Goal: Consume media (video, audio): Consume media (video, audio)

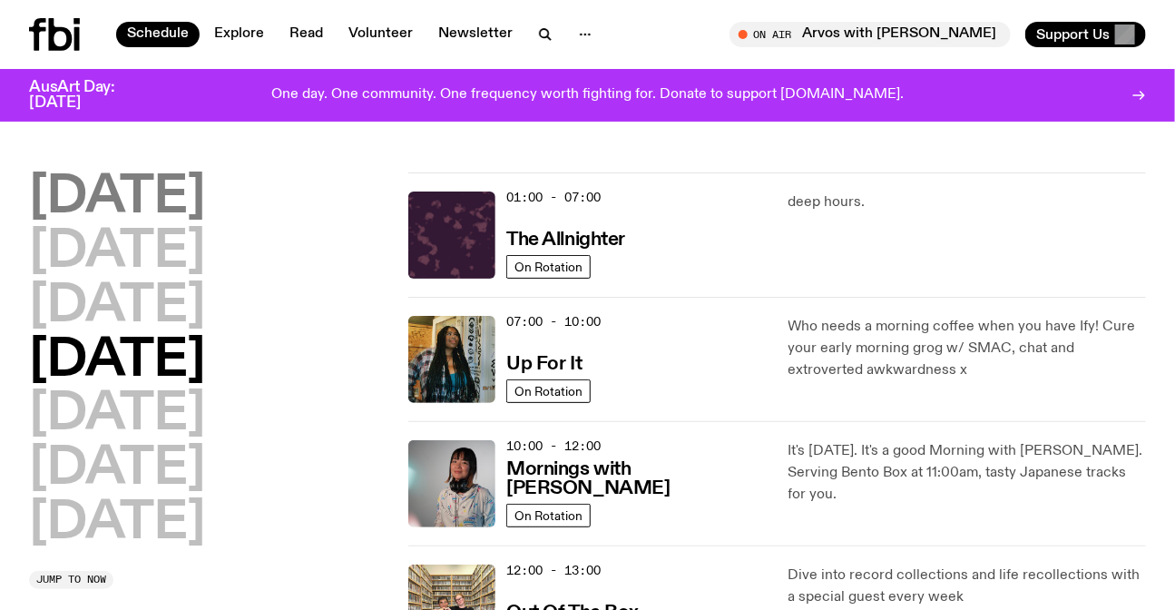
click at [160, 182] on h2 "[DATE]" at bounding box center [117, 197] width 176 height 51
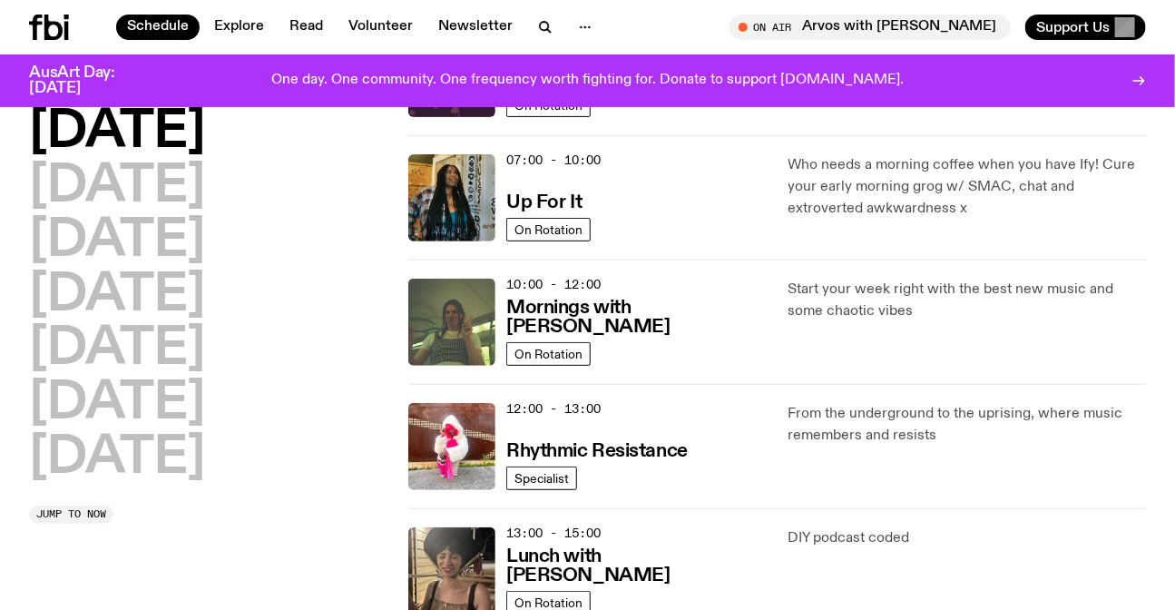
scroll to position [298, 0]
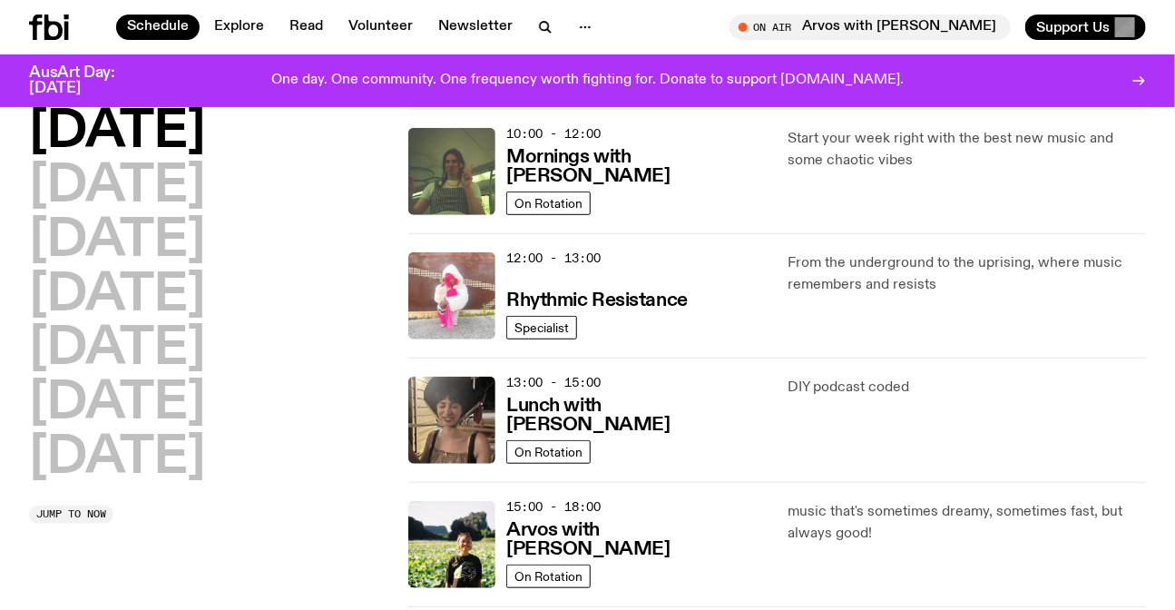
click at [487, 313] on img at bounding box center [451, 295] width 87 height 87
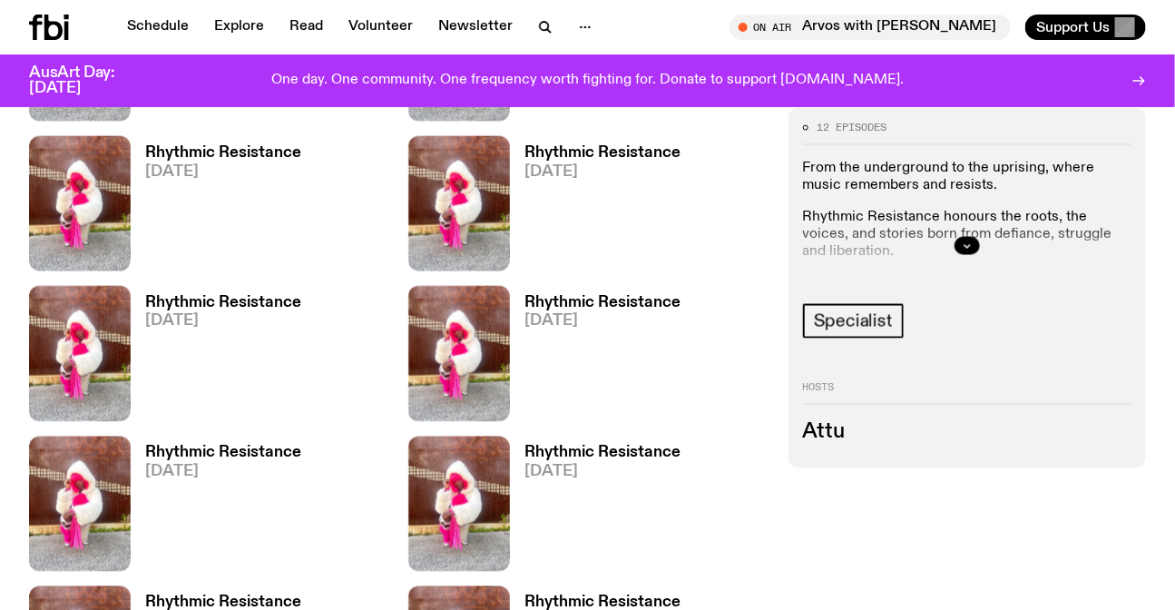
scroll to position [563, 0]
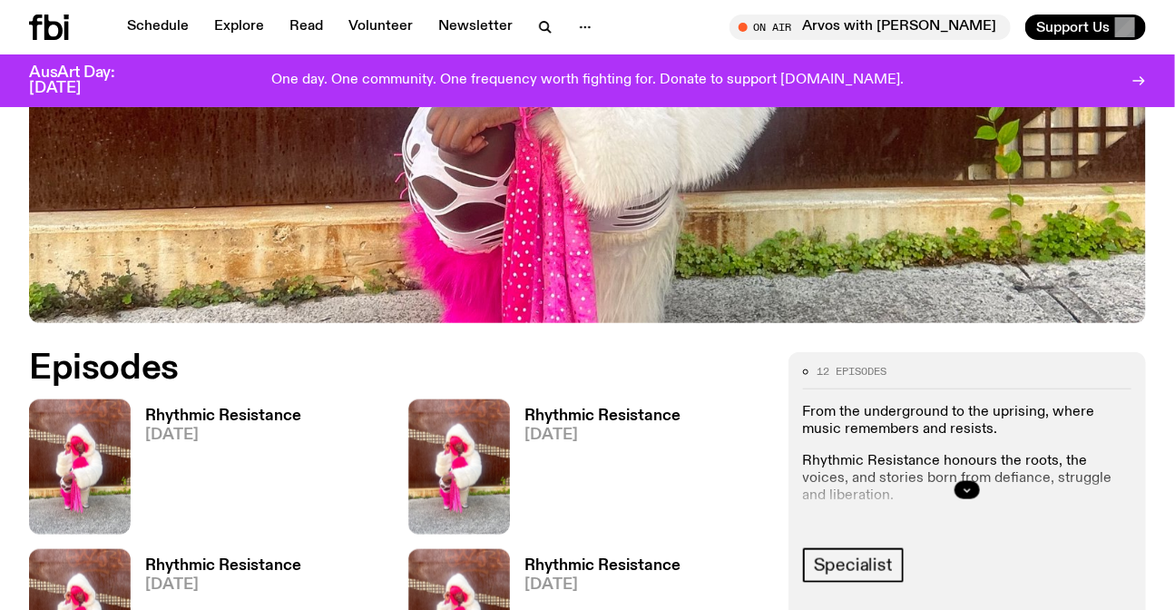
click at [91, 432] on img at bounding box center [80, 466] width 102 height 135
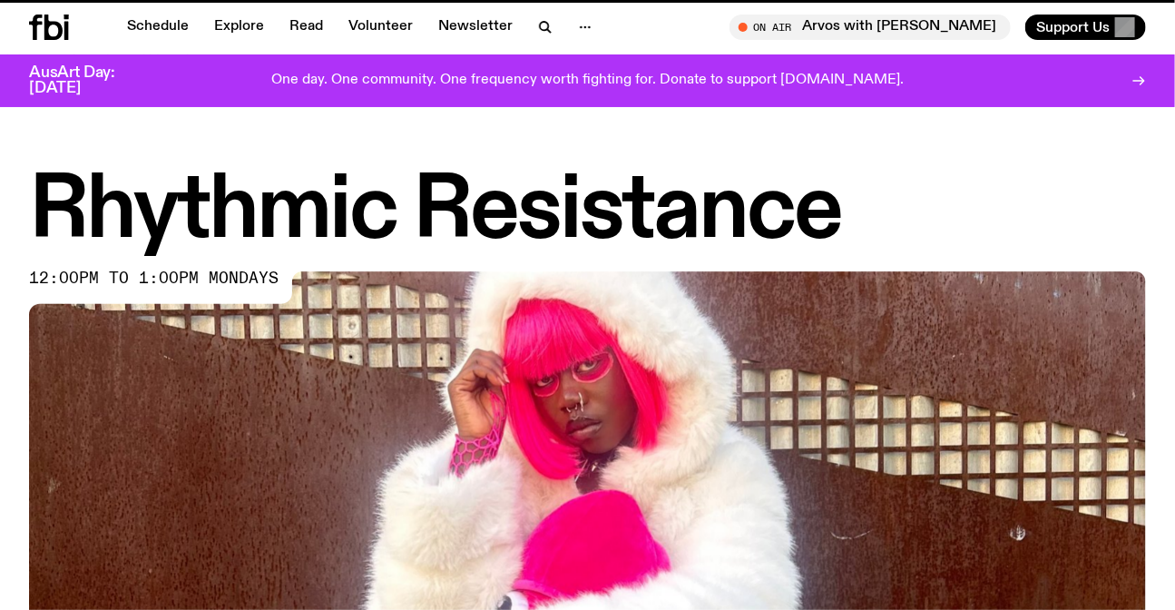
scroll to position [550, 0]
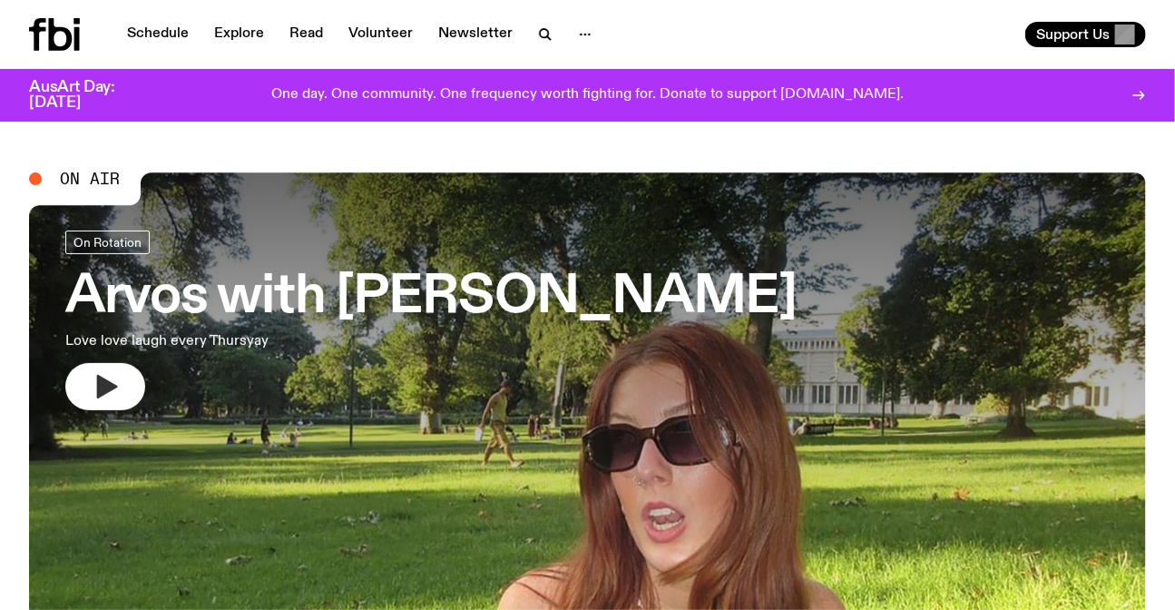
click at [107, 392] on icon "button" at bounding box center [107, 387] width 21 height 24
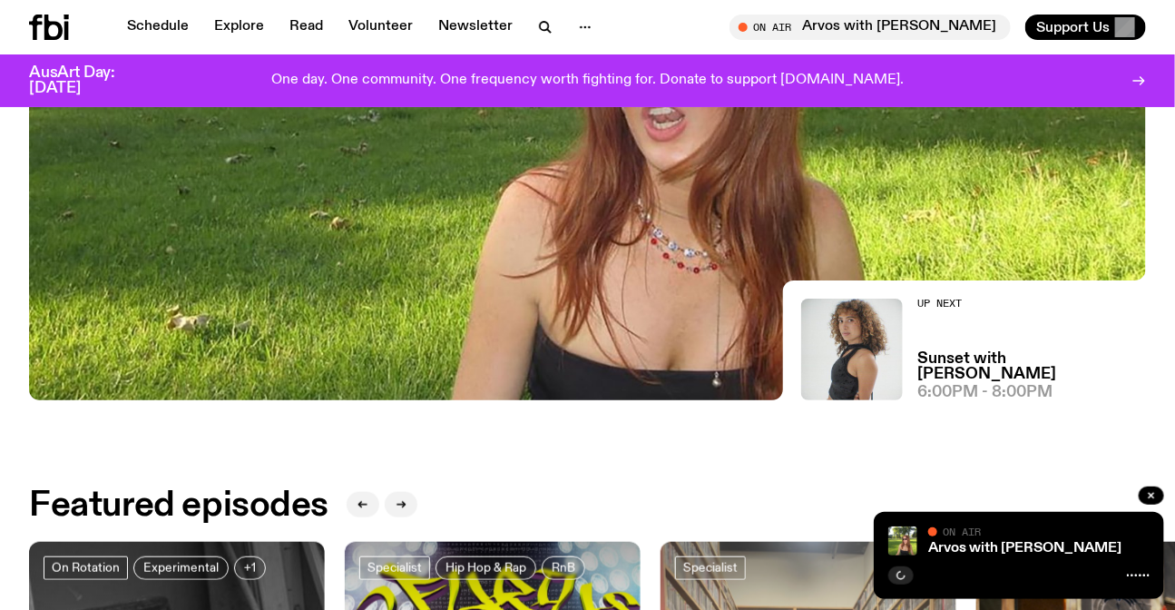
scroll to position [317, 0]
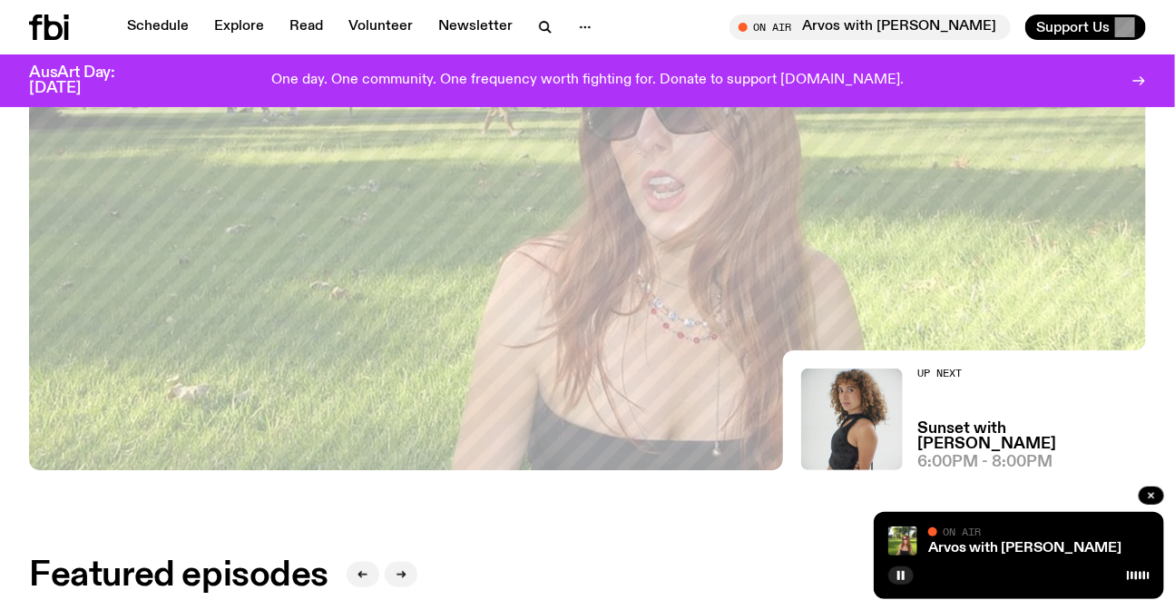
click at [693, 557] on div "Featured episodes" at bounding box center [587, 575] width 1117 height 36
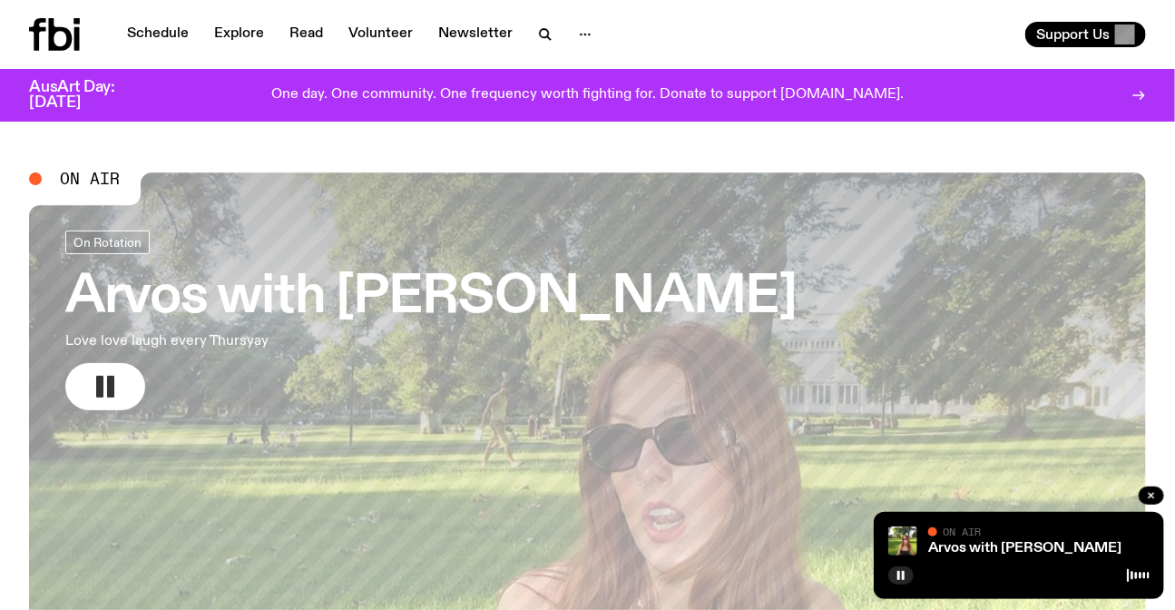
click at [546, 292] on h3 "Arvos with [PERSON_NAME]" at bounding box center [430, 297] width 731 height 51
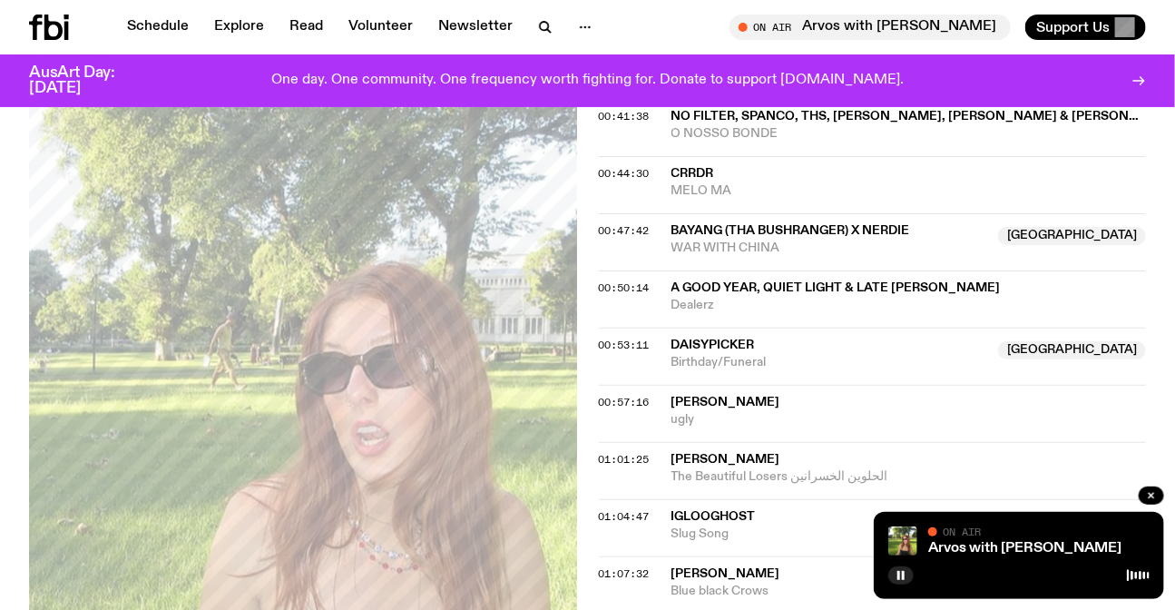
scroll to position [1635, 0]
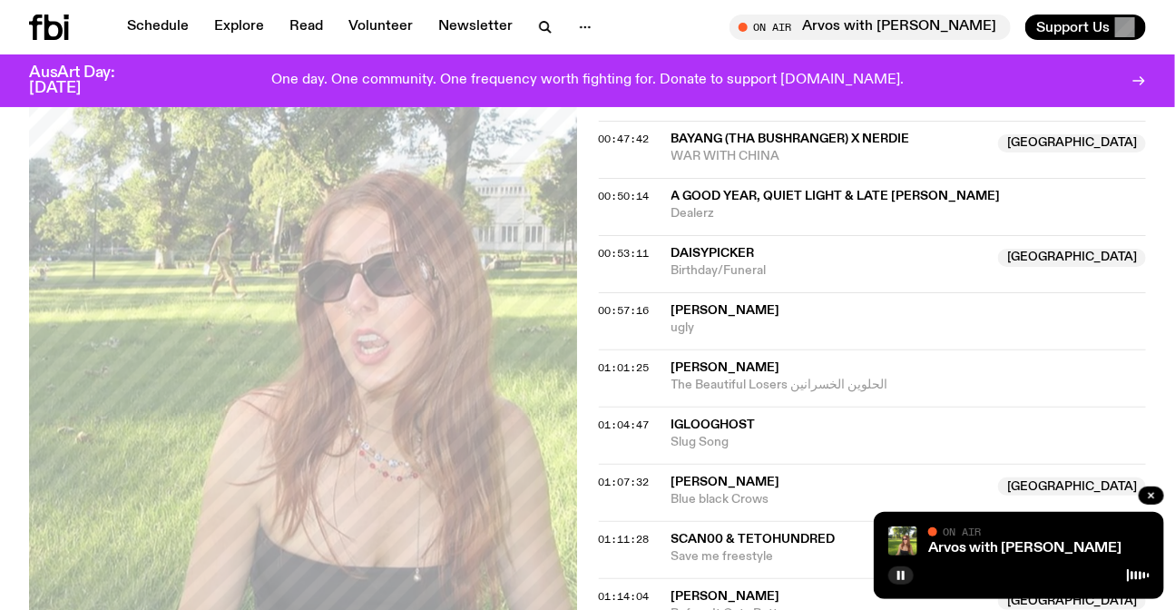
scroll to position [1140, 0]
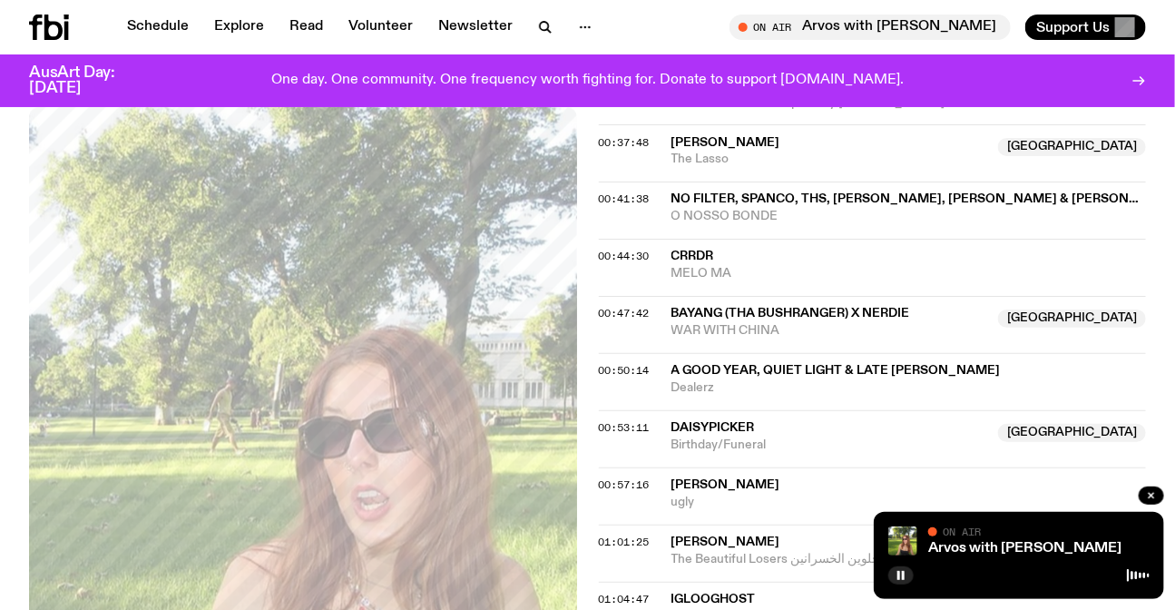
click at [67, 33] on icon at bounding box center [66, 31] width 5 height 18
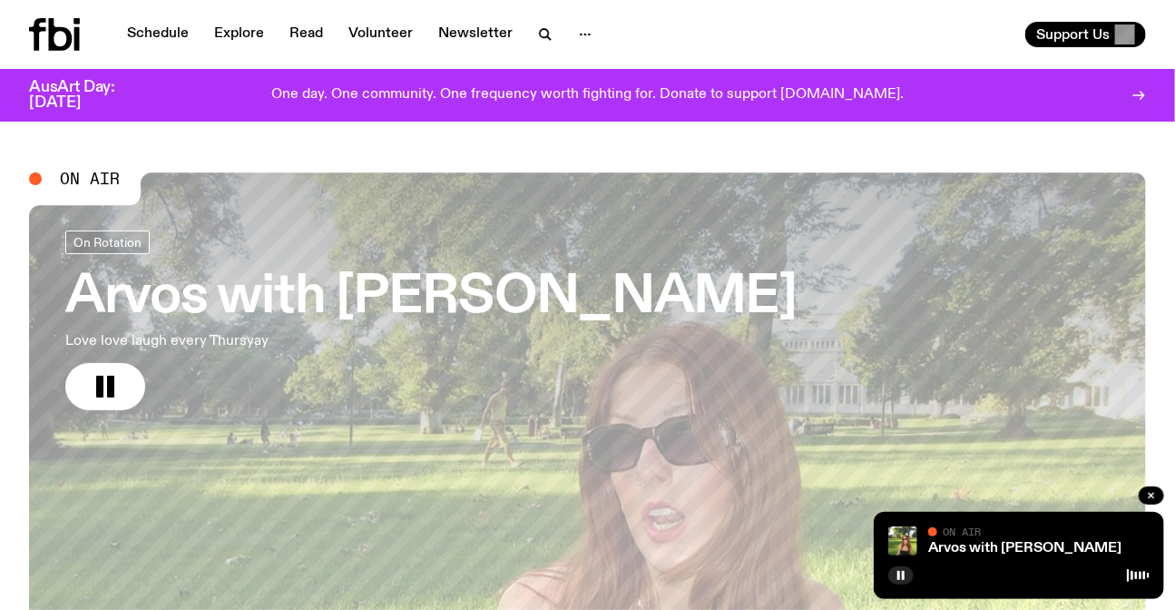
click at [552, 338] on link "Arvos with Lizzie Bowles Love love laugh every Thursyay" at bounding box center [430, 320] width 731 height 180
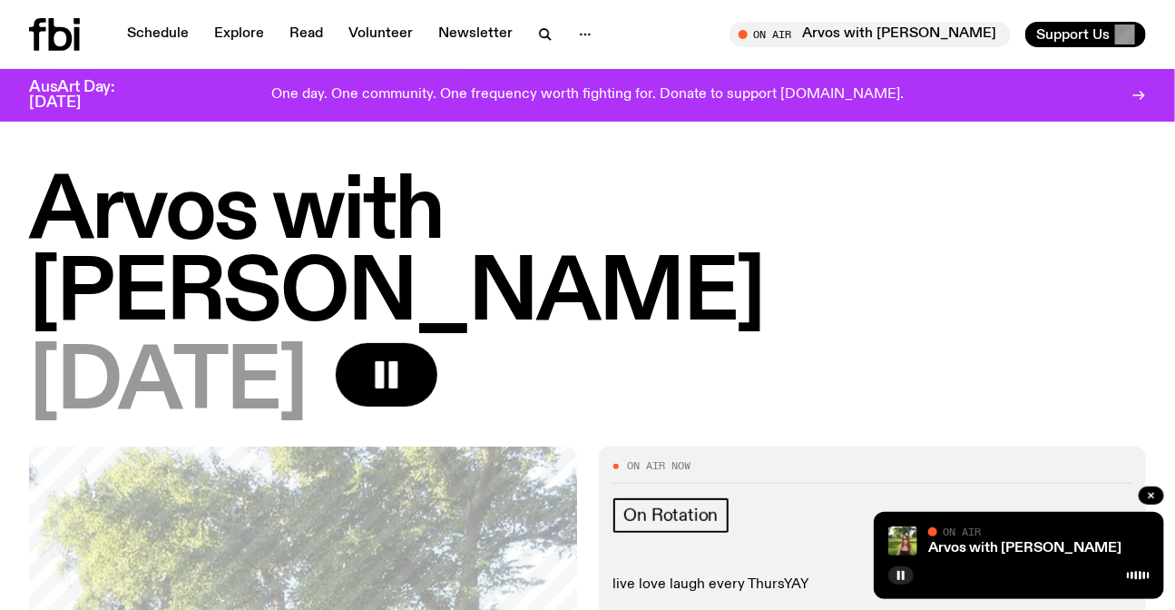
click at [59, 41] on icon at bounding box center [54, 34] width 51 height 33
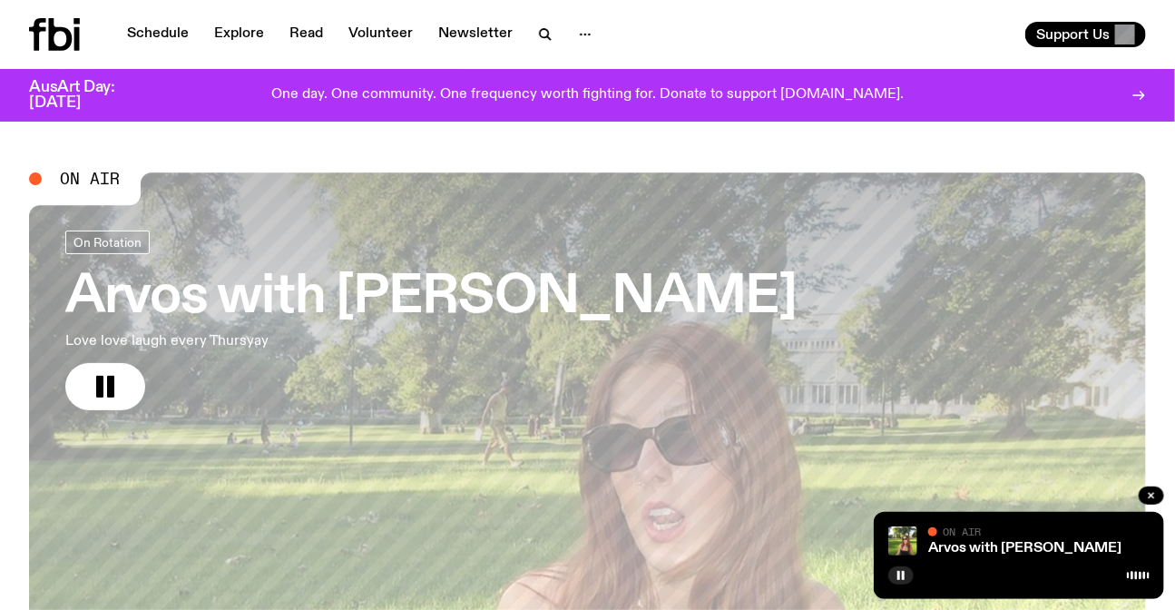
click at [505, 255] on div "On Rotation" at bounding box center [430, 244] width 731 height 29
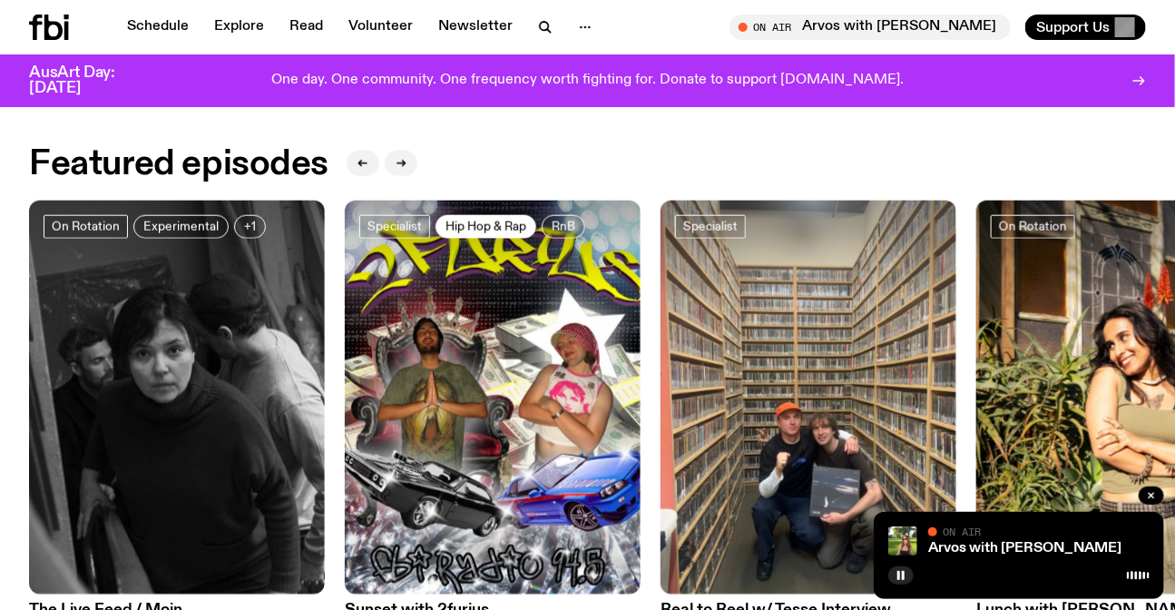
scroll to position [234, 0]
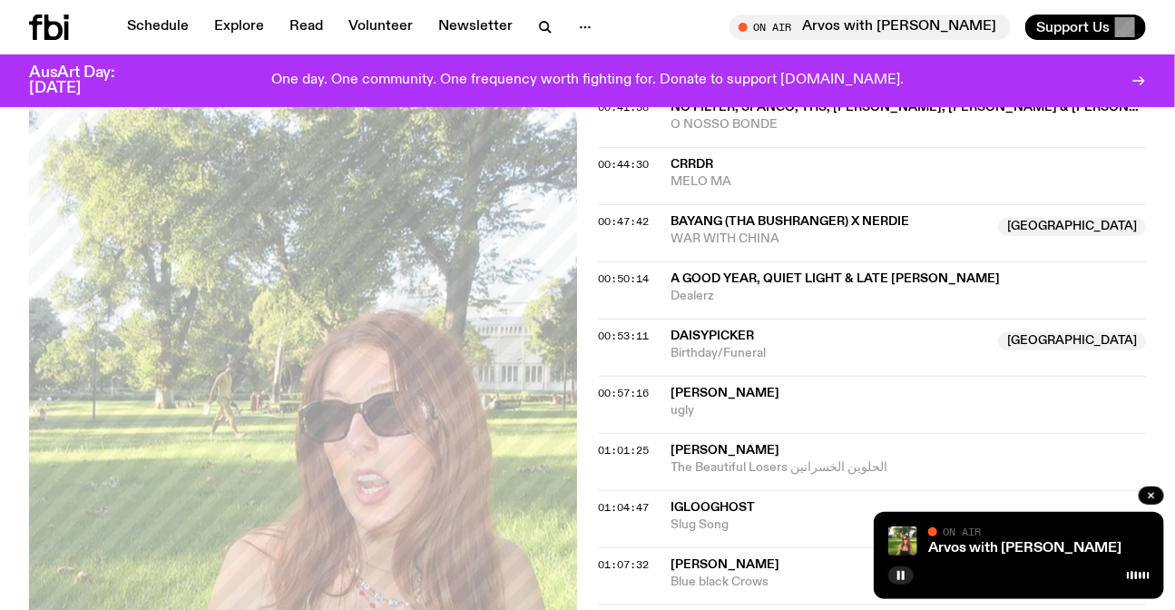
scroll to position [1726, 0]
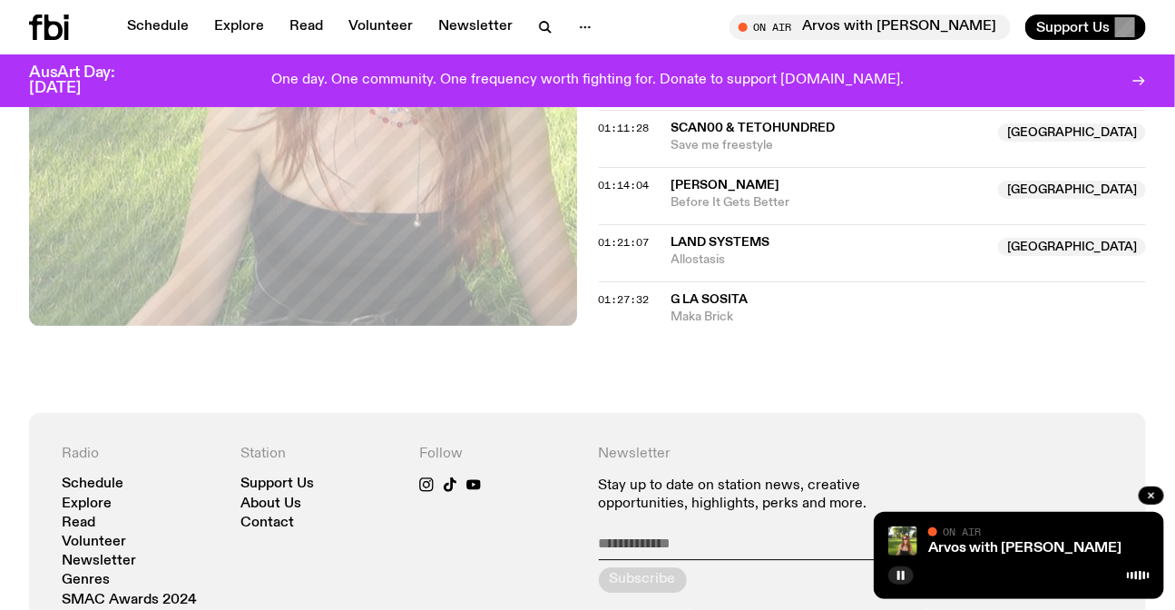
click at [726, 293] on span "G La Sosita" at bounding box center [709, 299] width 77 height 13
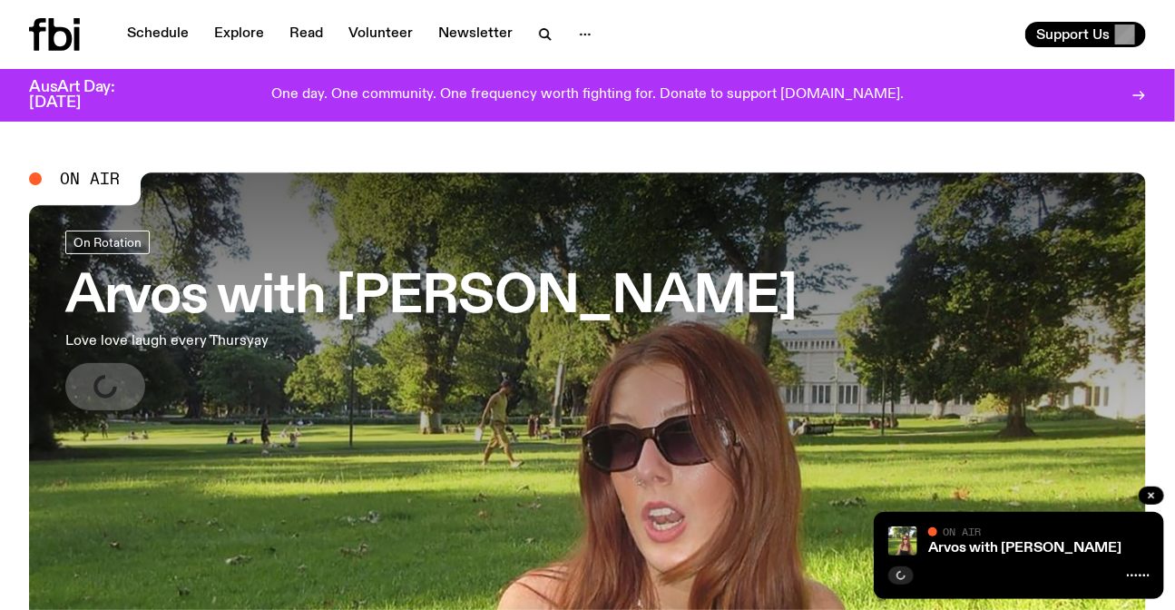
click at [161, 36] on link "Schedule" at bounding box center [157, 34] width 83 height 25
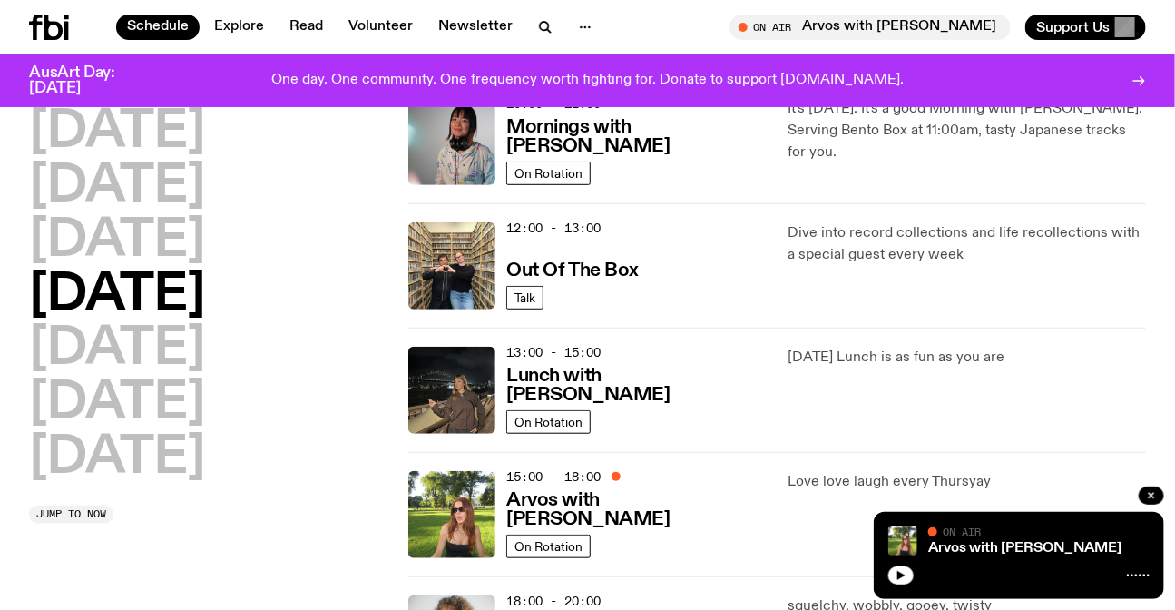
scroll to position [412, 0]
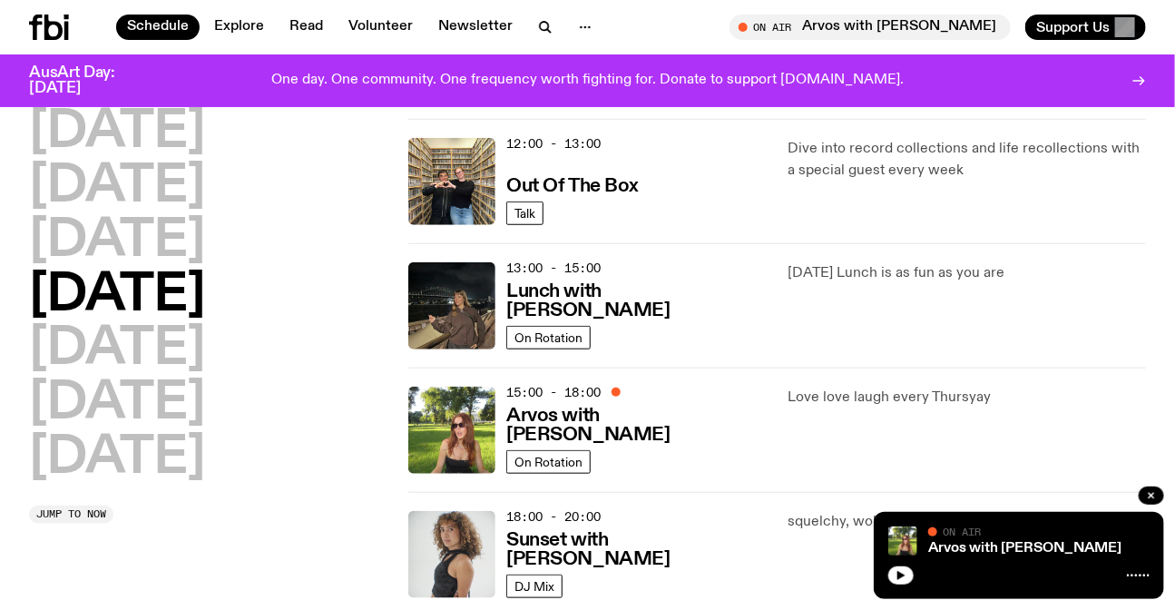
click at [0, 211] on div "Monday Tuesday Wednesday Thursday Friday Saturday Sunday Jump to now 01:00 - 07…" at bounding box center [587, 368] width 1175 height 1244
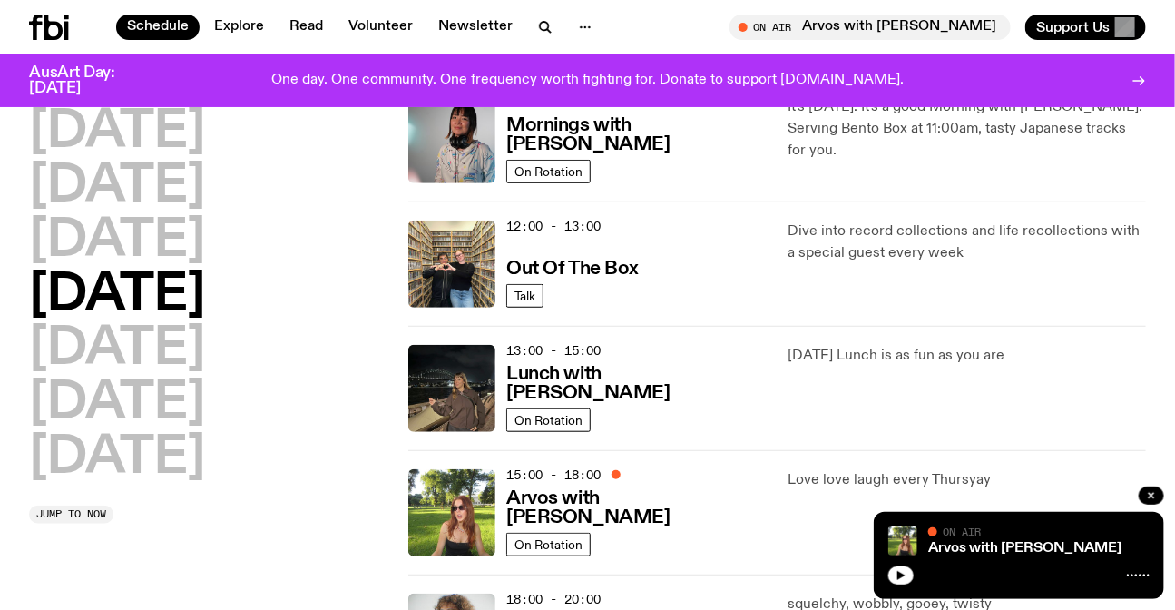
click at [894, 258] on p "Dive into record collections and life recollections with a special guest every …" at bounding box center [966, 242] width 357 height 44
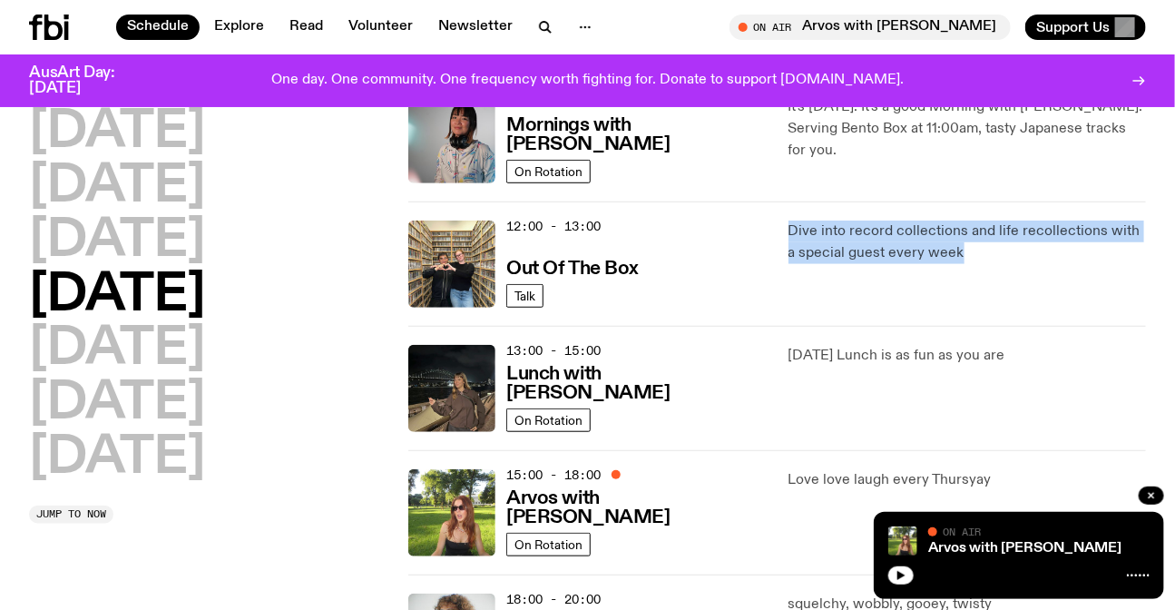
click at [894, 258] on p "Dive into record collections and life recollections with a special guest every …" at bounding box center [966, 242] width 357 height 44
click at [971, 315] on div "12:00 - 13:00 Out Of The Box Talk Dive into record collections and life recolle…" at bounding box center [777, 263] width 738 height 124
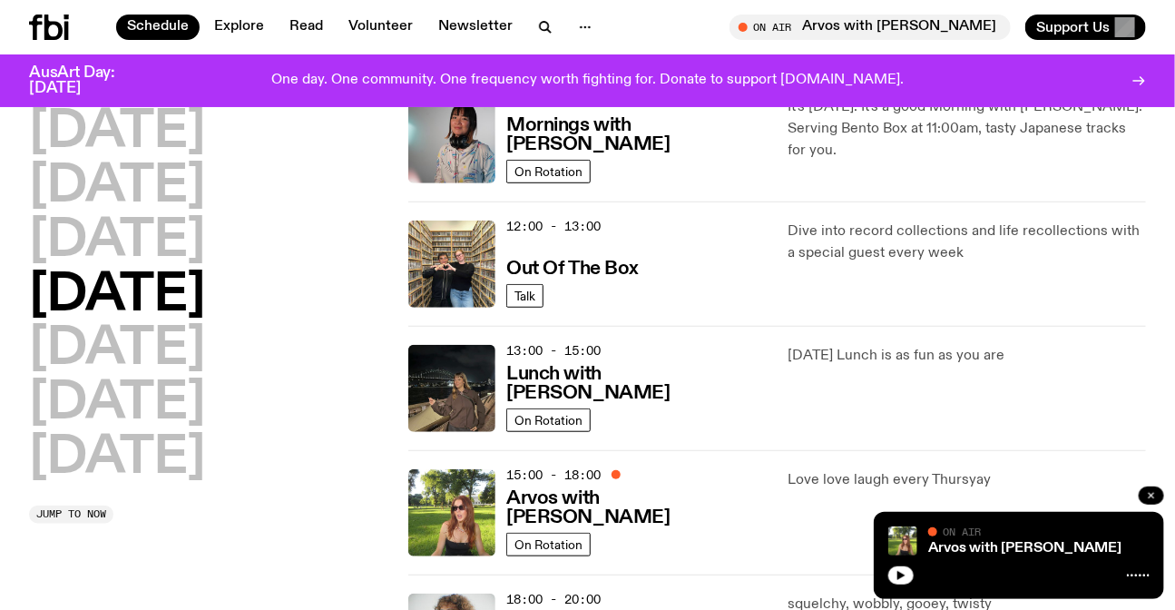
click at [1148, 491] on icon "button" at bounding box center [1151, 495] width 11 height 11
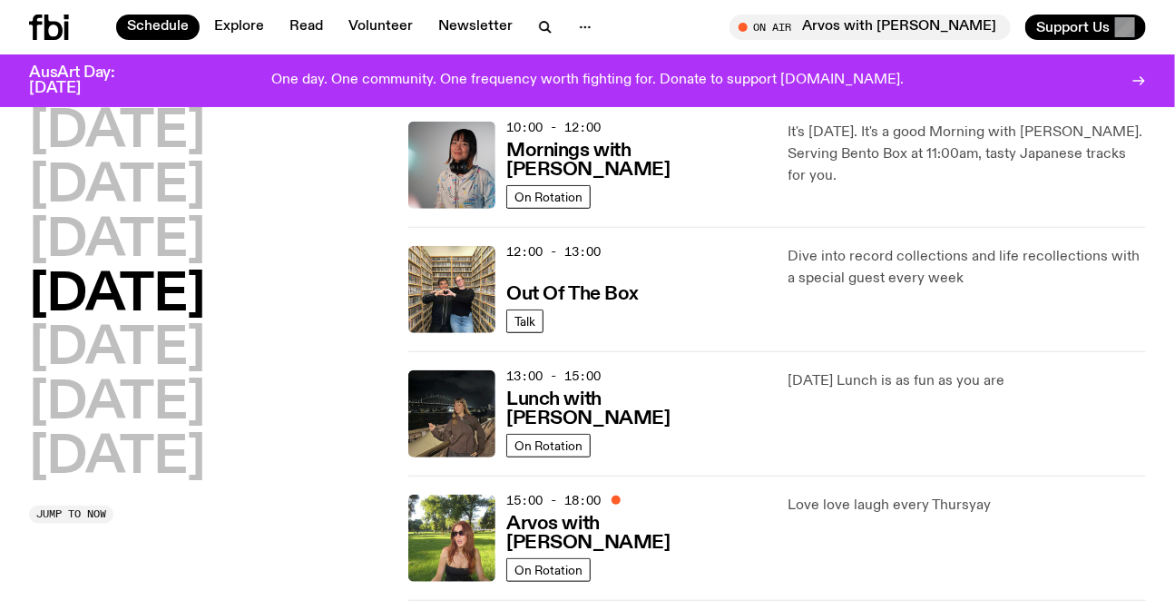
scroll to position [0, 0]
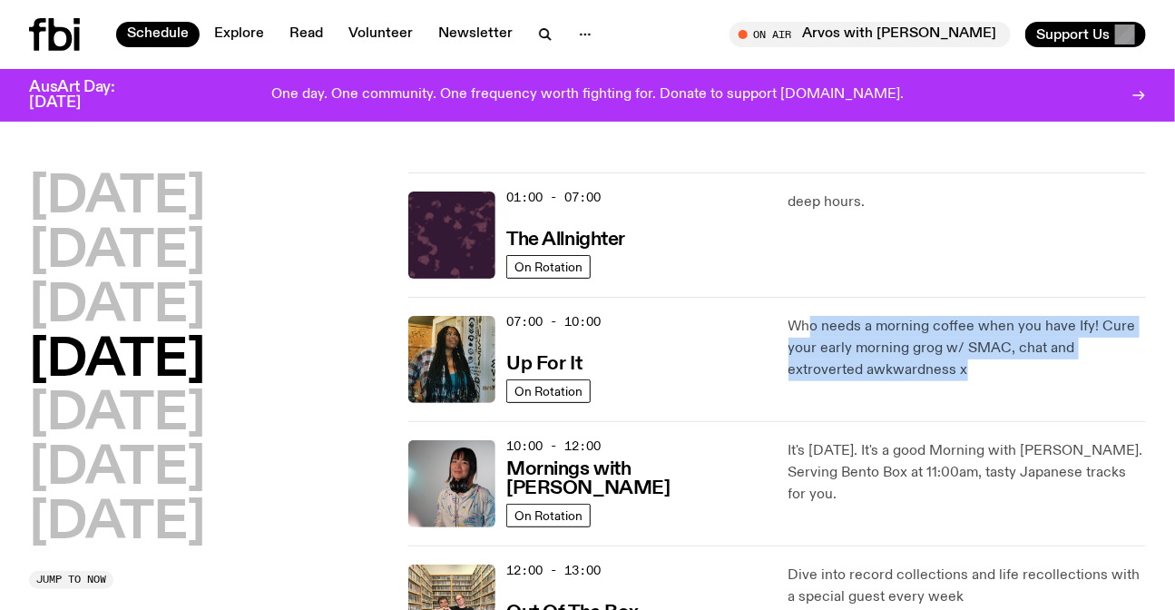
drag, startPoint x: 824, startPoint y: 308, endPoint x: 965, endPoint y: 406, distance: 172.7
click at [965, 406] on div "07:00 - 10:00 Up For It On Rotation Who needs a morning coffee when you have If…" at bounding box center [777, 359] width 738 height 124
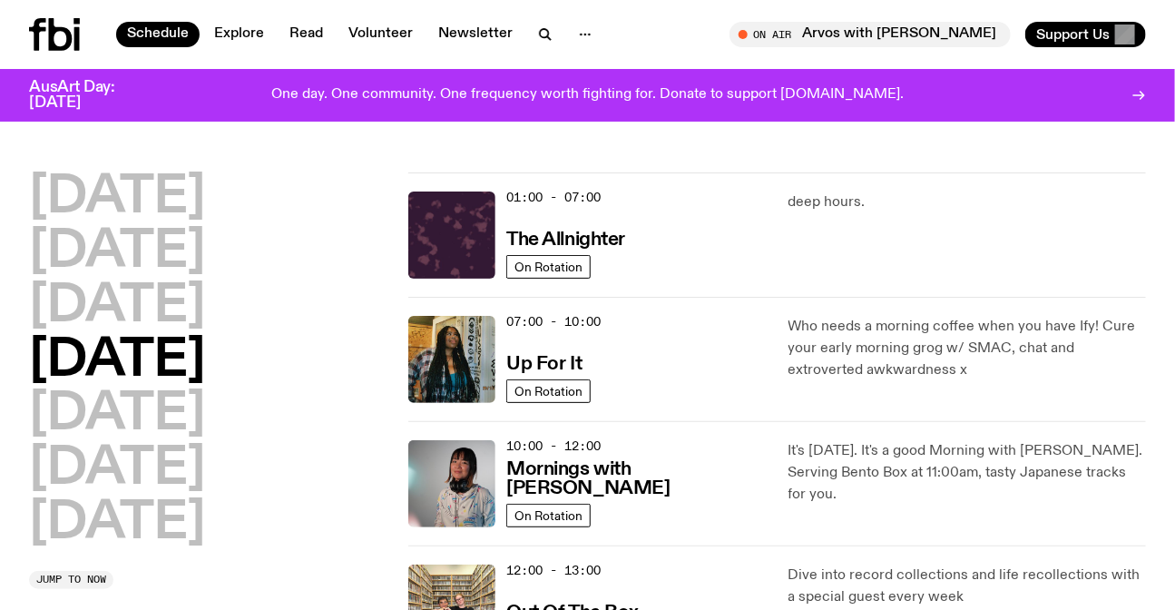
click at [965, 406] on div "07:00 - 10:00 Up For It On Rotation Who needs a morning coffee when you have If…" at bounding box center [777, 359] width 738 height 124
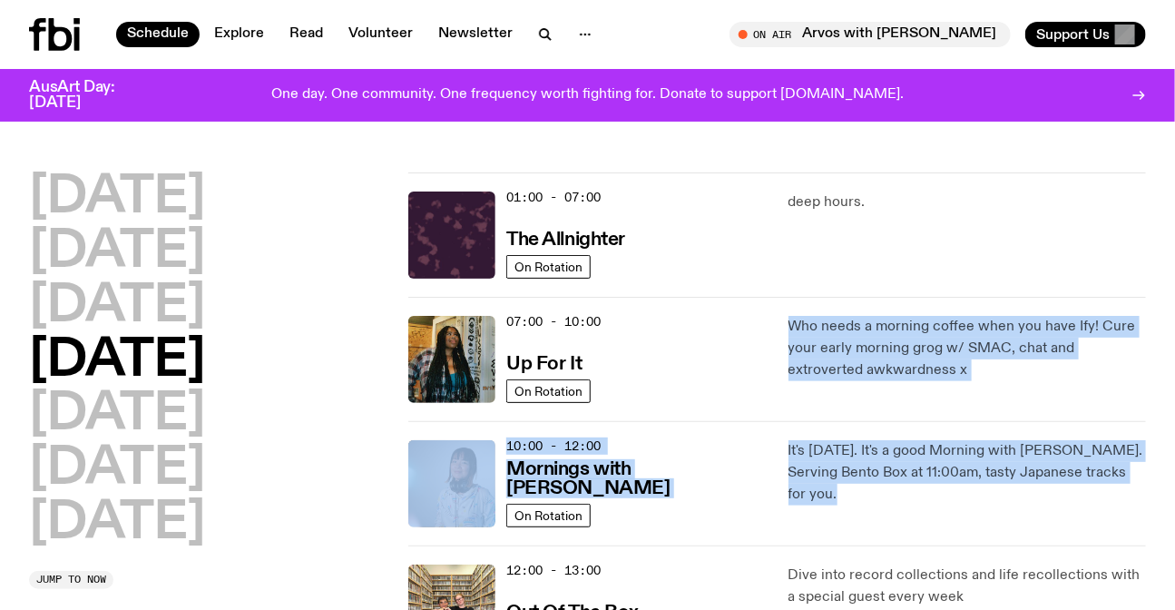
drag, startPoint x: 965, startPoint y: 406, endPoint x: 1074, endPoint y: 502, distance: 144.7
click at [1016, 481] on p "It's [DATE]. It's a good Morning with [PERSON_NAME]. Serving Bento Box at 11:00…" at bounding box center [966, 472] width 357 height 65
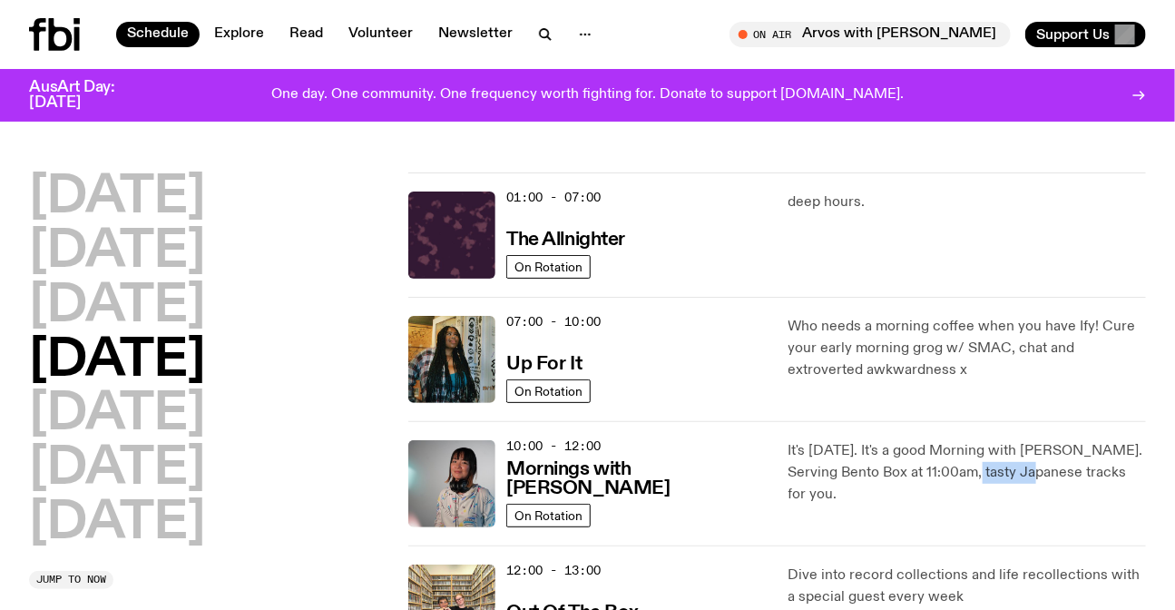
click at [1016, 481] on p "It's [DATE]. It's a good Morning with [PERSON_NAME]. Serving Bento Box at 11:00…" at bounding box center [966, 472] width 357 height 65
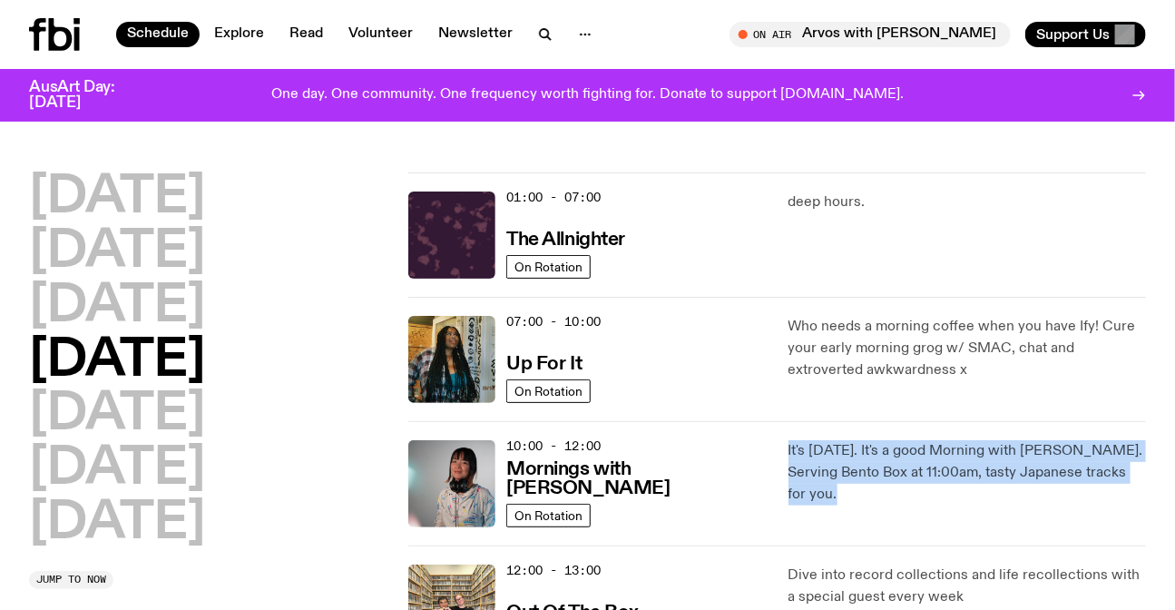
click at [1016, 481] on p "It's [DATE]. It's a good Morning with [PERSON_NAME]. Serving Bento Box at 11:00…" at bounding box center [966, 472] width 357 height 65
click at [908, 455] on p "It's [DATE]. It's a good Morning with [PERSON_NAME]. Serving Bento Box at 11:00…" at bounding box center [966, 472] width 357 height 65
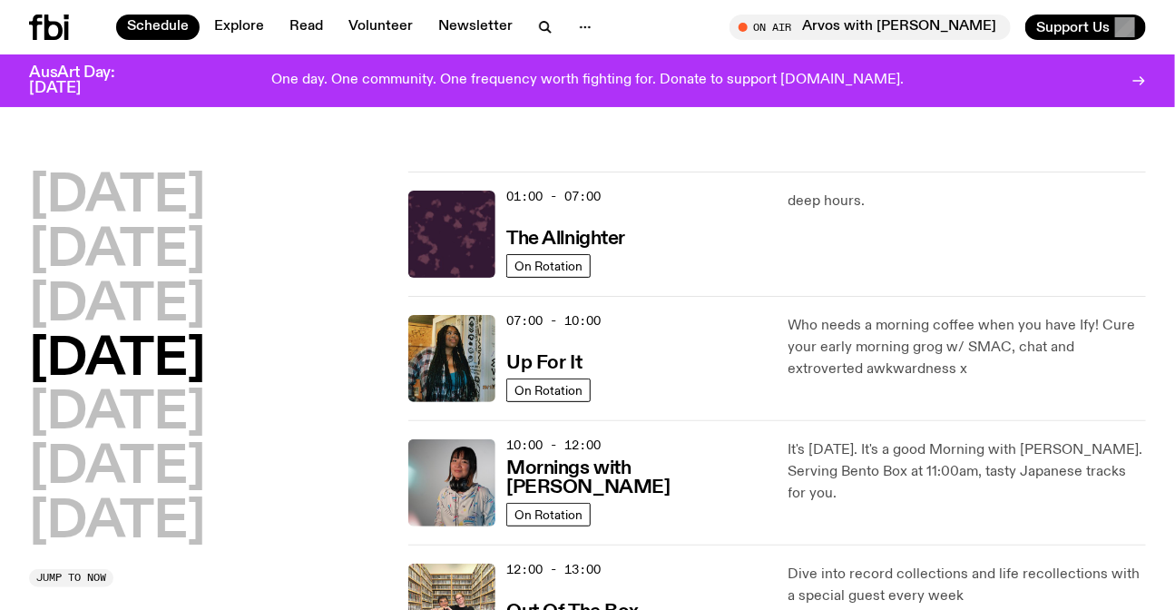
scroll to position [402, 0]
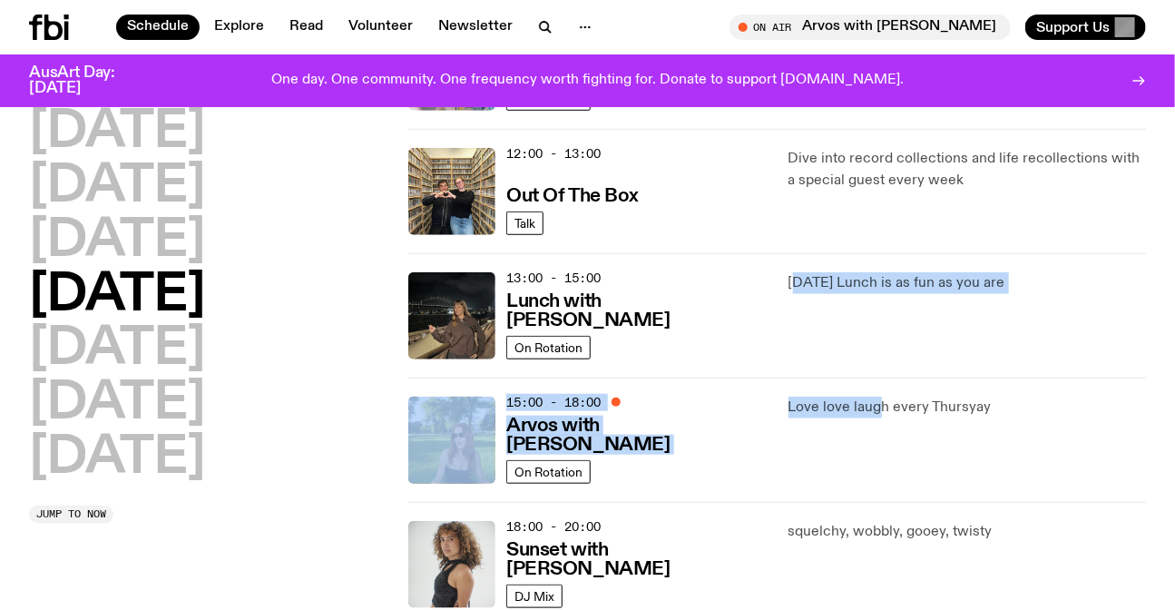
drag, startPoint x: 871, startPoint y: 416, endPoint x: 797, endPoint y: 365, distance: 89.9
click at [797, 365] on div "01:00 - 07:00 The Allnighter On Rotation deep hours. 07:00 - 10:00 Up For It On…" at bounding box center [777, 378] width 738 height 1244
click at [798, 367] on div "13:00 - 15:00 Lunch with Izzy Page On Rotation Thursday Lunch is as fun as you …" at bounding box center [777, 315] width 738 height 124
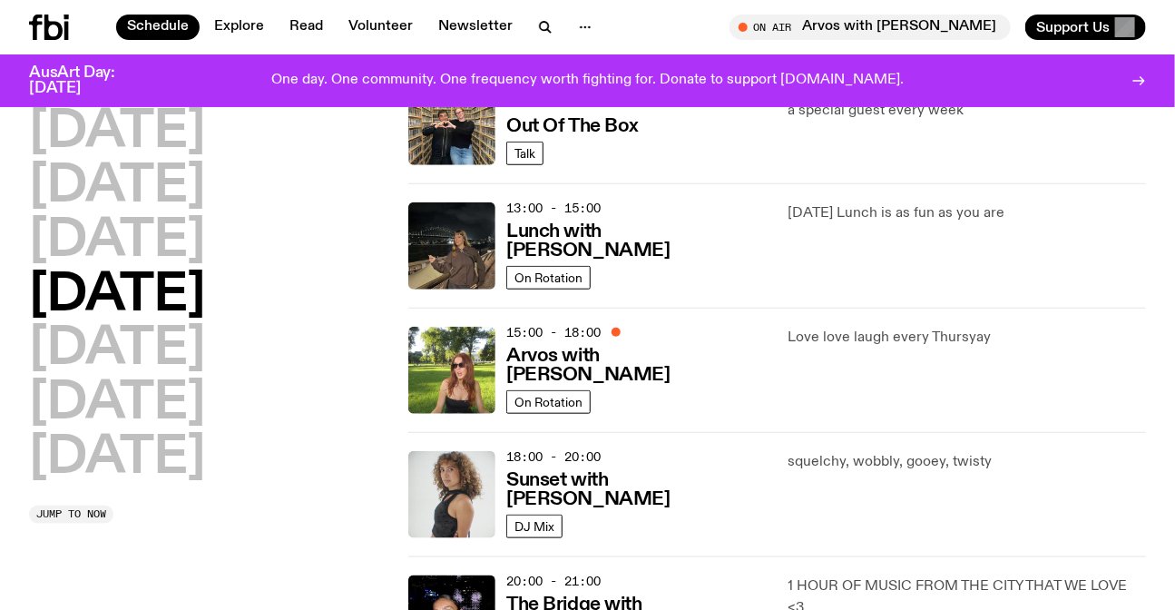
scroll to position [567, 0]
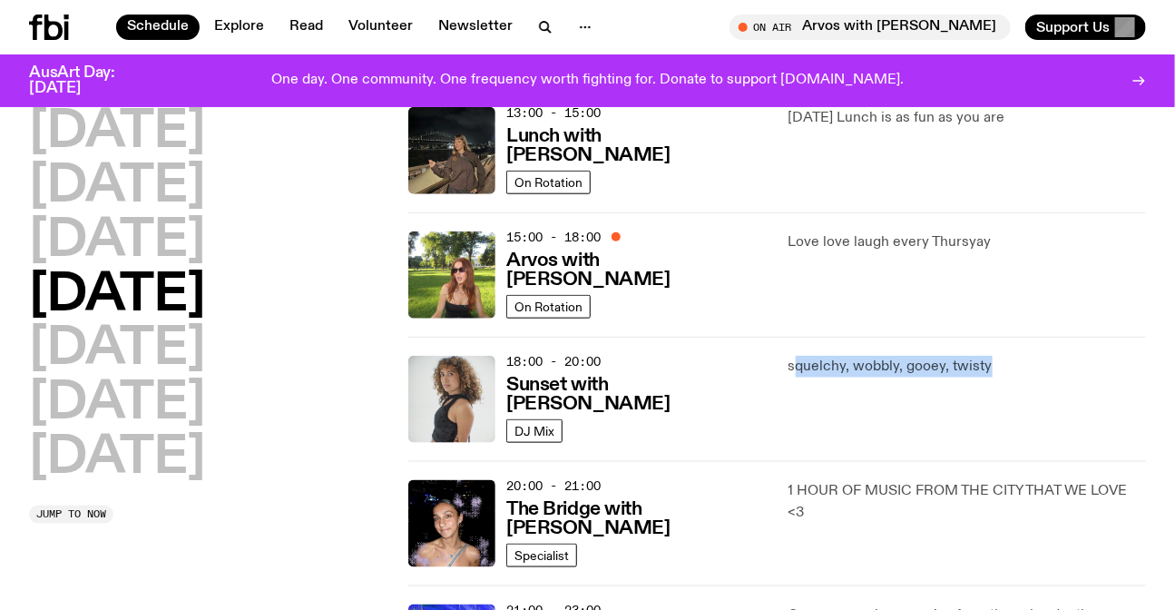
drag, startPoint x: 797, startPoint y: 367, endPoint x: 1023, endPoint y: 366, distance: 226.8
click at [1023, 366] on p "squelchy, wobbly, gooey, twisty" at bounding box center [966, 367] width 357 height 22
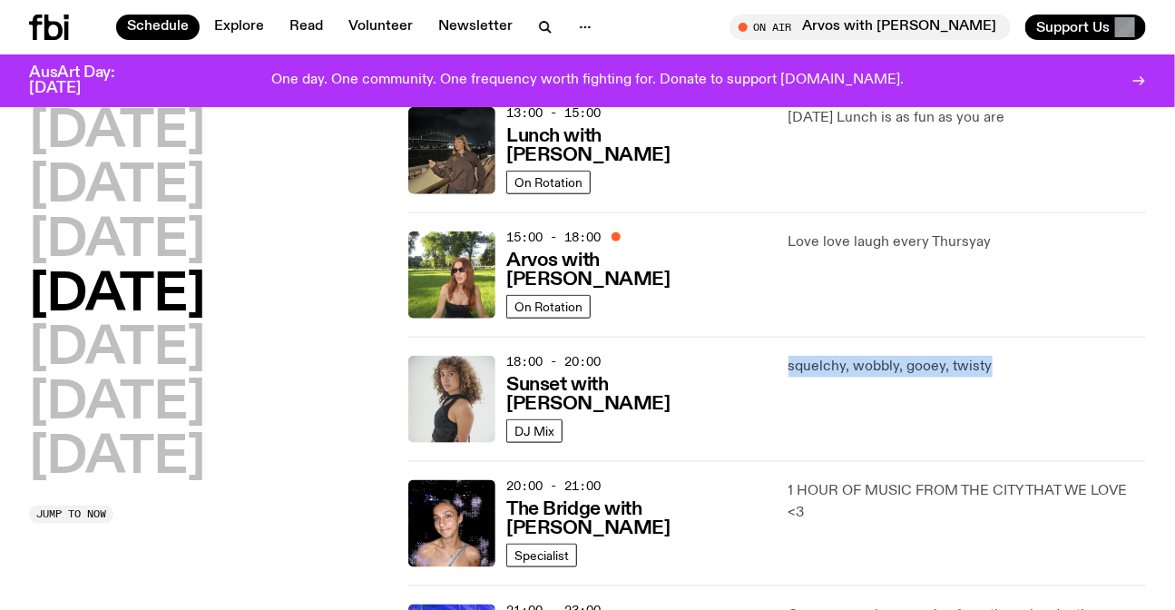
click at [924, 367] on p "squelchy, wobbly, gooey, twisty" at bounding box center [966, 367] width 357 height 22
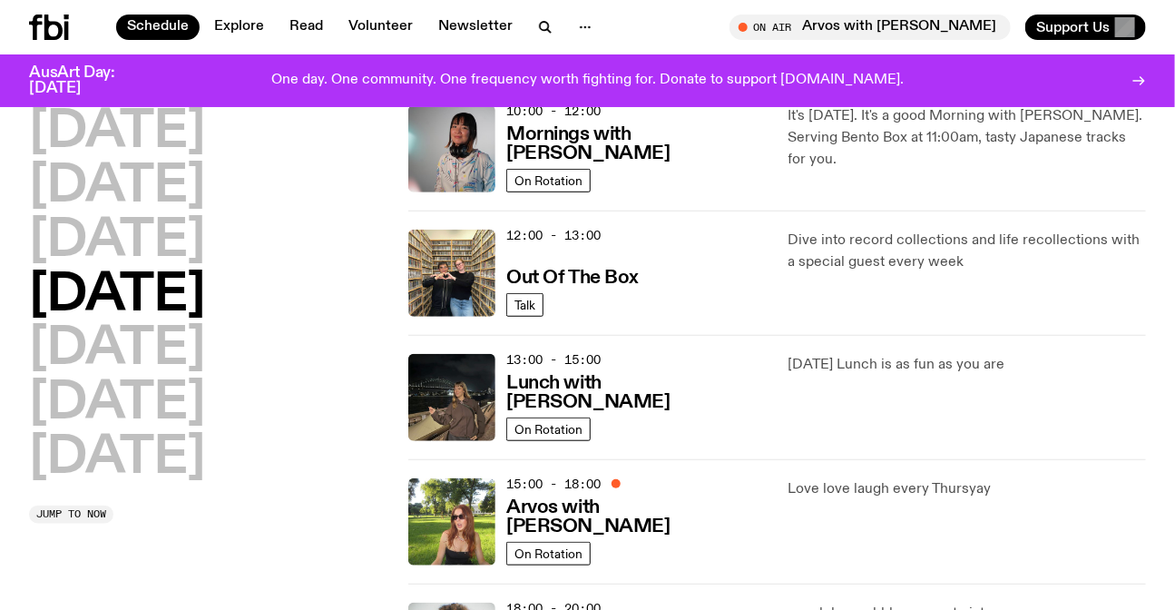
scroll to position [319, 0]
click at [912, 343] on div "13:00 - 15:00 Lunch with Izzy Page On Rotation Thursday Lunch is as fun as you …" at bounding box center [777, 398] width 738 height 124
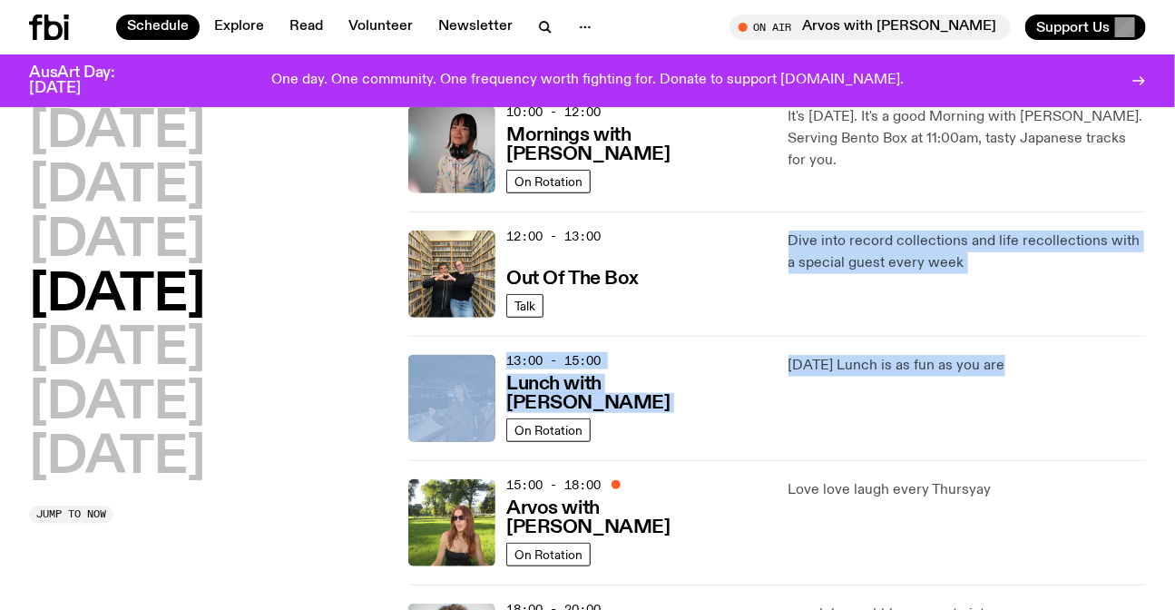
drag, startPoint x: 912, startPoint y: 343, endPoint x: 875, endPoint y: 253, distance: 96.9
click at [875, 253] on div "01:00 - 07:00 The Allnighter On Rotation deep hours. 07:00 - 10:00 Up For It On…" at bounding box center [777, 461] width 738 height 1244
click at [875, 253] on p "Dive into record collections and life recollections with a special guest every …" at bounding box center [966, 252] width 357 height 44
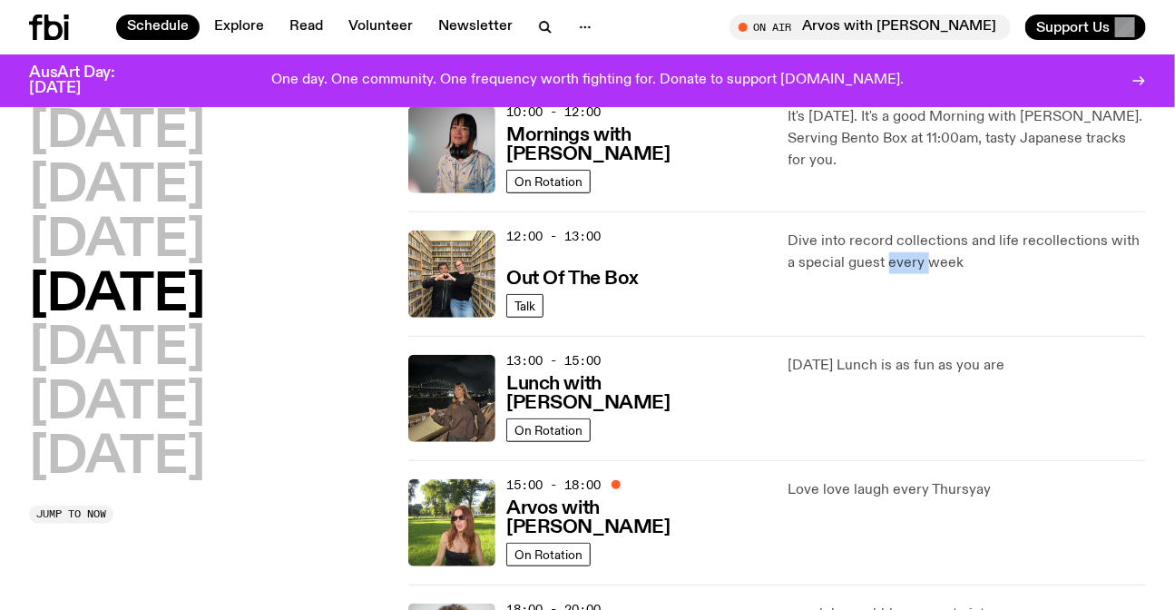
click at [875, 253] on p "Dive into record collections and life recollections with a special guest every …" at bounding box center [966, 252] width 357 height 44
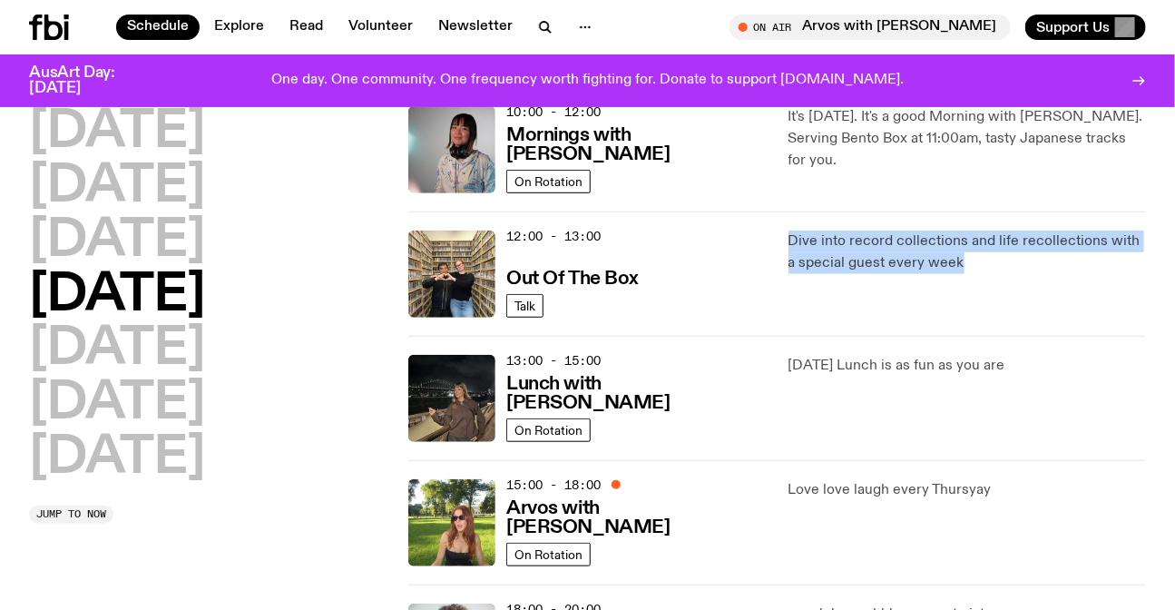
click at [875, 253] on p "Dive into record collections and life recollections with a special guest every …" at bounding box center [966, 252] width 357 height 44
click at [979, 292] on div "Dive into record collections and life recollections with a special guest every …" at bounding box center [966, 273] width 357 height 87
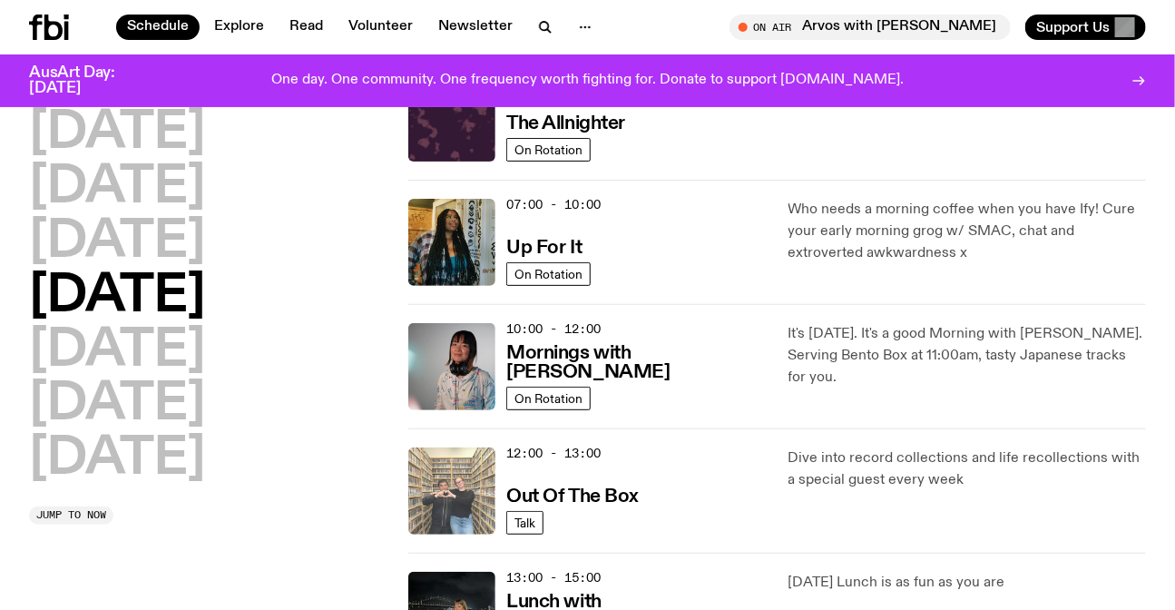
scroll to position [239, 0]
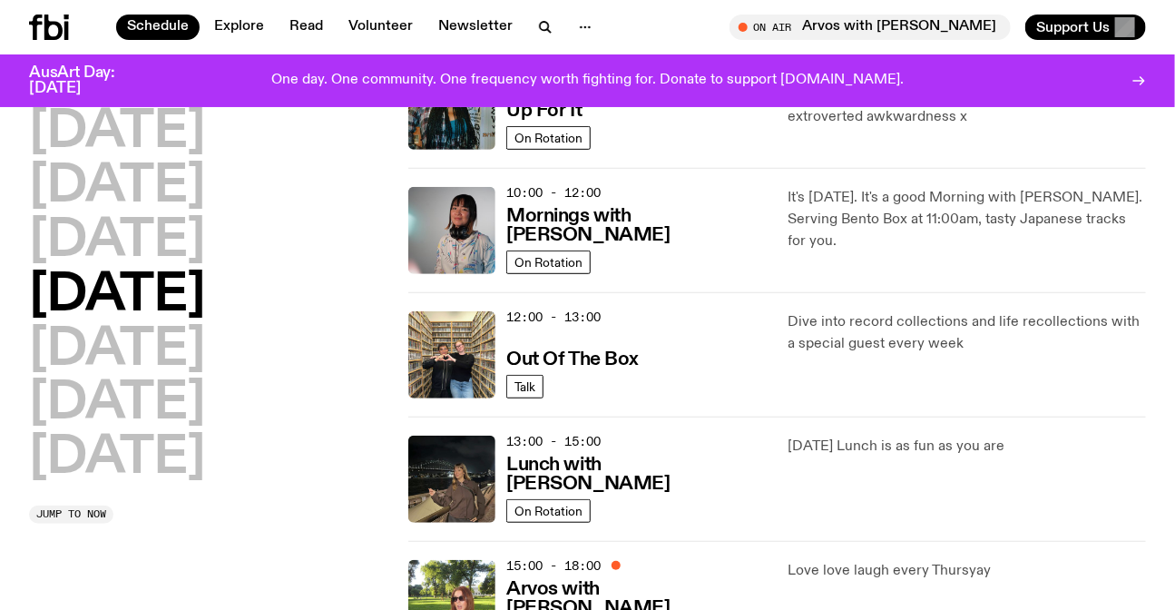
click at [807, 333] on p "Dive into record collections and life recollections with a special guest every …" at bounding box center [966, 333] width 357 height 44
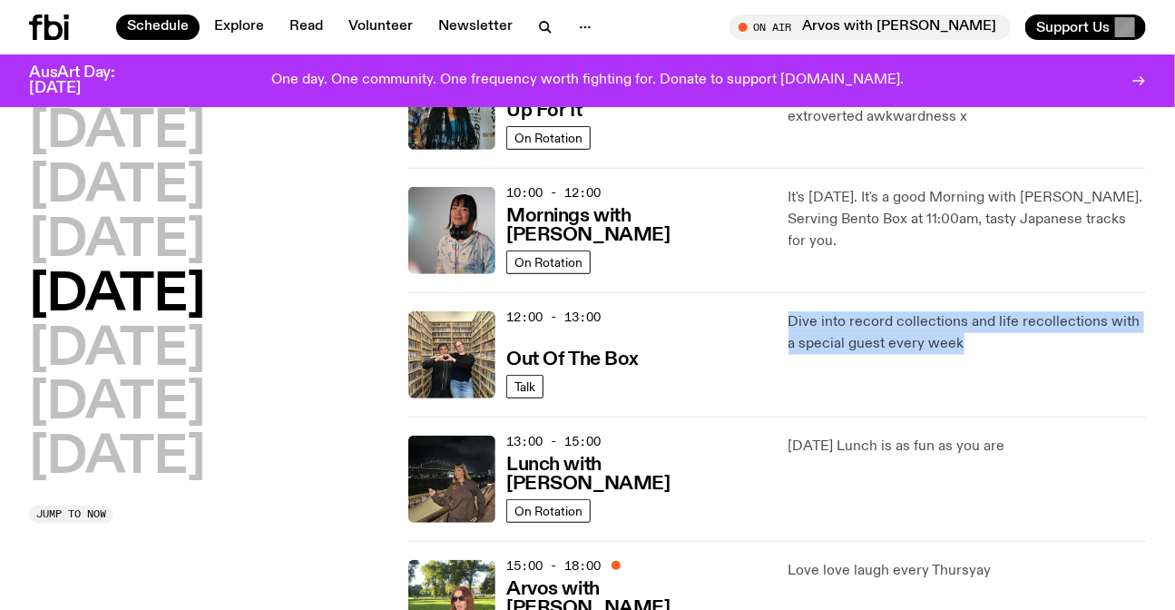
click at [807, 333] on p "Dive into record collections and life recollections with a special guest every …" at bounding box center [966, 333] width 357 height 44
click at [977, 368] on div "Dive into record collections and life recollections with a special guest every …" at bounding box center [966, 354] width 357 height 87
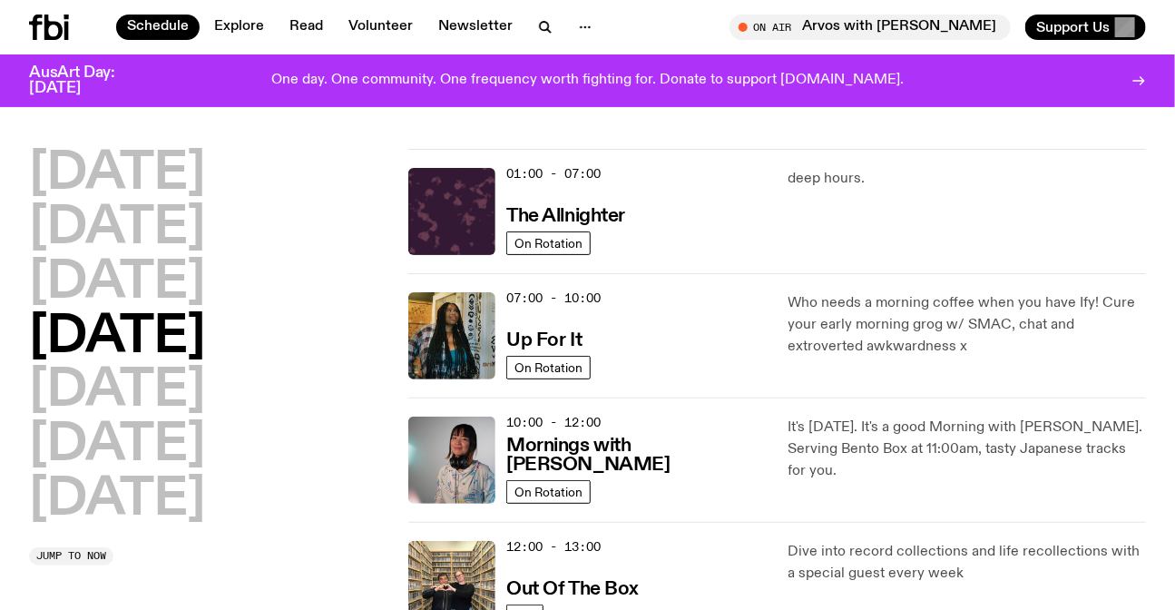
scroll to position [0, 0]
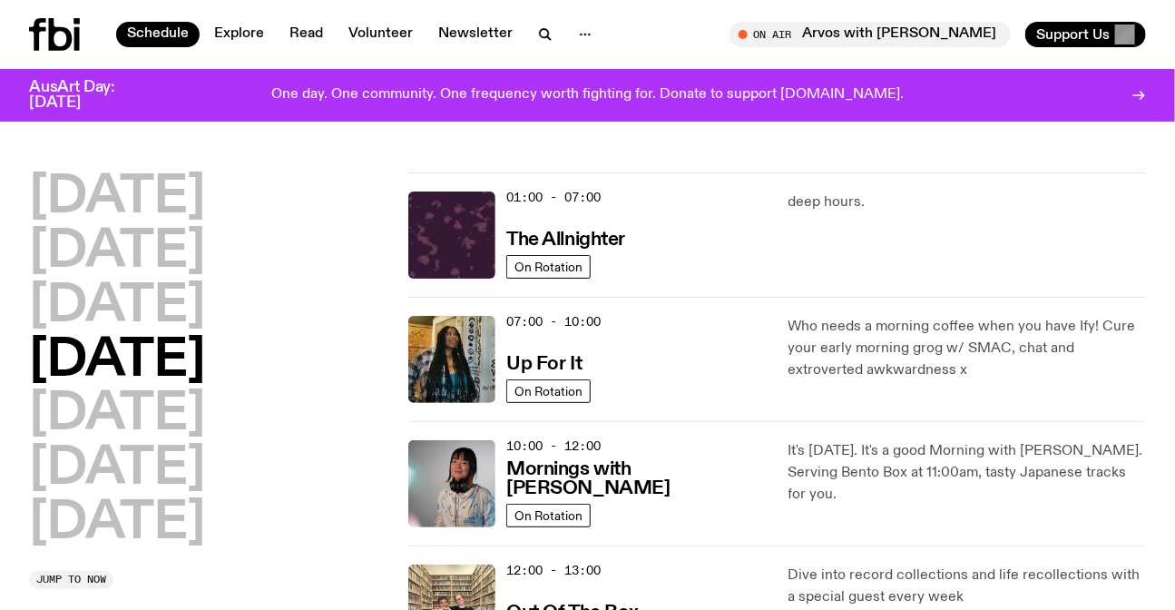
click at [48, 17] on div "Schedule Explore Read Volunteer Newsletter On Air Arvos with Lizzie Bowles Tune…" at bounding box center [587, 34] width 1175 height 69
click at [70, 44] on icon at bounding box center [61, 34] width 24 height 33
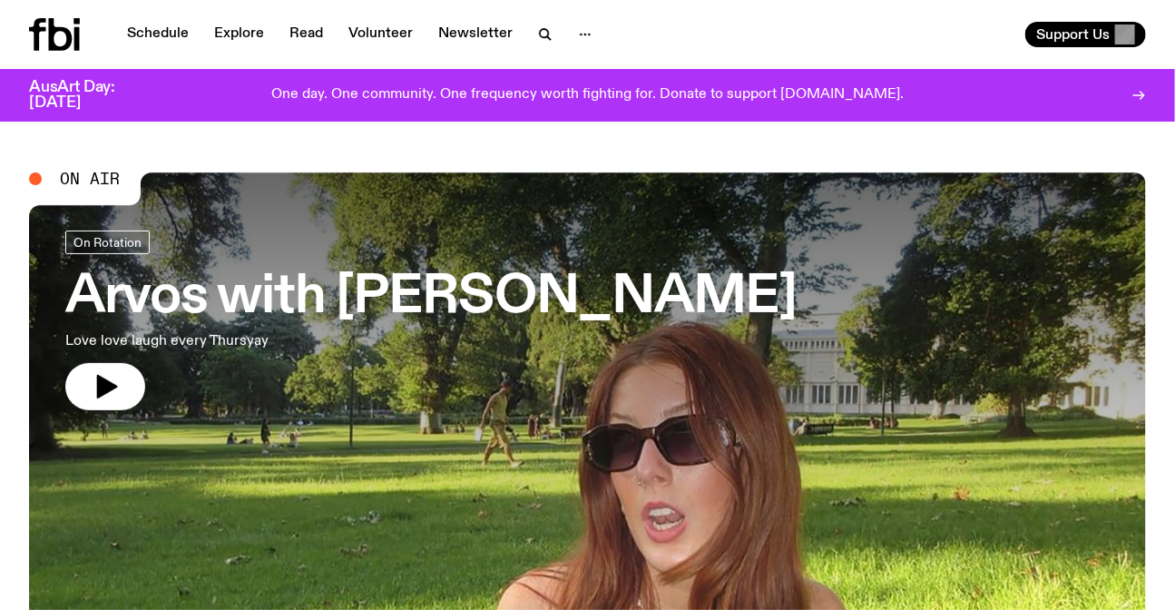
click at [131, 15] on div "Schedule Explore Read Volunteer Newsletter Support Us" at bounding box center [587, 34] width 1175 height 69
click at [184, 46] on nav "Schedule Explore Read Volunteer Newsletter" at bounding box center [359, 34] width 487 height 25
click at [169, 41] on link "Schedule" at bounding box center [157, 34] width 83 height 25
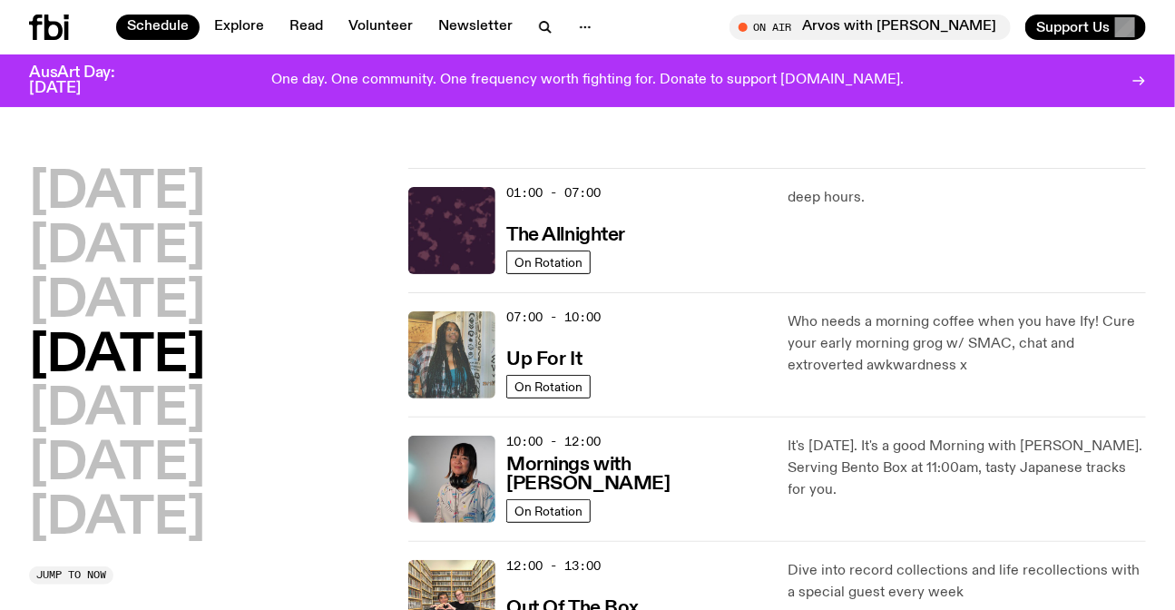
scroll to position [237, 0]
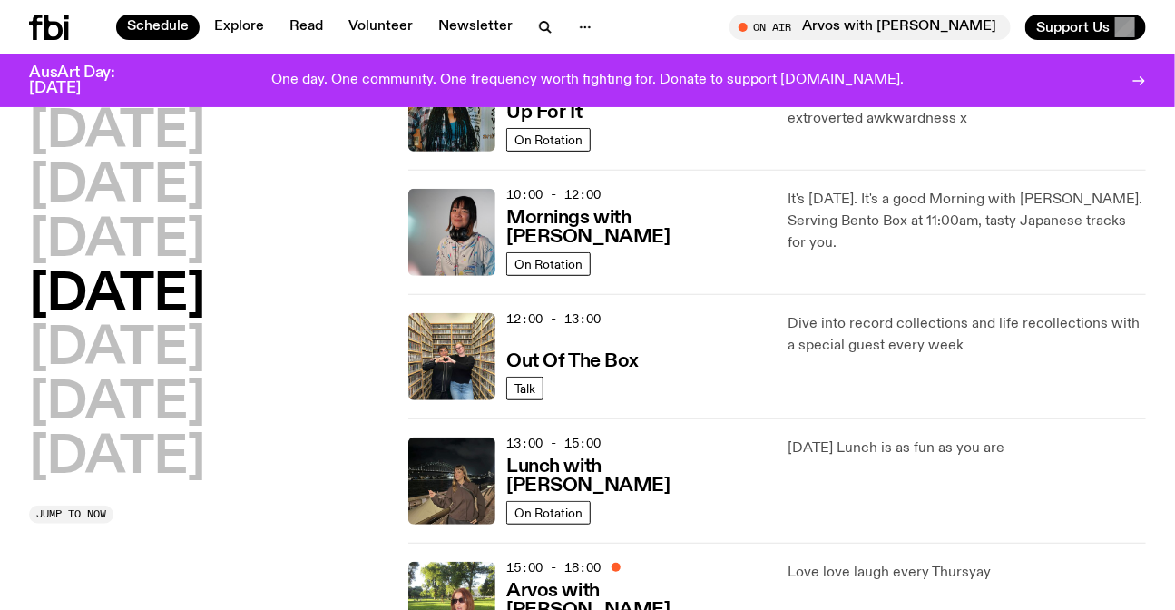
click at [886, 511] on div "[DATE] Lunch is as fun as you are" at bounding box center [966, 480] width 357 height 87
click at [903, 474] on div "[DATE] Lunch is as fun as you are" at bounding box center [966, 480] width 357 height 87
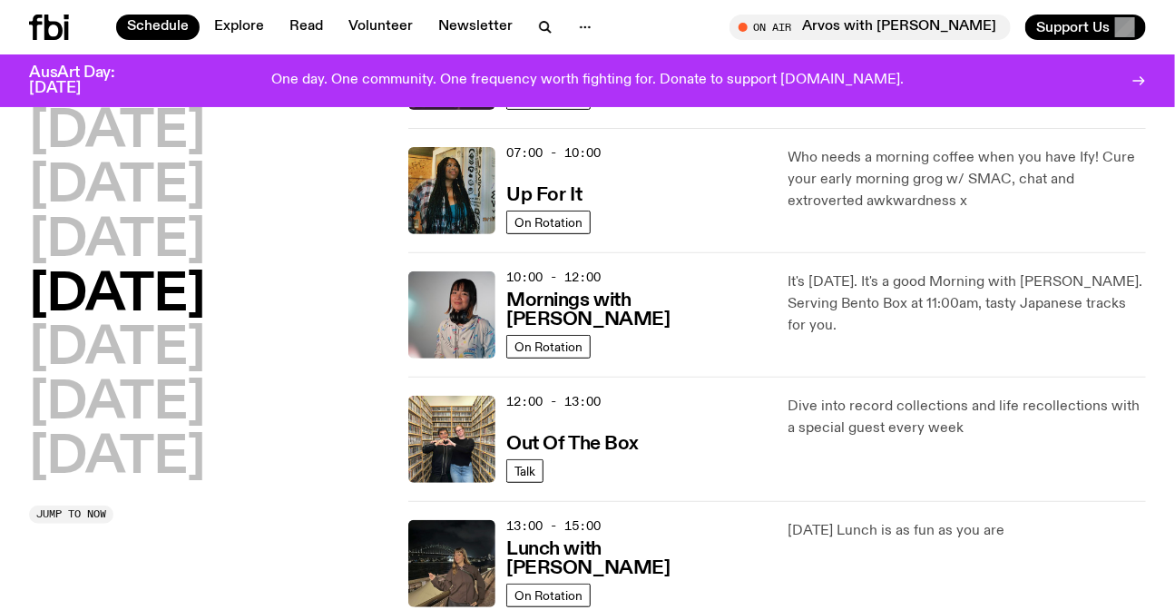
click at [864, 165] on p "Who needs a morning coffee when you have Ify! Cure your early morning grog w/ S…" at bounding box center [966, 179] width 357 height 65
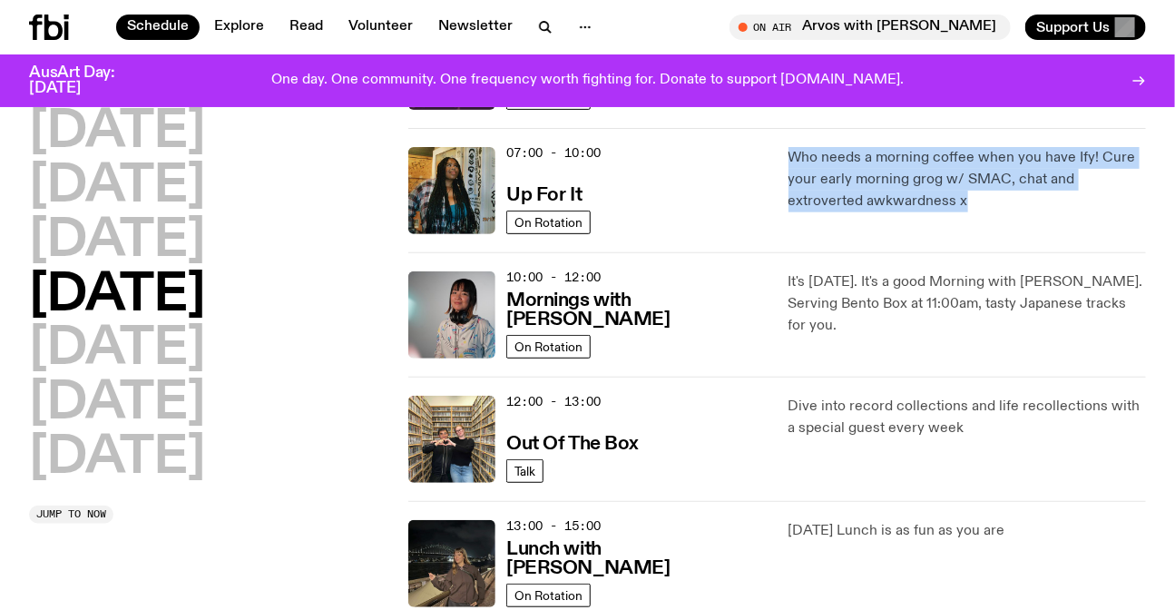
click at [864, 165] on p "Who needs a morning coffee when you have Ify! Cure your early morning grog w/ S…" at bounding box center [966, 179] width 357 height 65
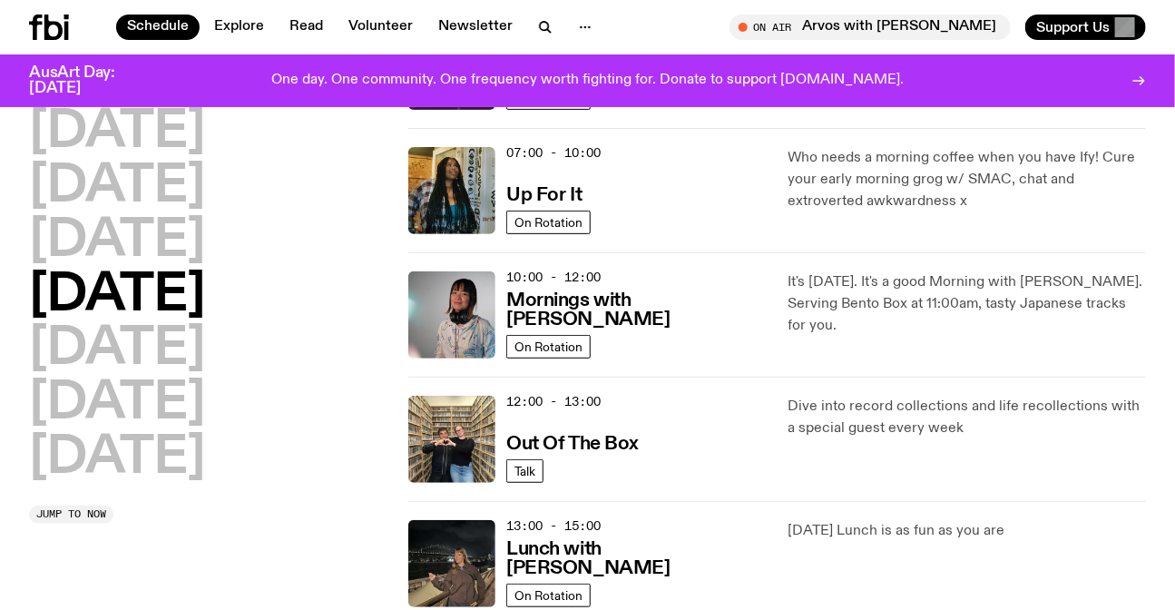
click at [924, 293] on p "It's [DATE]. It's a good Morning with [PERSON_NAME]. Serving Bento Box at 11:00…" at bounding box center [966, 303] width 357 height 65
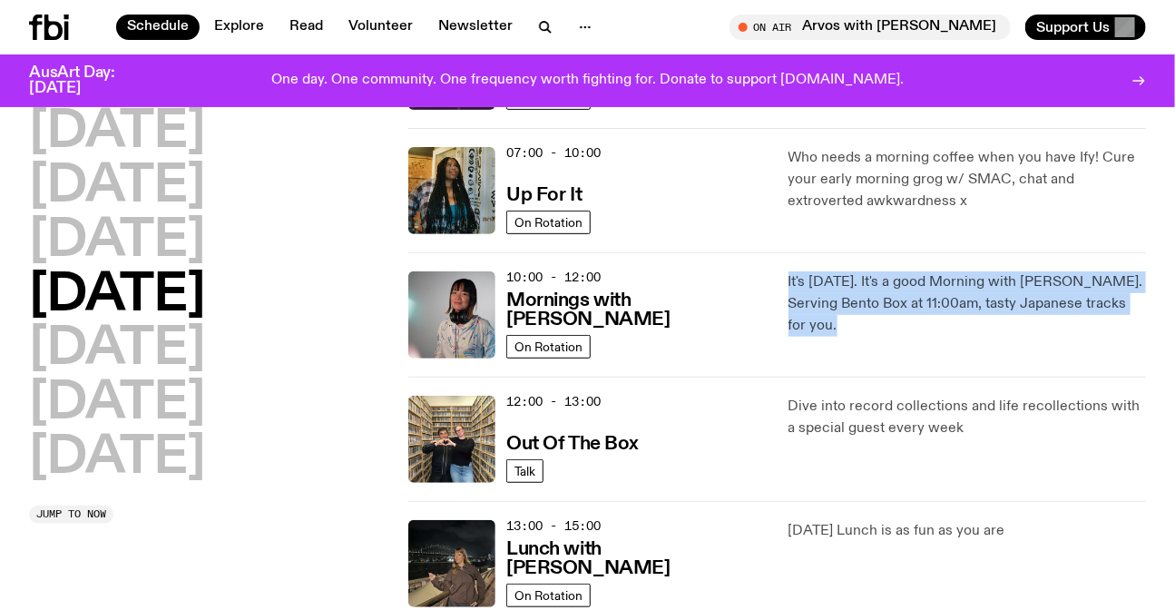
click at [924, 293] on p "It's [DATE]. It's a good Morning with [PERSON_NAME]. Serving Bento Box at 11:00…" at bounding box center [966, 303] width 357 height 65
click at [952, 325] on div "It's [DATE]. It's a good Morning with [PERSON_NAME]. Serving Bento Box at 11:00…" at bounding box center [966, 314] width 357 height 87
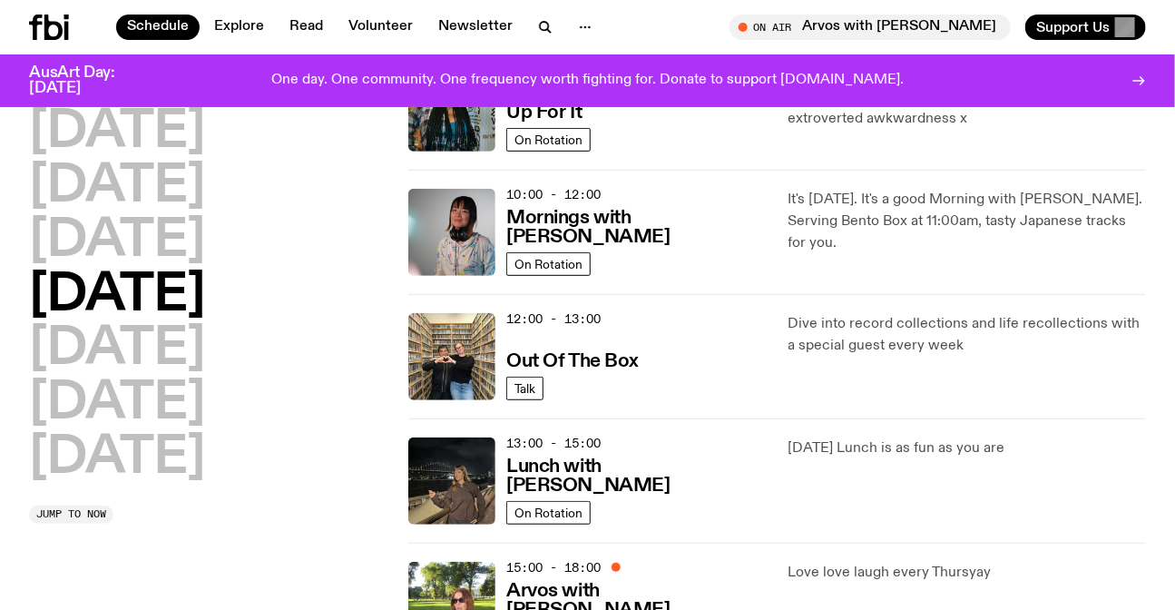
scroll to position [319, 0]
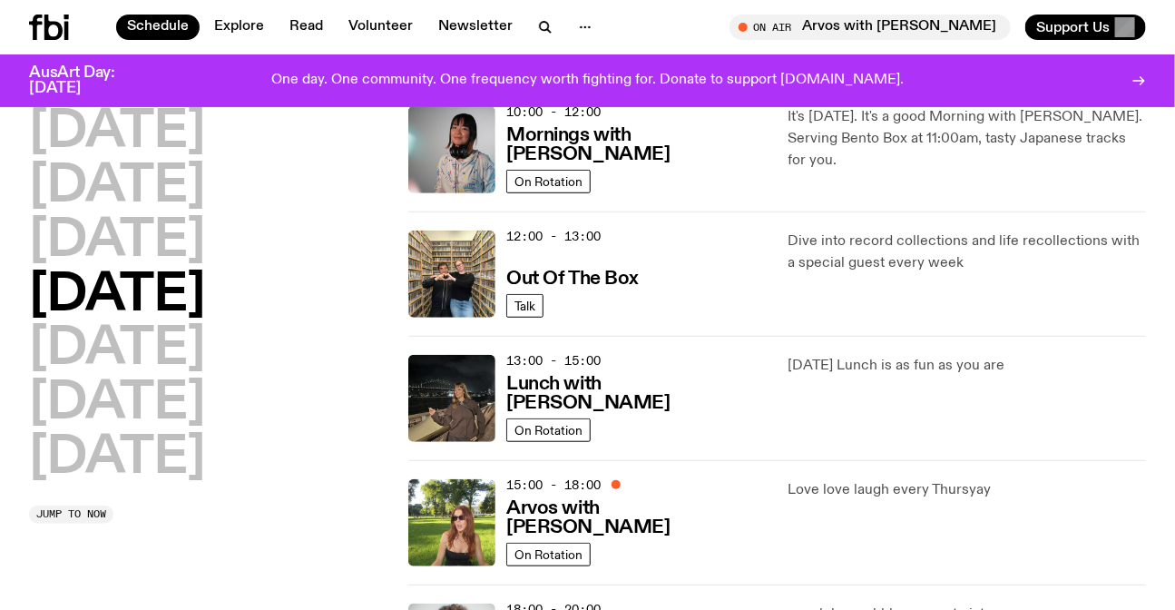
click at [807, 406] on div "[DATE] Lunch is as fun as you are" at bounding box center [966, 398] width 357 height 87
click at [908, 541] on div "Love love laugh every Thursyay" at bounding box center [966, 522] width 357 height 87
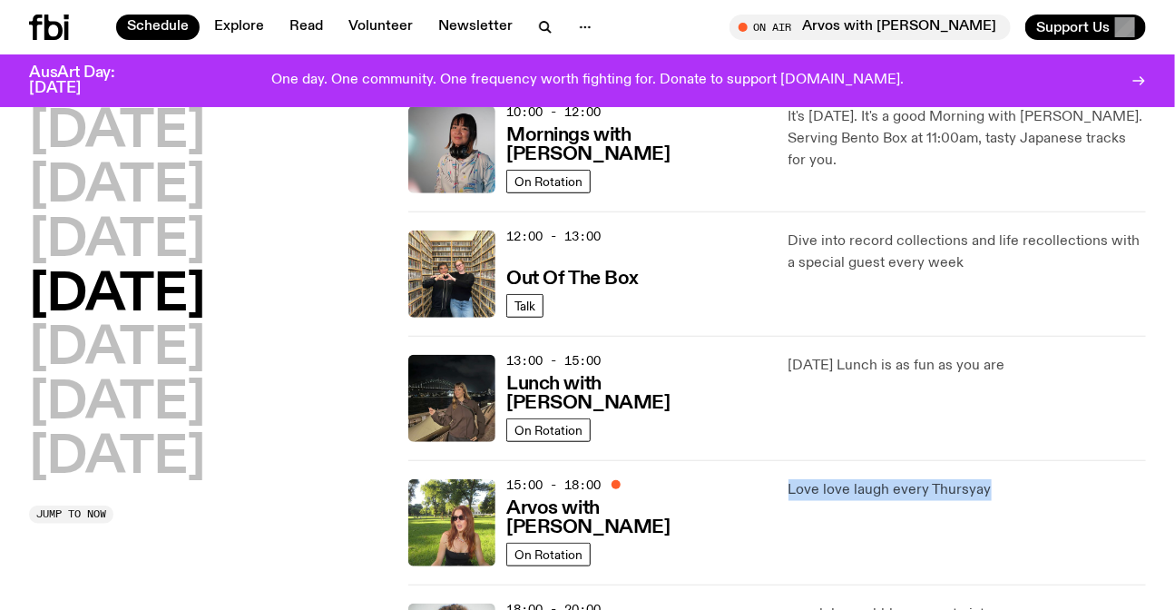
drag, startPoint x: 908, startPoint y: 541, endPoint x: 854, endPoint y: 489, distance: 75.1
click at [906, 539] on div "Love love laugh every Thursyay" at bounding box center [966, 522] width 357 height 87
click at [839, 476] on div "15:00 - 18:00 Arvos with Lizzie Bowles On Rotation Love love laugh every Thursy…" at bounding box center [777, 522] width 738 height 124
drag, startPoint x: 1002, startPoint y: 478, endPoint x: 853, endPoint y: 475, distance: 148.8
click at [853, 475] on div "15:00 - 18:00 Arvos with Lizzie Bowles On Rotation Love love laugh every Thursy…" at bounding box center [777, 522] width 738 height 124
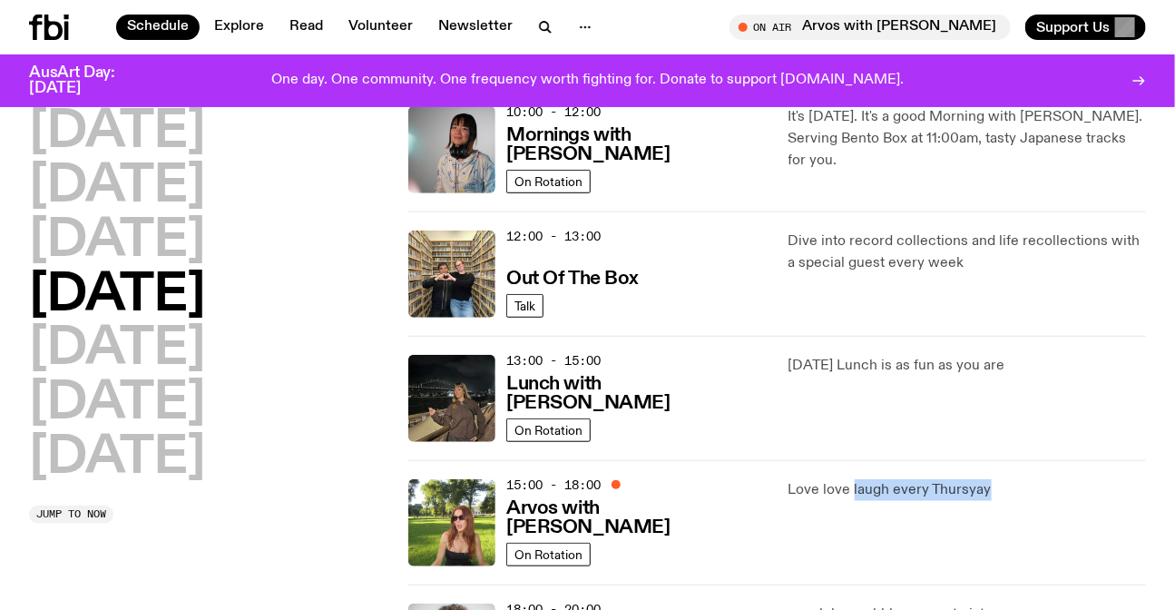
click at [853, 475] on div "15:00 - 18:00 Arvos with Lizzie Bowles On Rotation Love love laugh every Thursy…" at bounding box center [777, 522] width 738 height 124
click at [952, 406] on div "[DATE] Lunch is as fun as you are" at bounding box center [966, 398] width 357 height 87
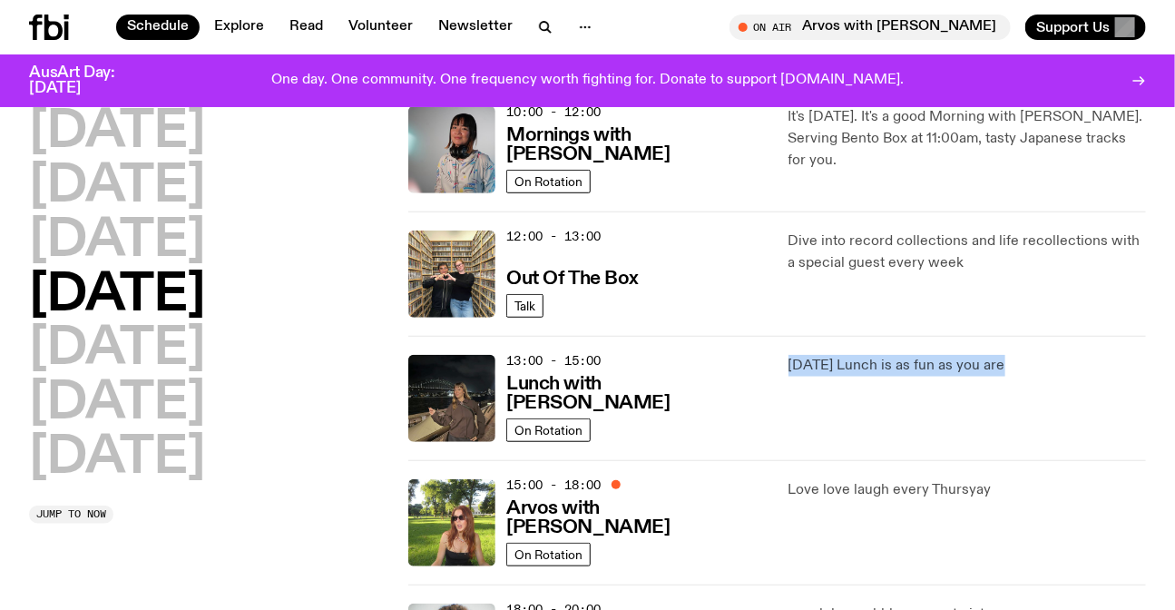
click at [952, 406] on div "[DATE] Lunch is as fun as you are" at bounding box center [966, 398] width 357 height 87
click at [1066, 400] on div "[DATE] Lunch is as fun as you are" at bounding box center [966, 398] width 357 height 87
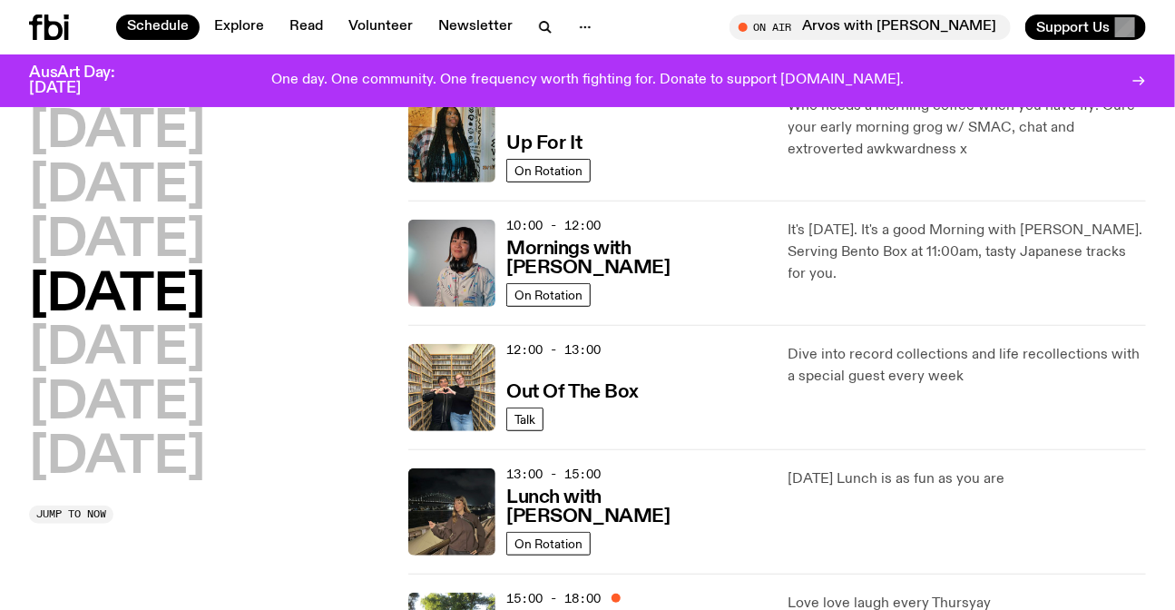
scroll to position [73, 0]
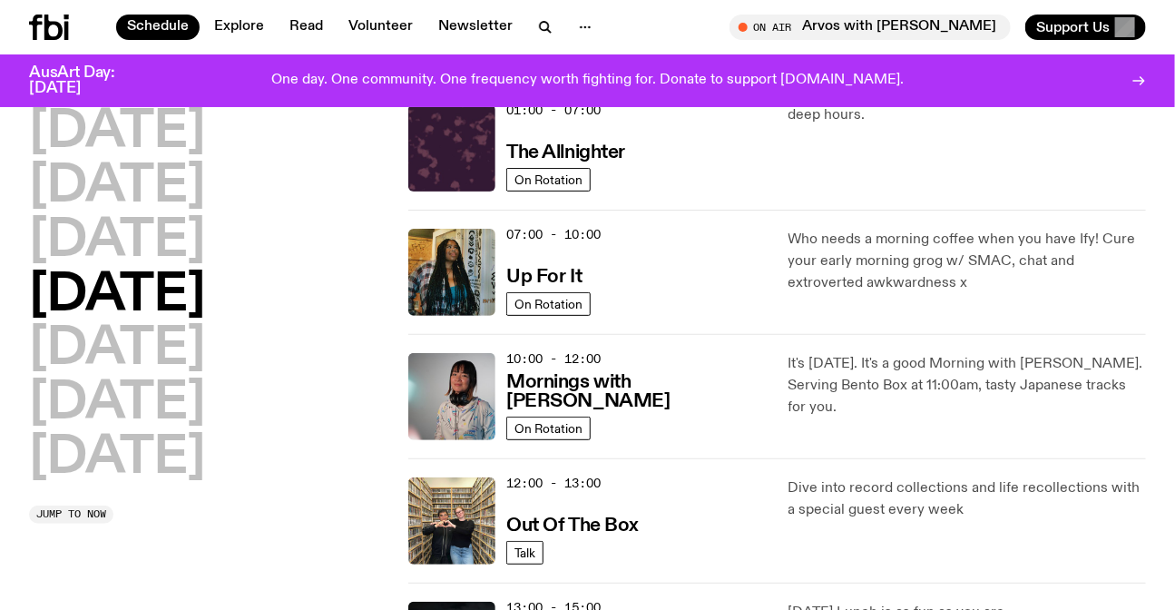
click at [908, 416] on div "It's [DATE]. It's a good Morning with [PERSON_NAME]. Serving Bento Box at 11:00…" at bounding box center [966, 396] width 357 height 87
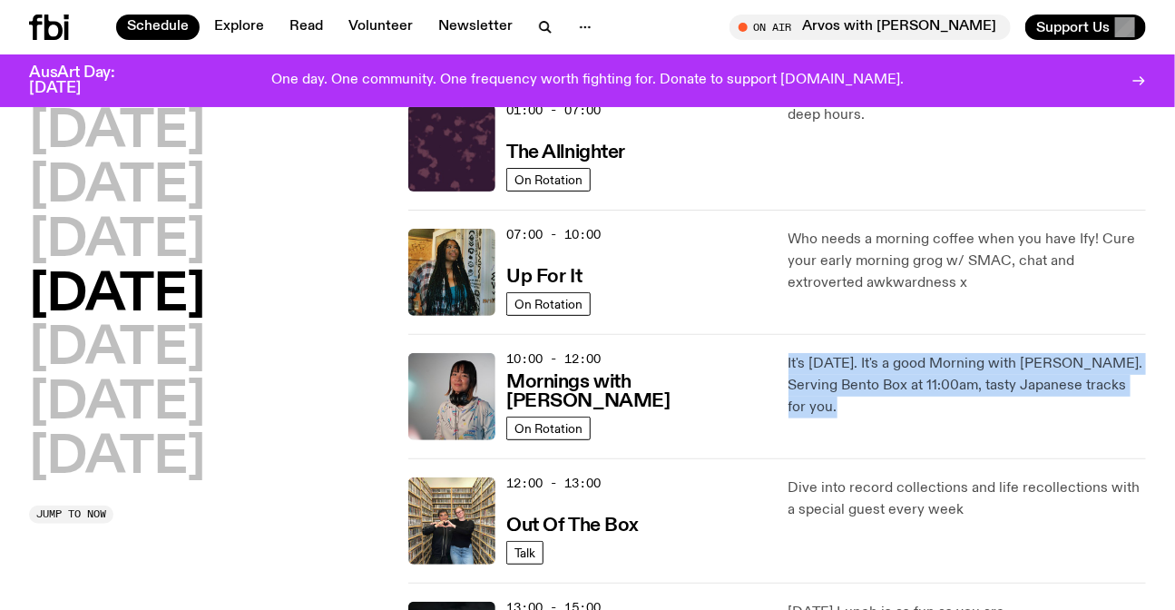
click at [908, 416] on div "It's [DATE]. It's a good Morning with [PERSON_NAME]. Serving Bento Box at 11:00…" at bounding box center [966, 396] width 357 height 87
click at [842, 362] on p "It's [DATE]. It's a good Morning with [PERSON_NAME]. Serving Bento Box at 11:00…" at bounding box center [966, 385] width 357 height 65
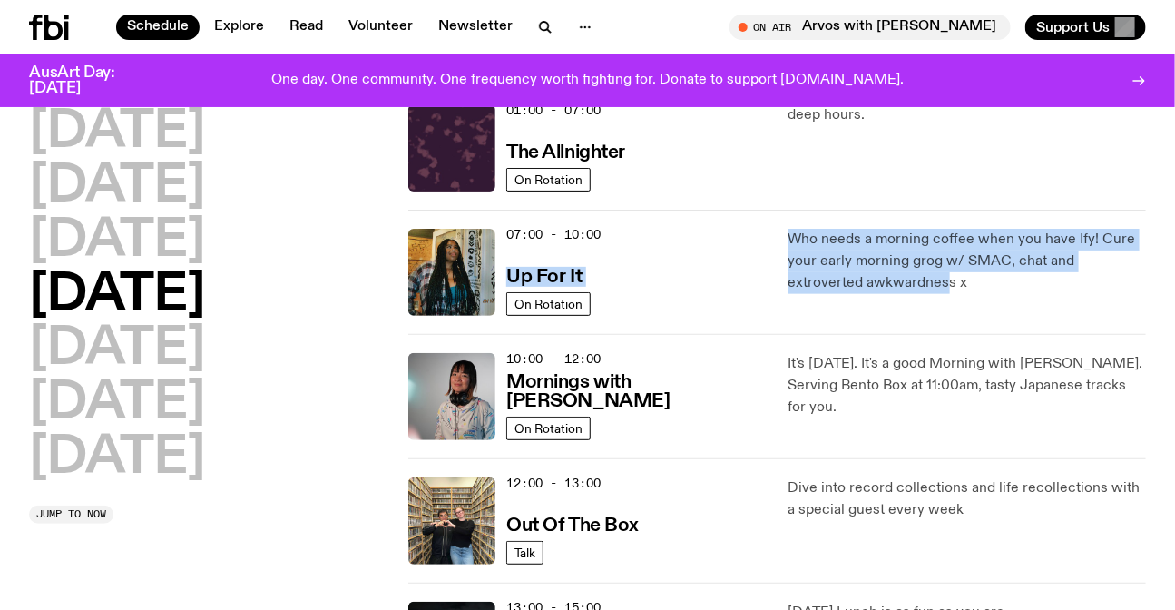
drag, startPoint x: 768, startPoint y: 229, endPoint x: 868, endPoint y: 290, distance: 118.1
click at [868, 290] on div "07:00 - 10:00 Up For It On Rotation Who needs a morning coffee when you have If…" at bounding box center [777, 272] width 738 height 124
click at [868, 290] on p "Who needs a morning coffee when you have Ify! Cure your early morning grog w/ S…" at bounding box center [966, 261] width 357 height 65
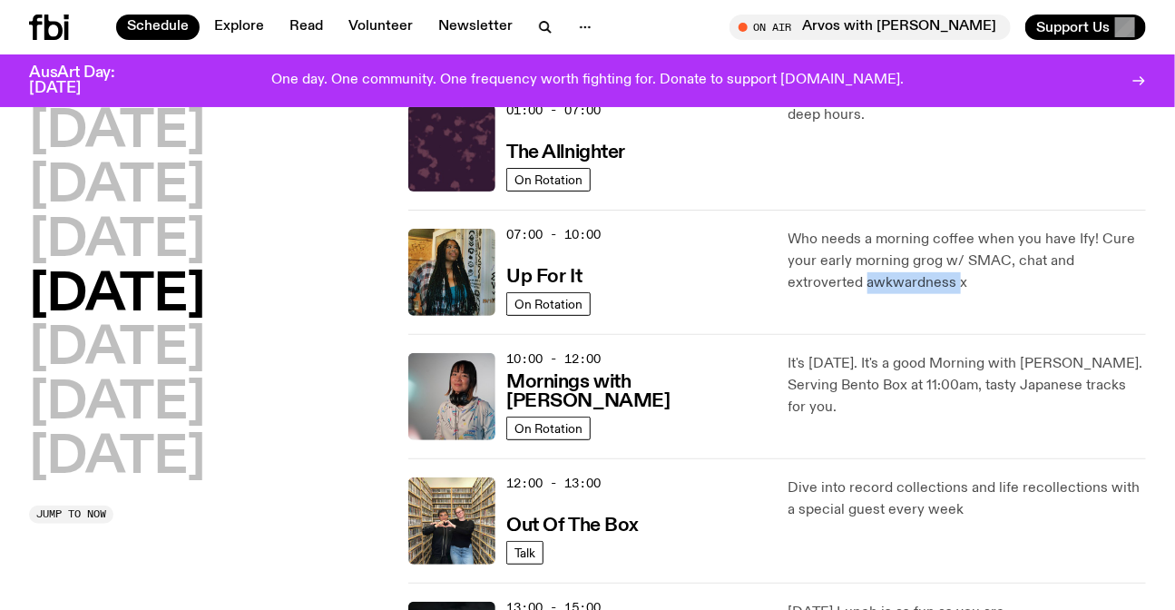
click at [868, 290] on p "Who needs a morning coffee when you have Ify! Cure your early morning grog w/ S…" at bounding box center [966, 261] width 357 height 65
click at [885, 290] on p "Who needs a morning coffee when you have Ify! Cure your early morning grog w/ S…" at bounding box center [966, 261] width 357 height 65
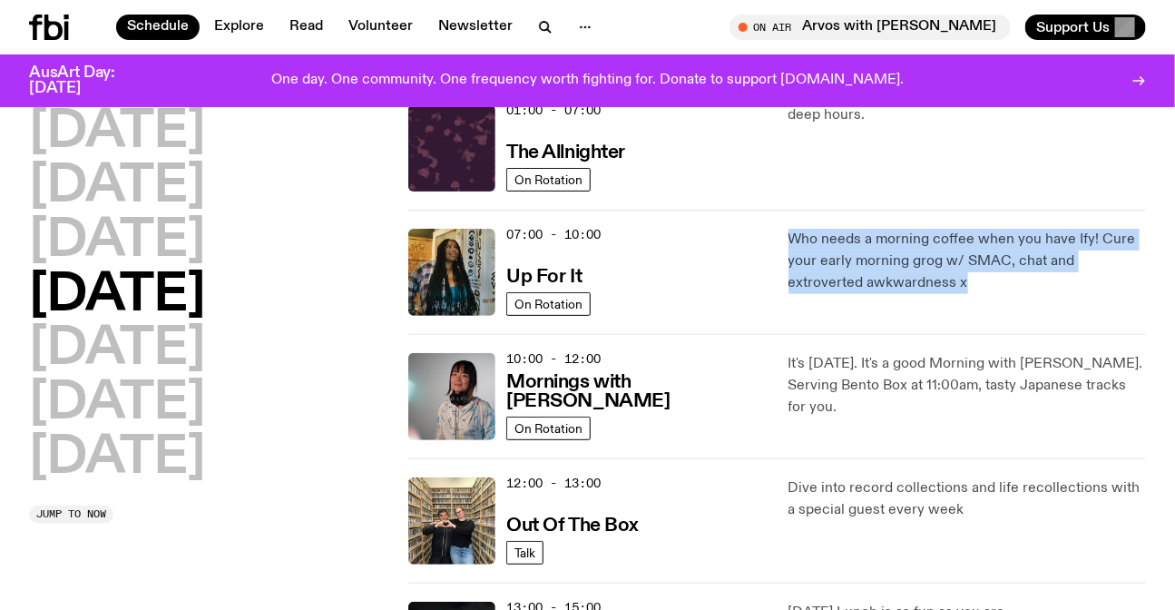
drag, startPoint x: 900, startPoint y: 281, endPoint x: 778, endPoint y: 241, distance: 128.0
click at [778, 241] on div "07:00 - 10:00 Up For It On Rotation Who needs a morning coffee when you have If…" at bounding box center [777, 272] width 738 height 124
drag, startPoint x: 778, startPoint y: 241, endPoint x: 897, endPoint y: 293, distance: 129.6
click at [897, 293] on div "07:00 - 10:00 Up For It On Rotation Who needs a morning coffee when you have If…" at bounding box center [777, 272] width 738 height 124
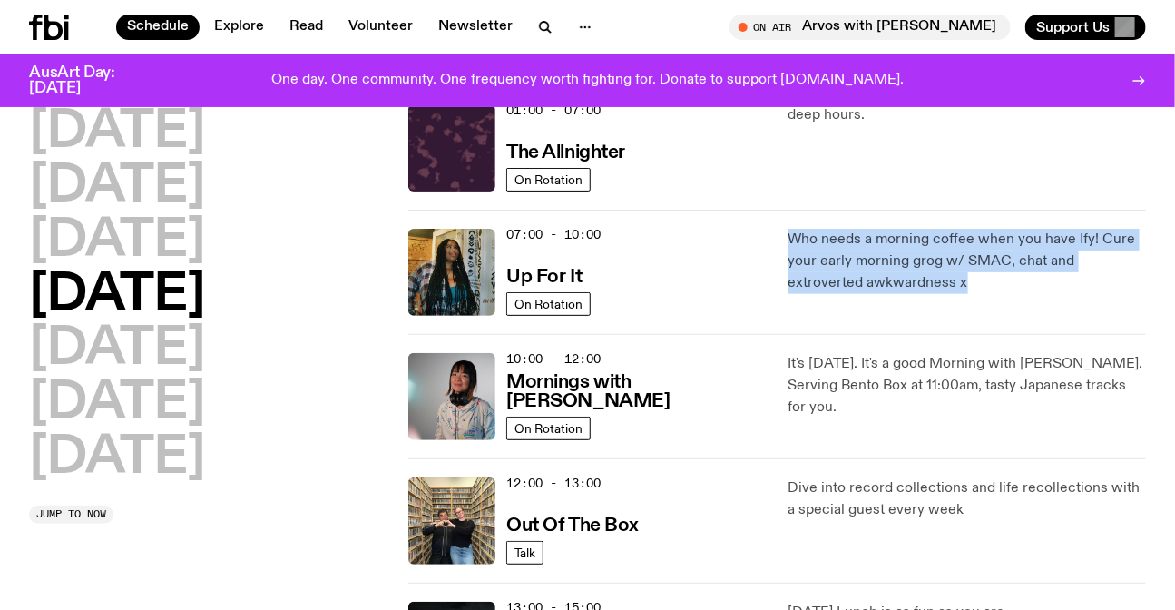
click at [897, 293] on p "Who needs a morning coffee when you have Ify! Cure your early morning grog w/ S…" at bounding box center [966, 261] width 357 height 65
drag, startPoint x: 888, startPoint y: 296, endPoint x: 778, endPoint y: 236, distance: 125.0
click at [778, 236] on div "07:00 - 10:00 Up For It On Rotation Who needs a morning coffee when you have If…" at bounding box center [777, 272] width 738 height 124
click at [845, 275] on p "Who needs a morning coffee when you have Ify! Cure your early morning grog w/ S…" at bounding box center [966, 261] width 357 height 65
drag, startPoint x: 857, startPoint y: 255, endPoint x: 817, endPoint y: 220, distance: 52.7
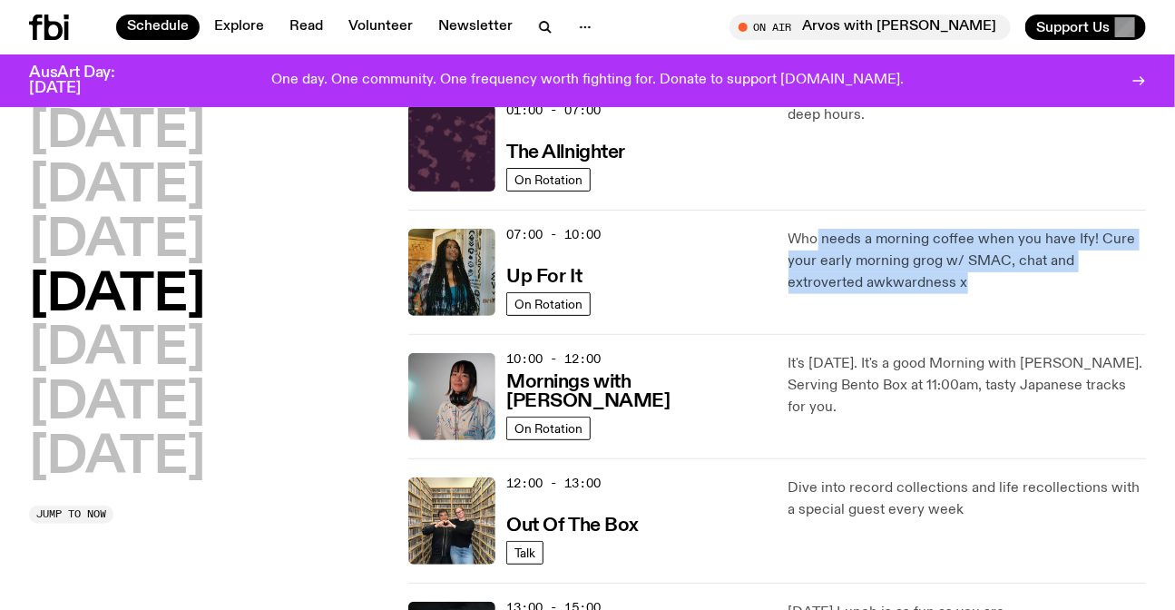
click at [817, 220] on div "07:00 - 10:00 Up For It On Rotation Who needs a morning coffee when you have If…" at bounding box center [777, 272] width 738 height 124
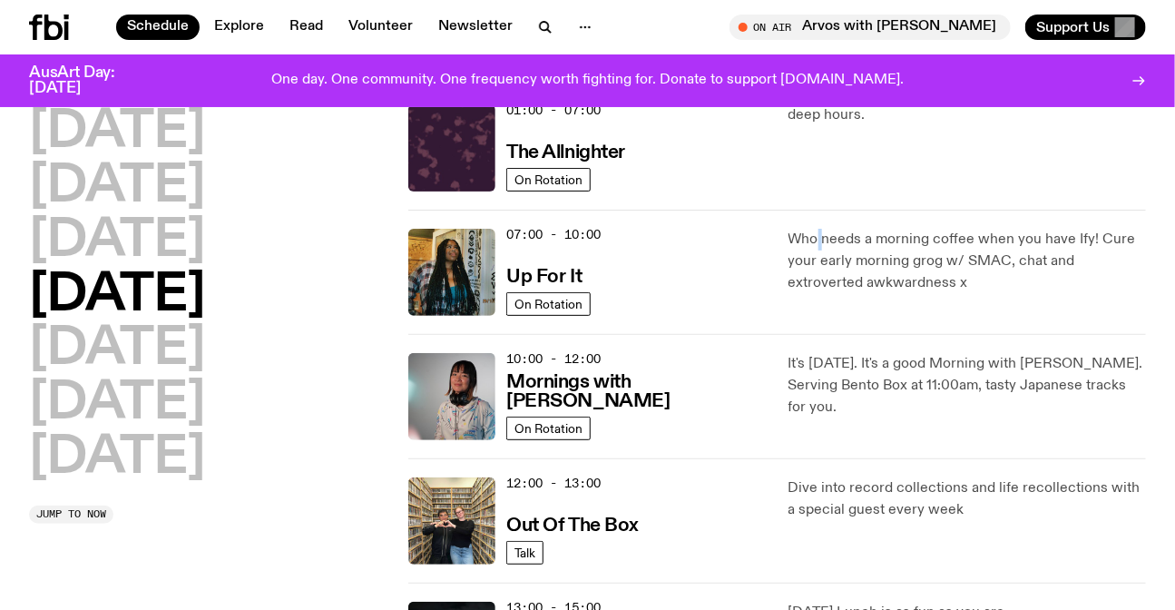
click at [817, 220] on div "07:00 - 10:00 Up For It On Rotation Who needs a morning coffee when you have If…" at bounding box center [777, 272] width 738 height 124
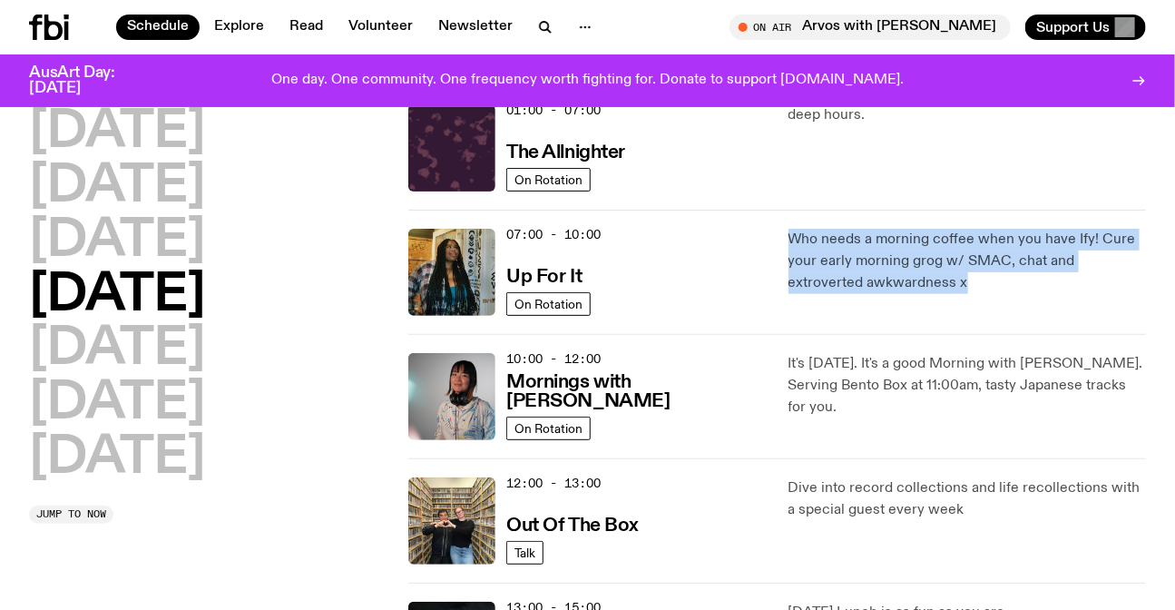
click at [817, 220] on div "07:00 - 10:00 Up For It On Rotation Who needs a morning coffee when you have If…" at bounding box center [777, 272] width 738 height 124
click at [783, 226] on div "07:00 - 10:00 Up For It On Rotation Who needs a morning coffee when you have If…" at bounding box center [777, 272] width 738 height 124
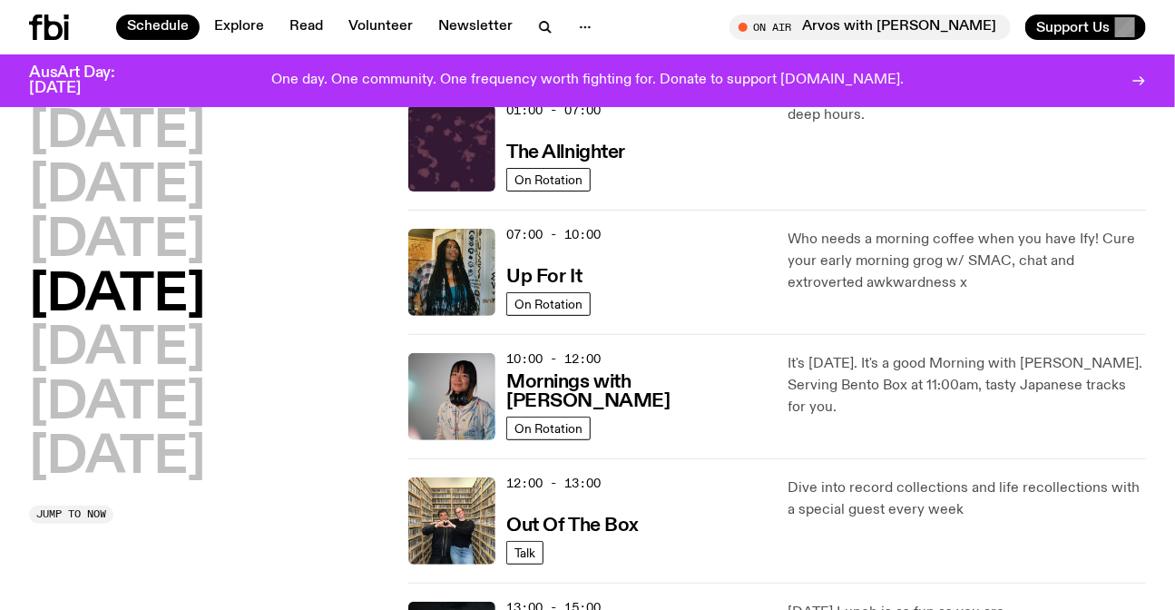
click at [30, 13] on div "Schedule Explore Read Volunteer Newsletter On Air Arvos with Lizzie Bowles Tune…" at bounding box center [587, 27] width 1175 height 54
click at [54, 20] on icon at bounding box center [49, 27] width 40 height 25
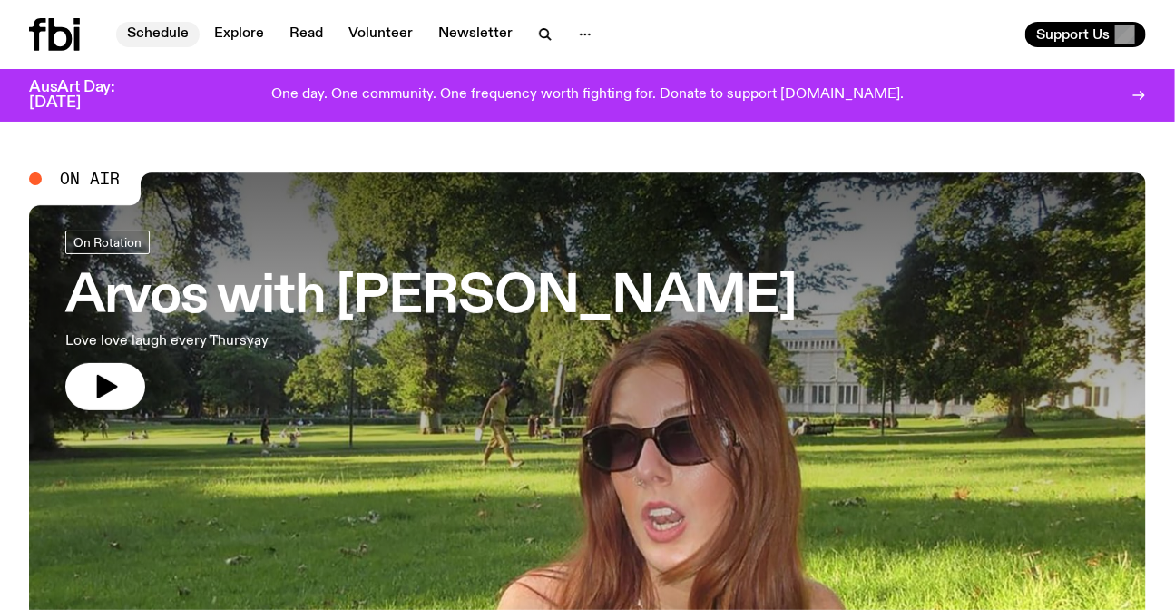
click at [188, 24] on link "Schedule" at bounding box center [157, 34] width 83 height 25
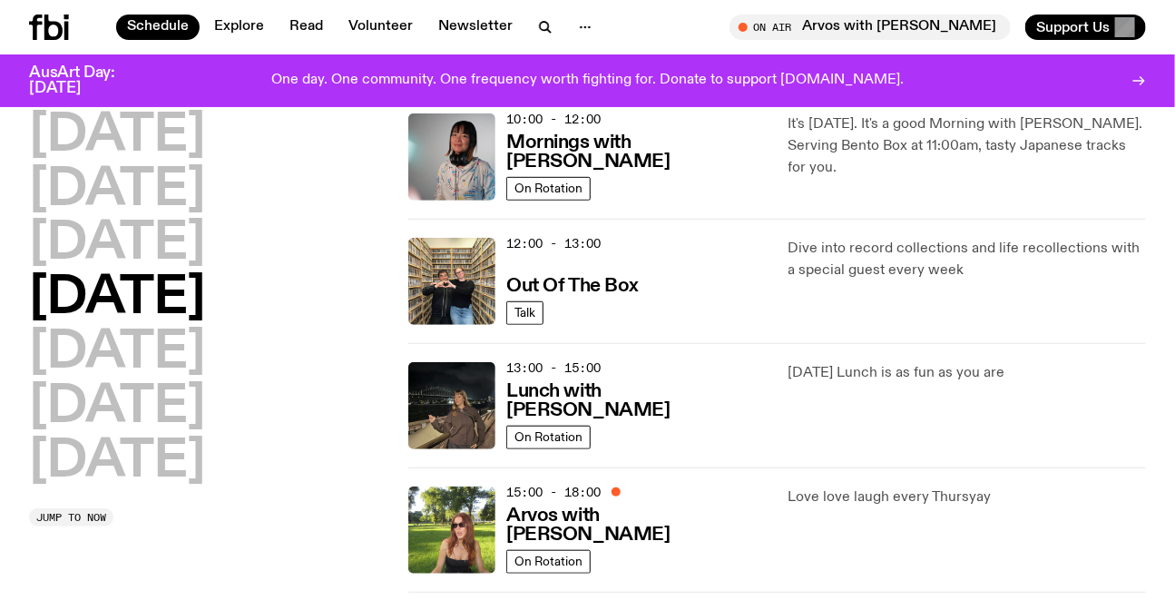
scroll to position [322, 0]
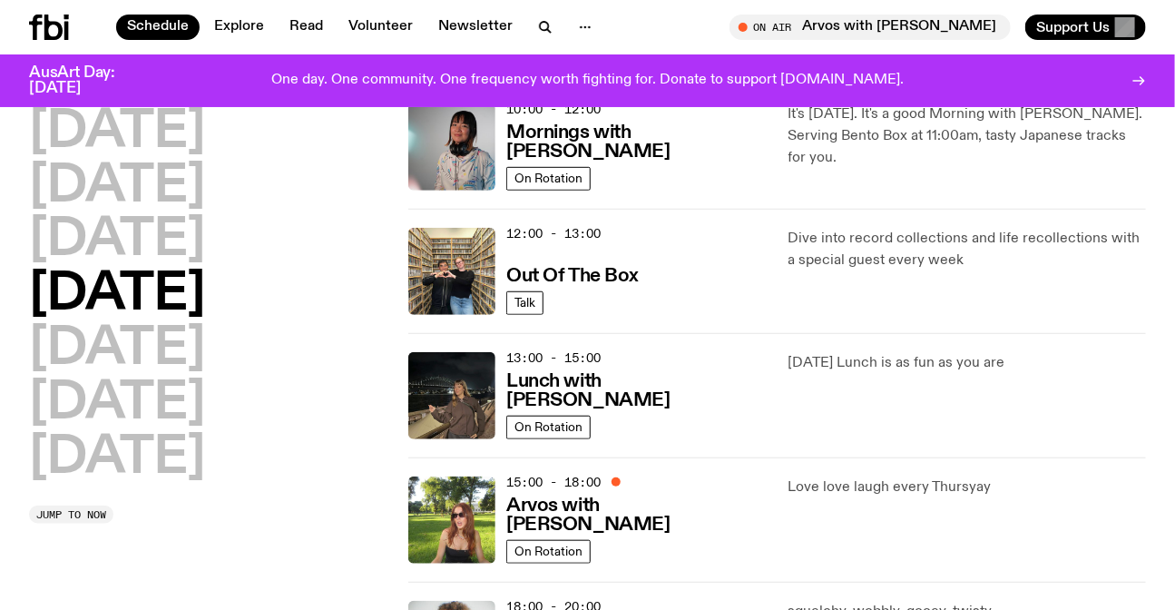
click at [826, 511] on div "Love love laugh every Thursyay" at bounding box center [966, 519] width 357 height 87
click at [1051, 519] on div "Love love laugh every Thursyay" at bounding box center [966, 519] width 357 height 87
drag, startPoint x: 1029, startPoint y: 523, endPoint x: 787, endPoint y: 479, distance: 246.3
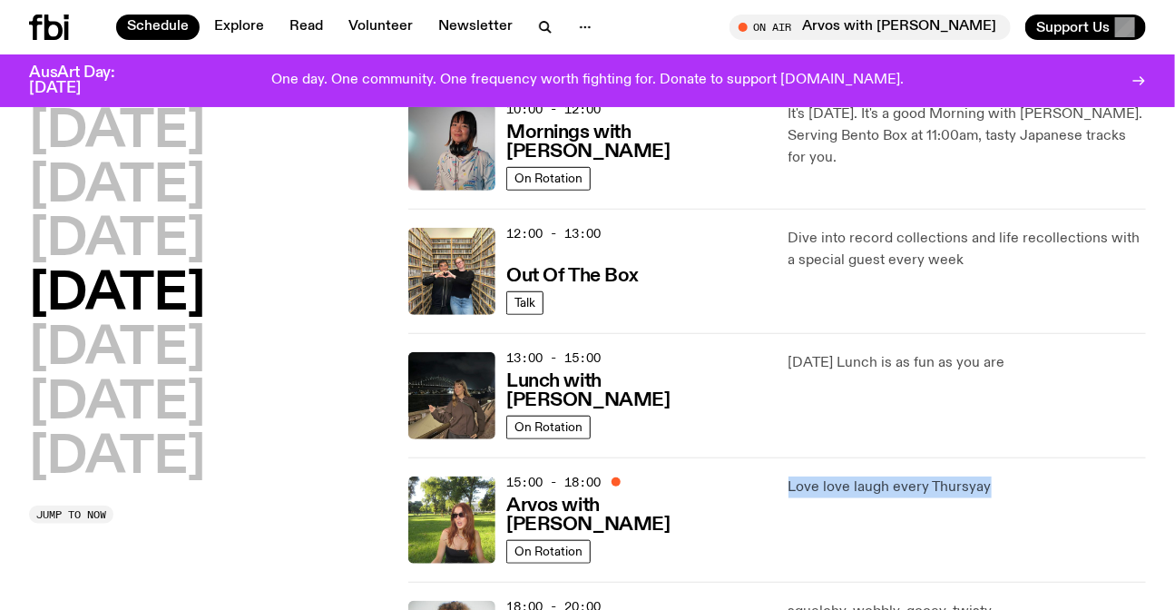
click at [787, 479] on div "15:00 - 18:00 Arvos with Lizzie Bowles On Rotation Love love laugh every Thursy…" at bounding box center [777, 519] width 738 height 124
click at [956, 497] on div "Love love laugh every Thursyay" at bounding box center [966, 519] width 357 height 87
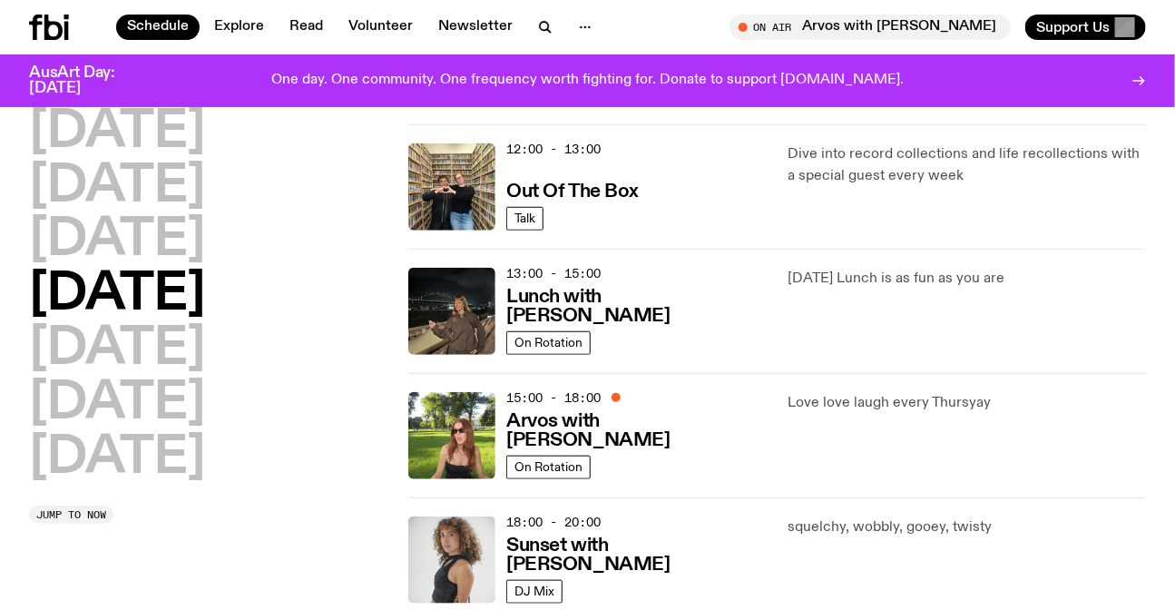
scroll to position [487, 0]
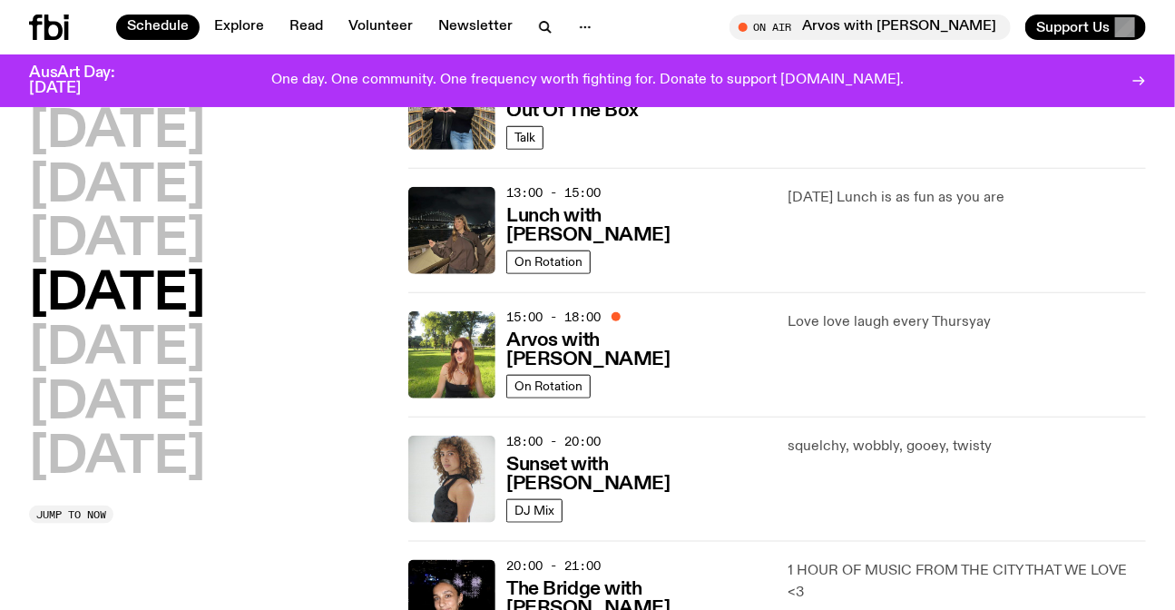
click at [887, 458] on div "squelchy, wobbly, gooey, twisty" at bounding box center [966, 478] width 357 height 87
click at [1025, 459] on div "squelchy, wobbly, gooey, twisty" at bounding box center [966, 478] width 357 height 87
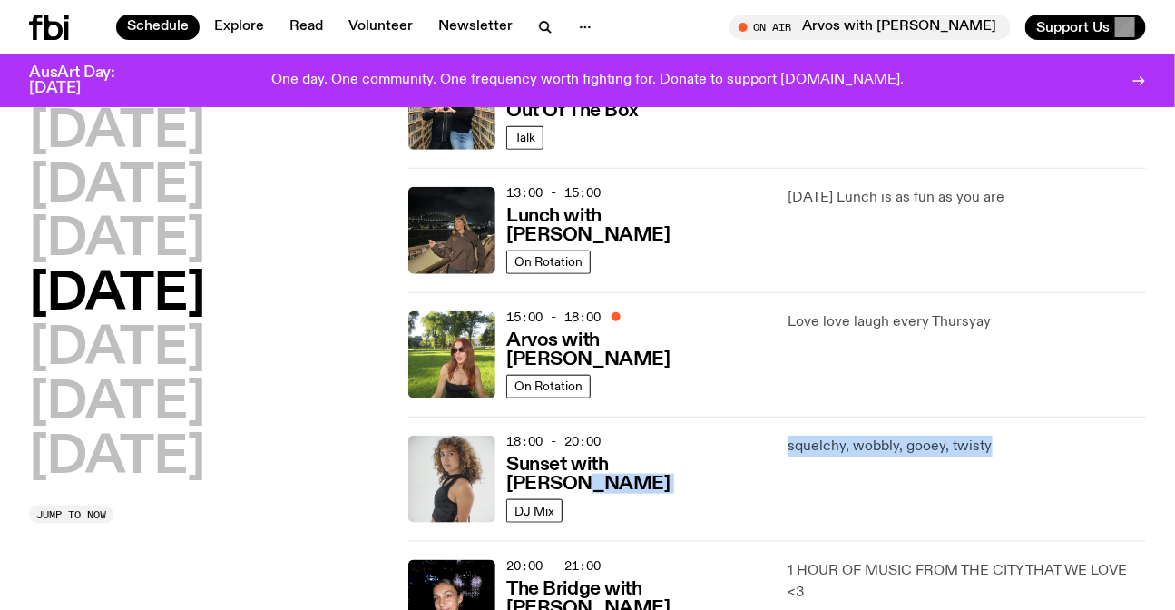
drag, startPoint x: 1020, startPoint y: 460, endPoint x: 754, endPoint y: 445, distance: 266.3
click at [754, 445] on div "18:00 - 20:00 Sunset with Tangela DJ Mix squelchy, wobbly, gooey, twisty" at bounding box center [777, 478] width 738 height 124
click at [826, 445] on p "squelchy, wobbly, gooey, twisty" at bounding box center [966, 446] width 357 height 22
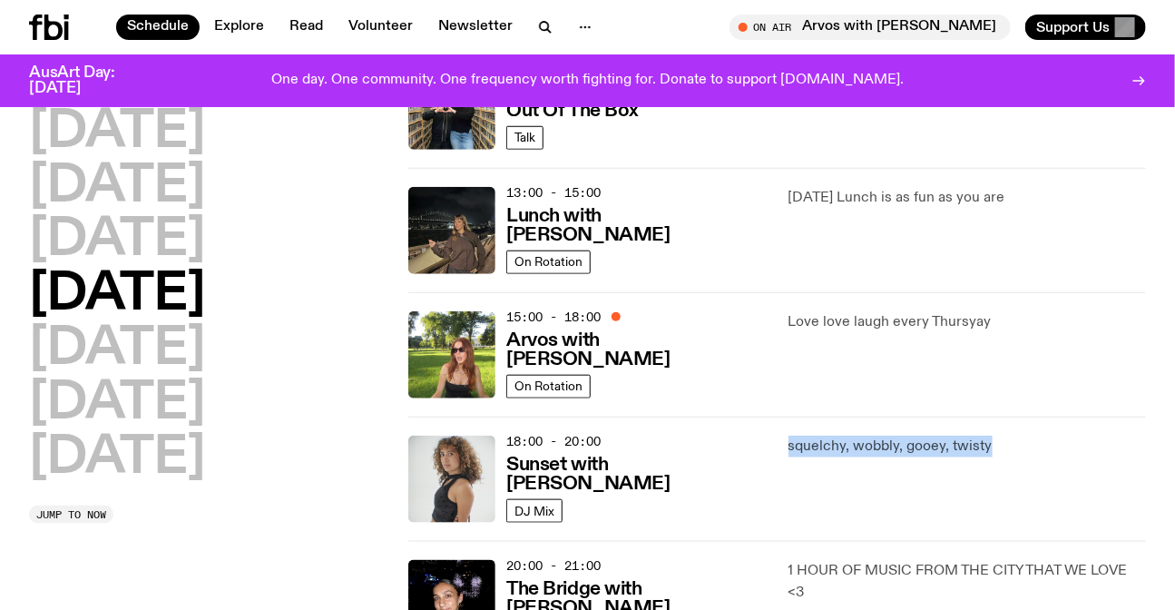
click at [933, 445] on p "squelchy, wobbly, gooey, twisty" at bounding box center [966, 446] width 357 height 22
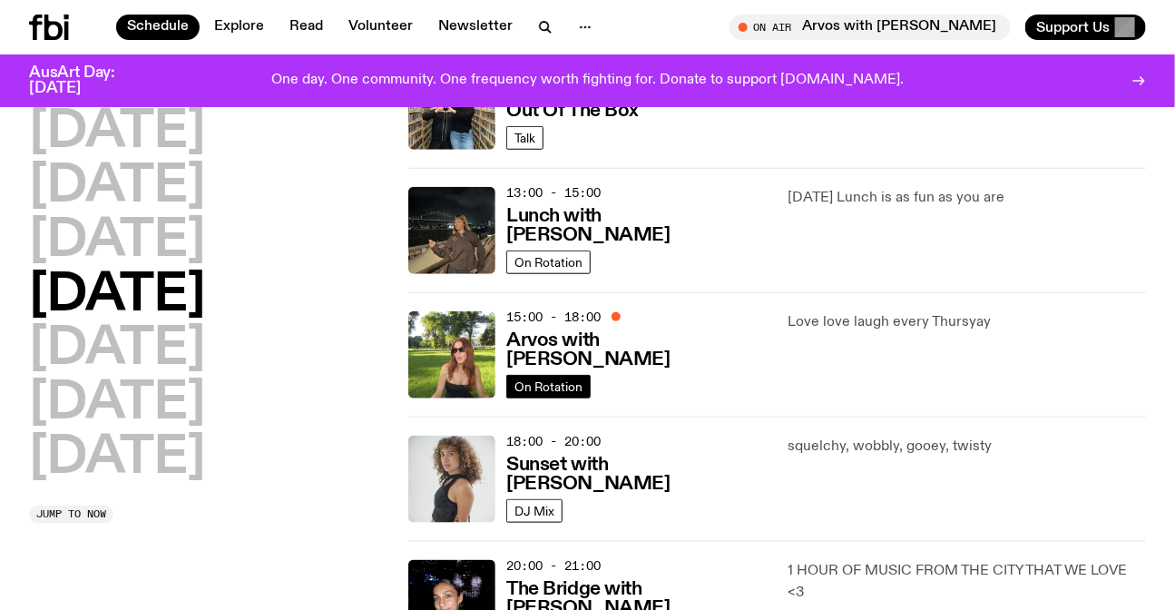
scroll to position [570, 0]
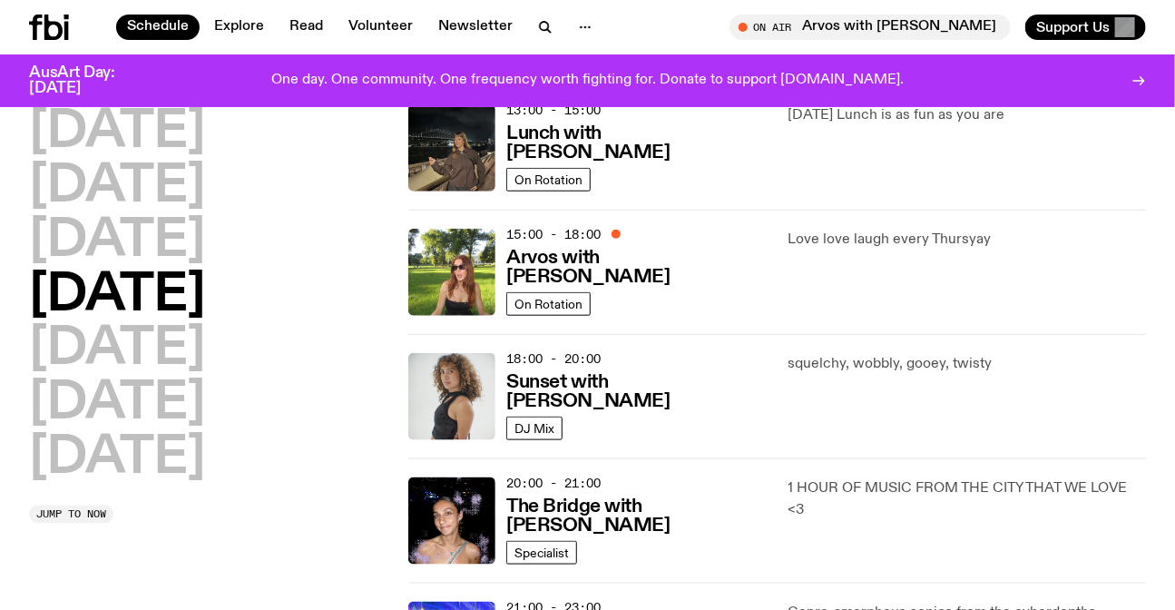
click at [906, 388] on div "squelchy, wobbly, gooey, twisty" at bounding box center [966, 396] width 357 height 87
drag, startPoint x: 906, startPoint y: 388, endPoint x: 834, endPoint y: 362, distance: 77.2
click at [904, 389] on div "squelchy, wobbly, gooey, twisty" at bounding box center [966, 396] width 357 height 87
click at [836, 247] on p "Love love laugh every Thursyay" at bounding box center [966, 240] width 357 height 22
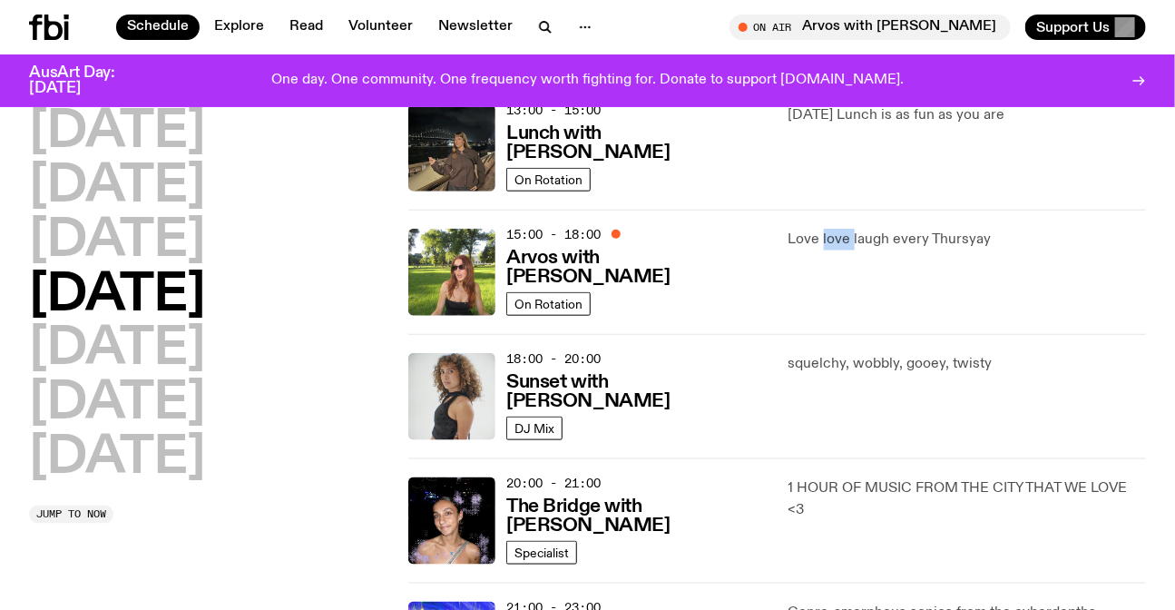
click at [836, 247] on p "Love love laugh every Thursyay" at bounding box center [966, 240] width 357 height 22
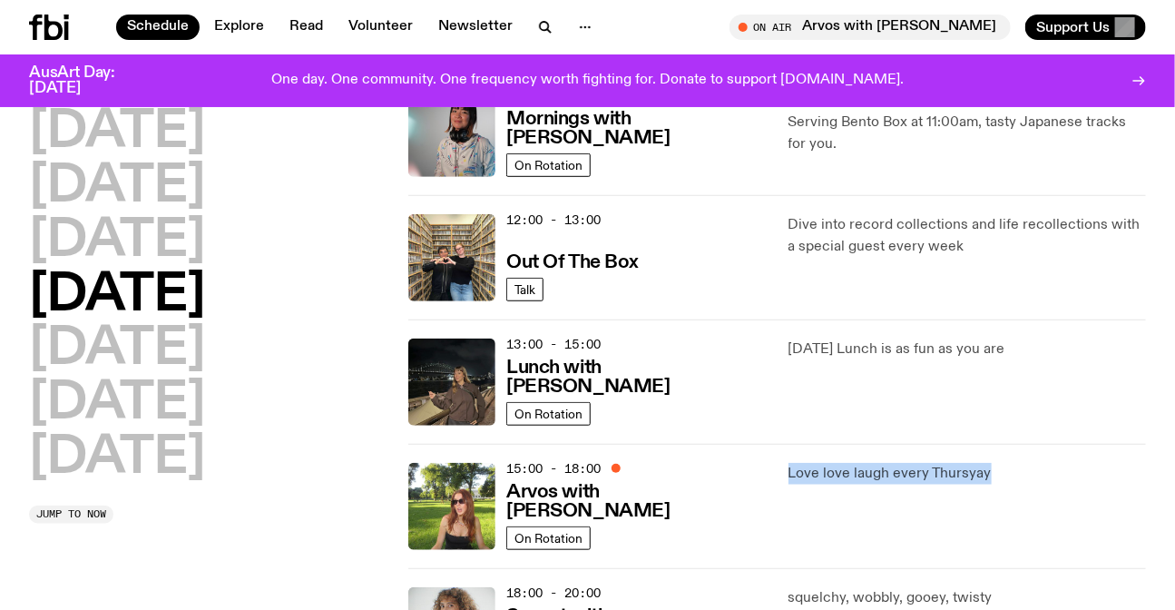
scroll to position [322, 0]
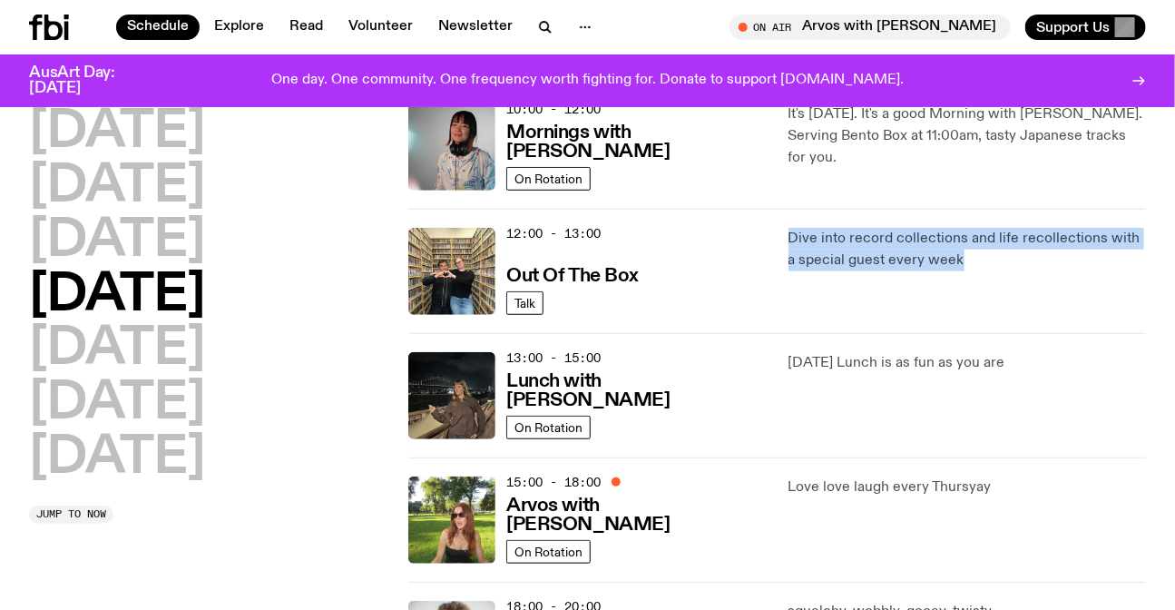
drag, startPoint x: 801, startPoint y: 237, endPoint x: 954, endPoint y: 272, distance: 157.4
click at [954, 272] on div "12:00 - 13:00 Out Of The Box Talk Dive into record collections and life recolle…" at bounding box center [777, 271] width 738 height 124
click at [954, 263] on p "Dive into record collections and life recollections with a special guest every …" at bounding box center [966, 250] width 357 height 44
drag, startPoint x: 954, startPoint y: 263, endPoint x: 771, endPoint y: 244, distance: 184.3
click at [771, 244] on div "12:00 - 13:00 Out Of The Box Talk Dive into record collections and life recolle…" at bounding box center [777, 271] width 738 height 124
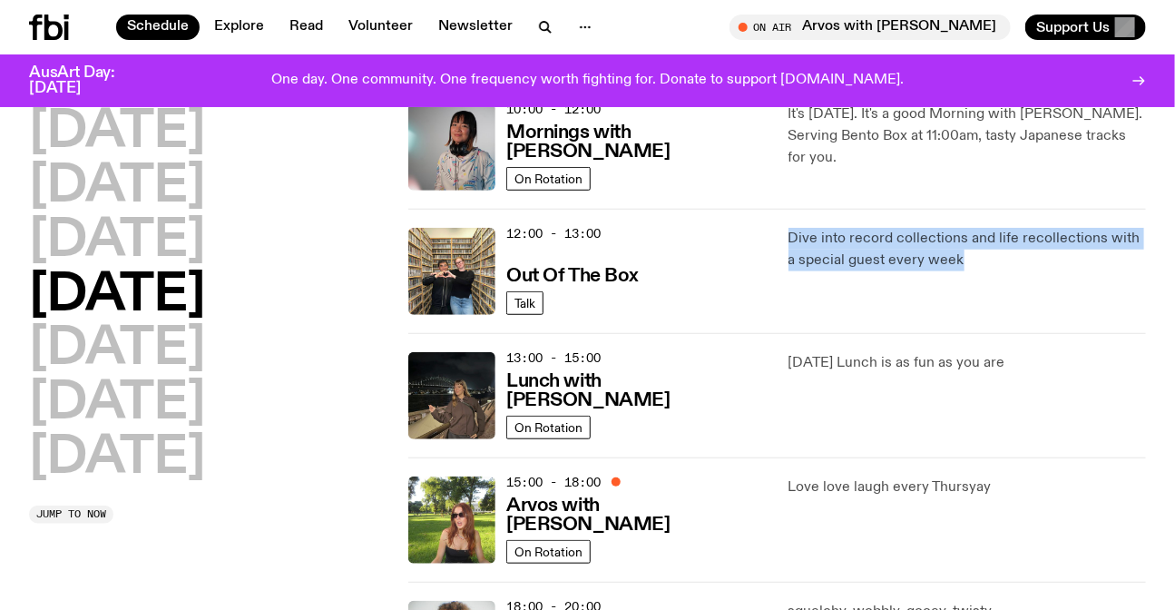
click at [771, 243] on div "12:00 - 13:00 Out Of The Box Talk Dive into record collections and life recolle…" at bounding box center [777, 271] width 738 height 124
drag, startPoint x: 901, startPoint y: 262, endPoint x: 968, endPoint y: 276, distance: 68.5
click at [968, 276] on div "12:00 - 13:00 Out Of The Box Talk Dive into record collections and life recolle…" at bounding box center [777, 271] width 738 height 124
click at [968, 276] on div "Dive into record collections and life recollections with a special guest every …" at bounding box center [966, 271] width 357 height 87
drag, startPoint x: 968, startPoint y: 276, endPoint x: 797, endPoint y: 227, distance: 178.3
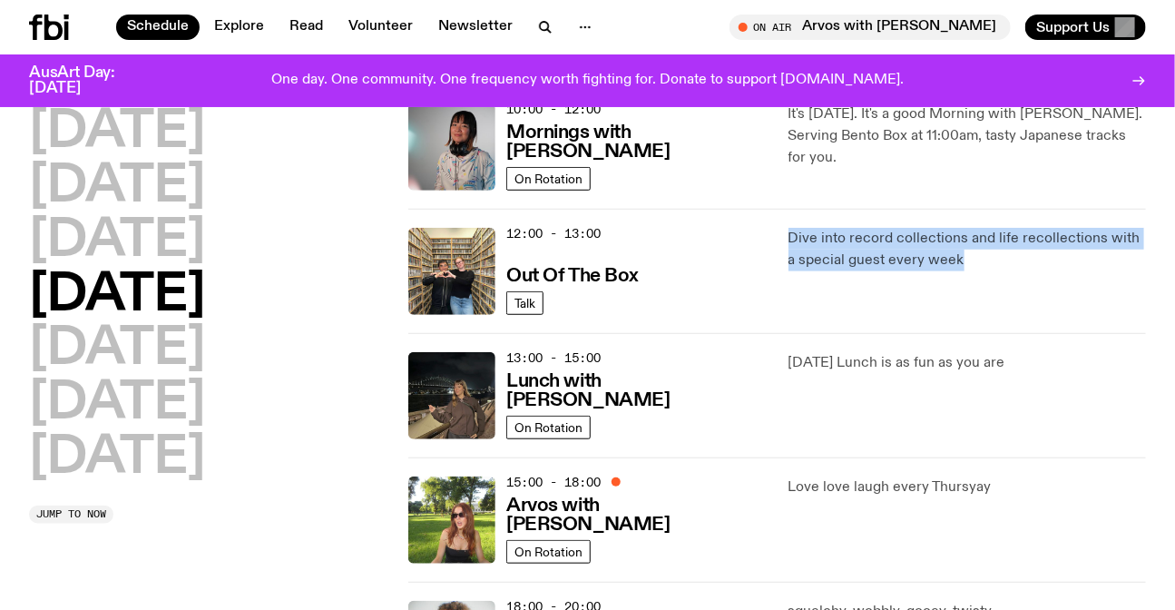
click at [797, 228] on div "Dive into record collections and life recollections with a special guest every …" at bounding box center [966, 271] width 357 height 87
click at [797, 228] on p "Dive into record collections and life recollections with a special guest every …" at bounding box center [966, 250] width 357 height 44
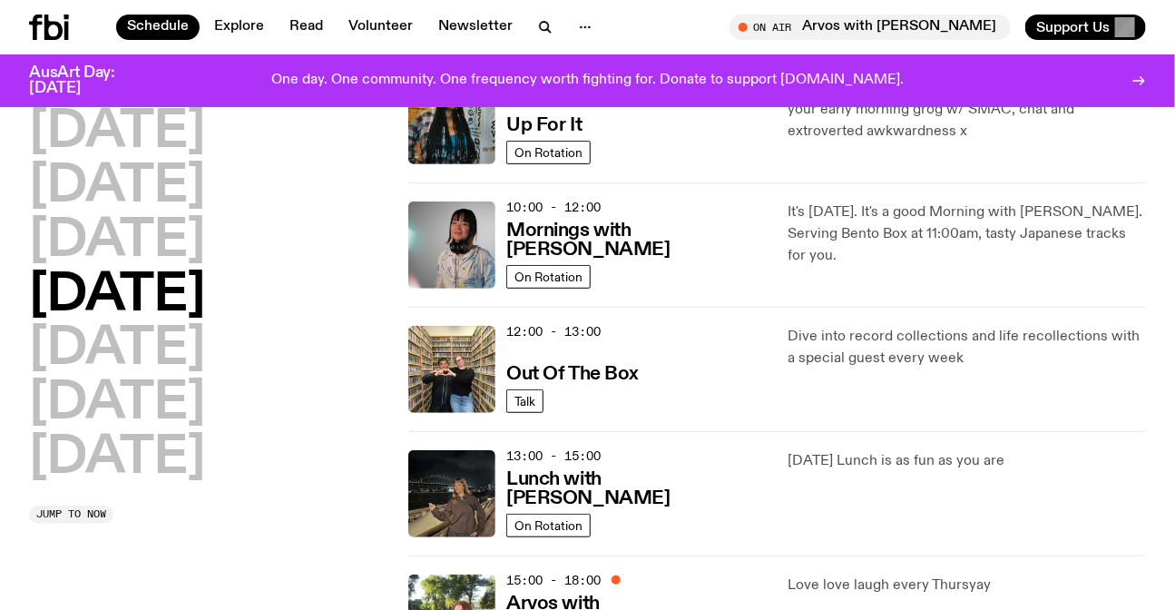
scroll to position [74, 0]
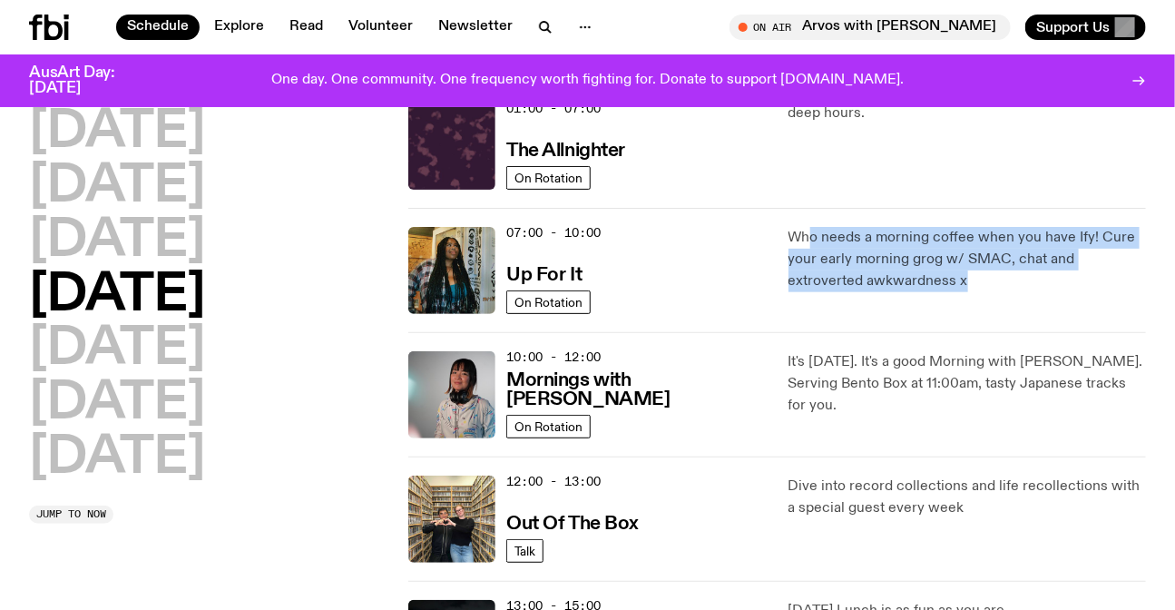
drag, startPoint x: 808, startPoint y: 232, endPoint x: 887, endPoint y: 308, distance: 109.1
click at [886, 308] on div "Who needs a morning coffee when you have Ify! Cure your early morning grog w/ S…" at bounding box center [966, 270] width 357 height 87
click at [889, 293] on div "Who needs a morning coffee when you have Ify! Cure your early morning grog w/ S…" at bounding box center [966, 270] width 357 height 87
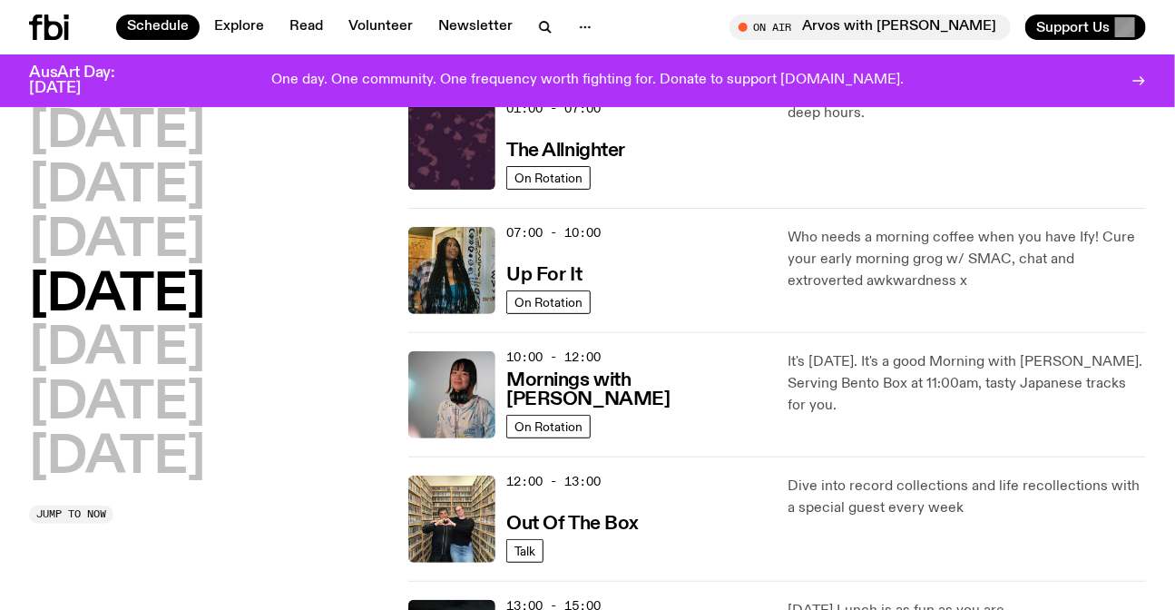
click at [889, 293] on div "Who needs a morning coffee when you have Ify! Cure your early morning grog w/ S…" at bounding box center [966, 270] width 357 height 87
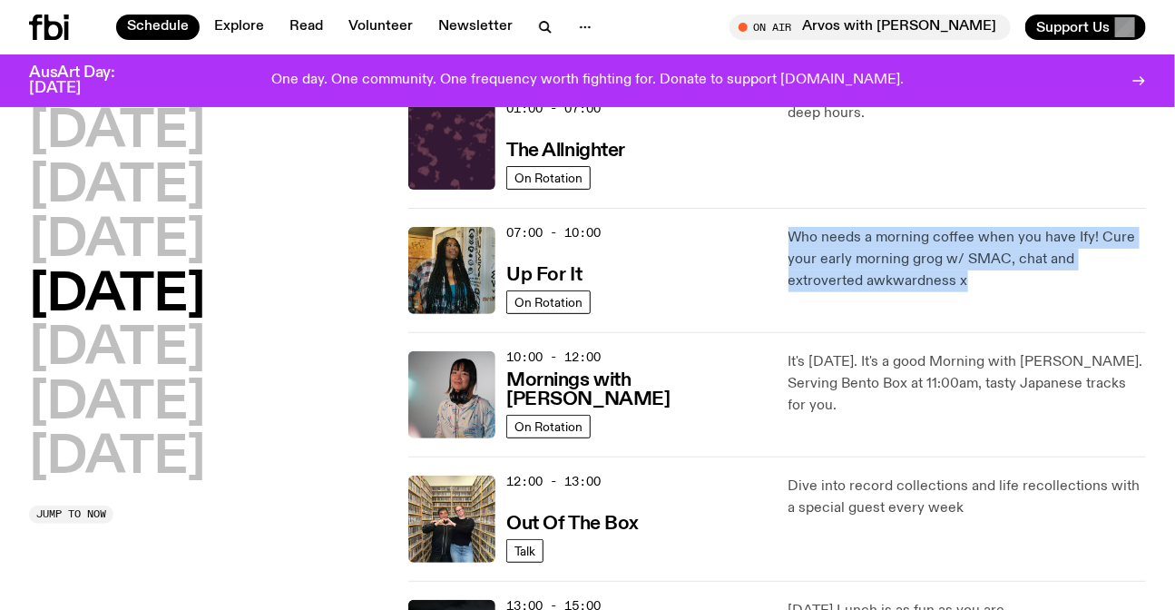
click at [889, 293] on div "Who needs a morning coffee when you have Ify! Cure your early morning grog w/ S…" at bounding box center [966, 270] width 357 height 87
click at [903, 293] on div "Who needs a morning coffee when you have Ify! Cure your early morning grog w/ S…" at bounding box center [966, 270] width 357 height 87
drag, startPoint x: 834, startPoint y: 259, endPoint x: 768, endPoint y: 223, distance: 74.3
click at [768, 223] on div "07:00 - 10:00 Up For It On Rotation Who needs a morning coffee when you have If…" at bounding box center [777, 270] width 738 height 124
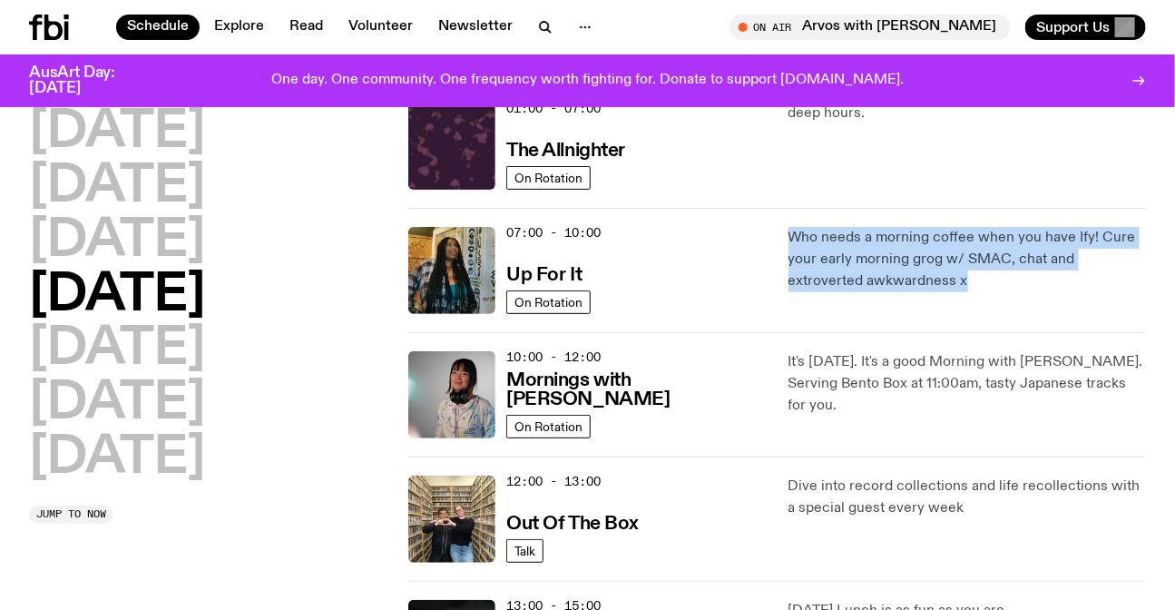
drag, startPoint x: 782, startPoint y: 221, endPoint x: 905, endPoint y: 280, distance: 136.8
click at [905, 280] on div "07:00 - 10:00 Up For It On Rotation Who needs a morning coffee when you have If…" at bounding box center [777, 270] width 738 height 124
click at [905, 280] on p "Who needs a morning coffee when you have Ify! Cure your early morning grog w/ S…" at bounding box center [966, 259] width 357 height 65
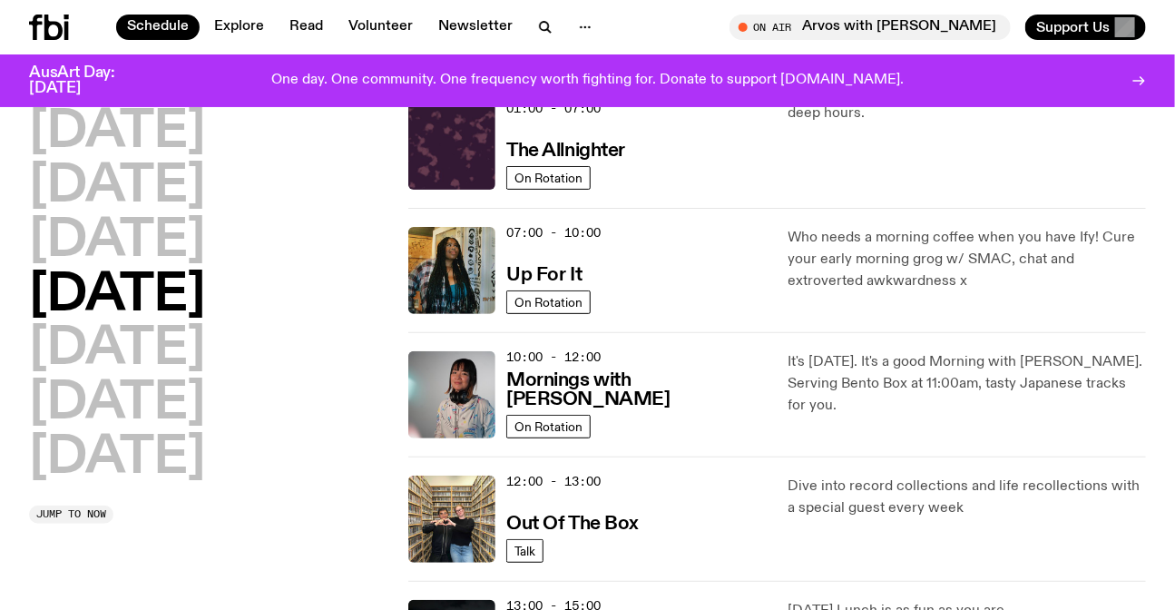
click at [905, 280] on p "Who needs a morning coffee when you have Ify! Cure your early morning grog w/ S…" at bounding box center [966, 259] width 357 height 65
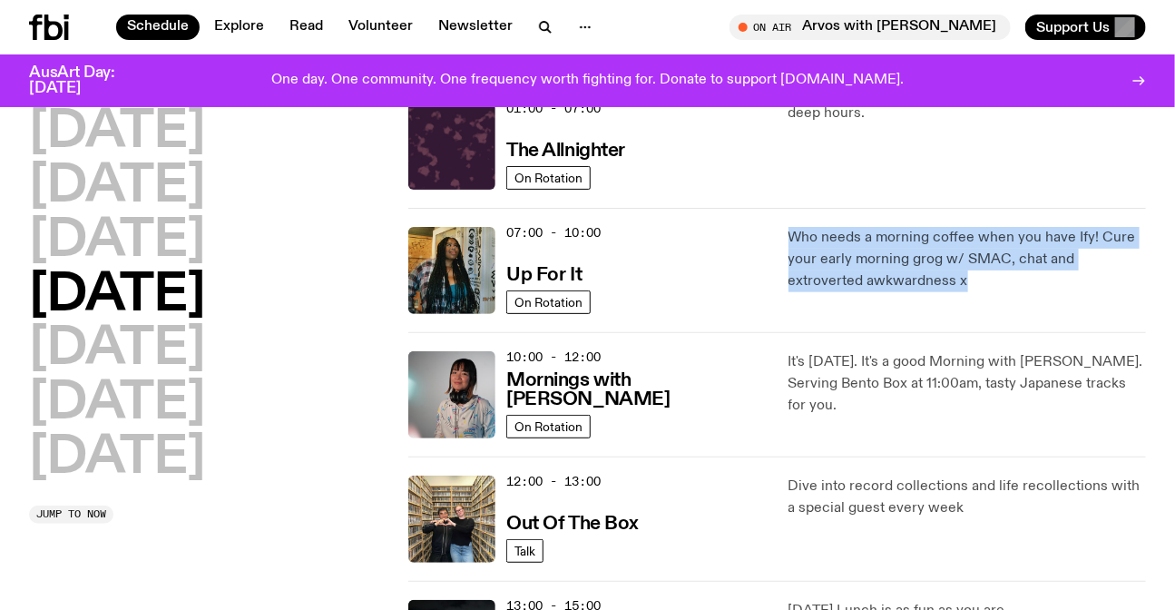
click at [905, 280] on p "Who needs a morning coffee when you have Ify! Cure your early morning grog w/ S…" at bounding box center [966, 259] width 357 height 65
click at [816, 280] on p "Who needs a morning coffee when you have Ify! Cure your early morning grog w/ S…" at bounding box center [966, 259] width 357 height 65
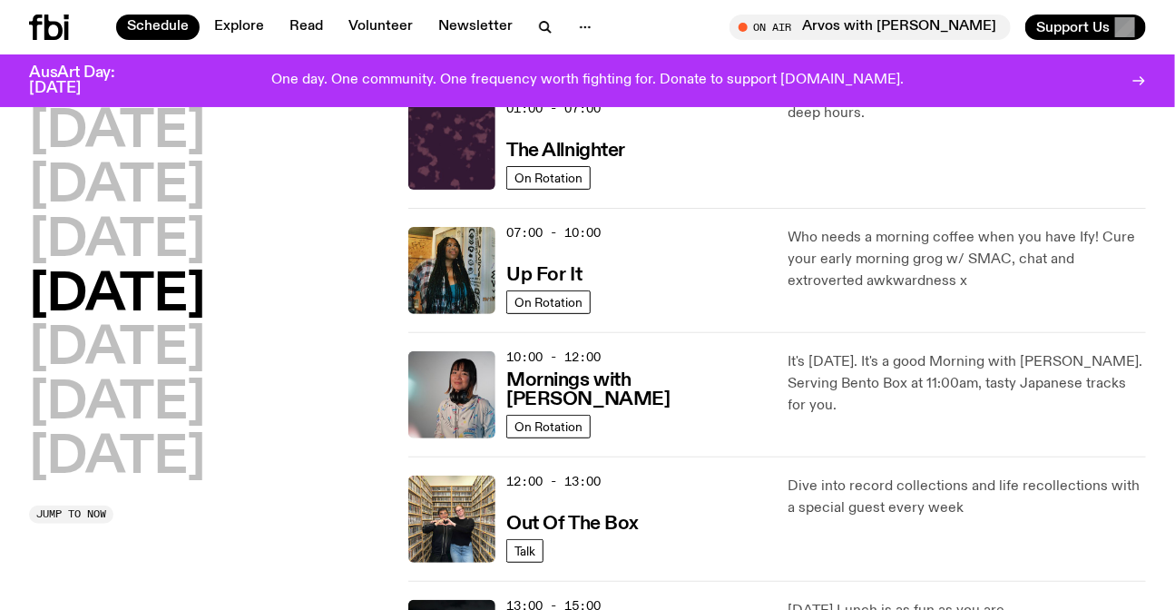
click at [905, 257] on p "Who needs a morning coffee when you have Ify! Cure your early morning grog w/ S…" at bounding box center [966, 259] width 357 height 65
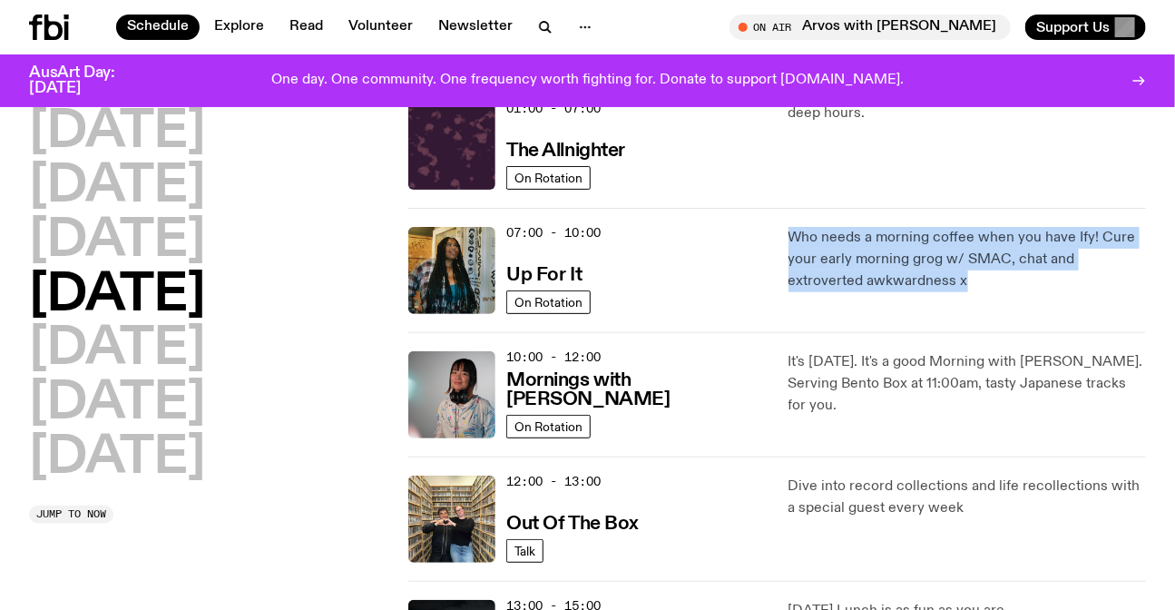
click at [905, 257] on p "Who needs a morning coffee when you have Ify! Cure your early morning grog w/ S…" at bounding box center [966, 259] width 357 height 65
click at [926, 279] on p "Who needs a morning coffee when you have Ify! Cure your early morning grog w/ S…" at bounding box center [966, 259] width 357 height 65
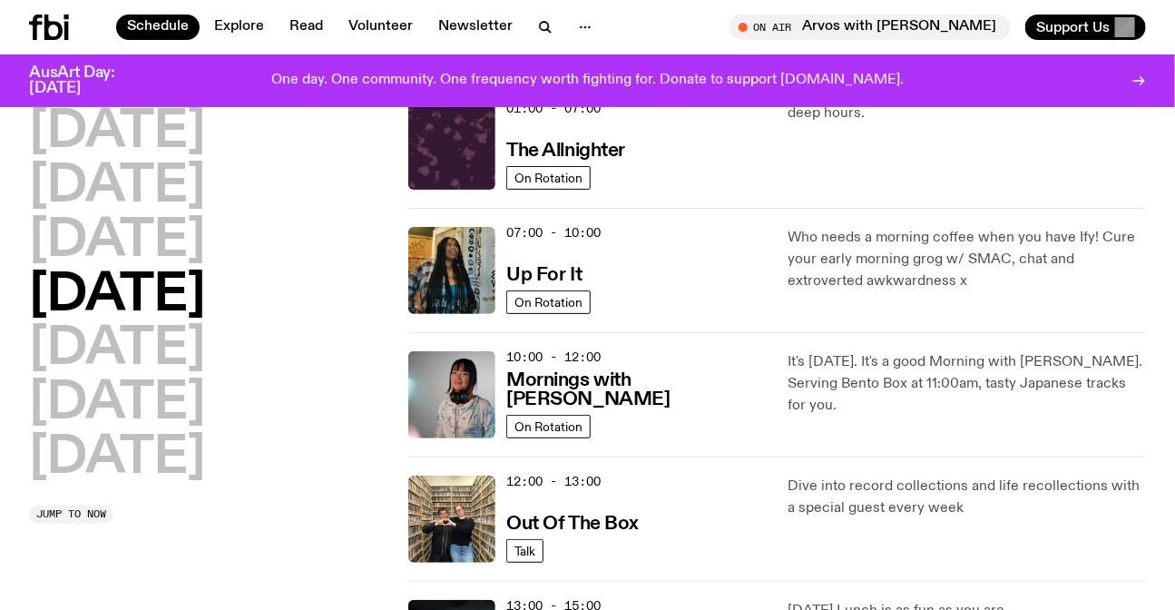
click at [53, 35] on icon at bounding box center [49, 27] width 40 height 25
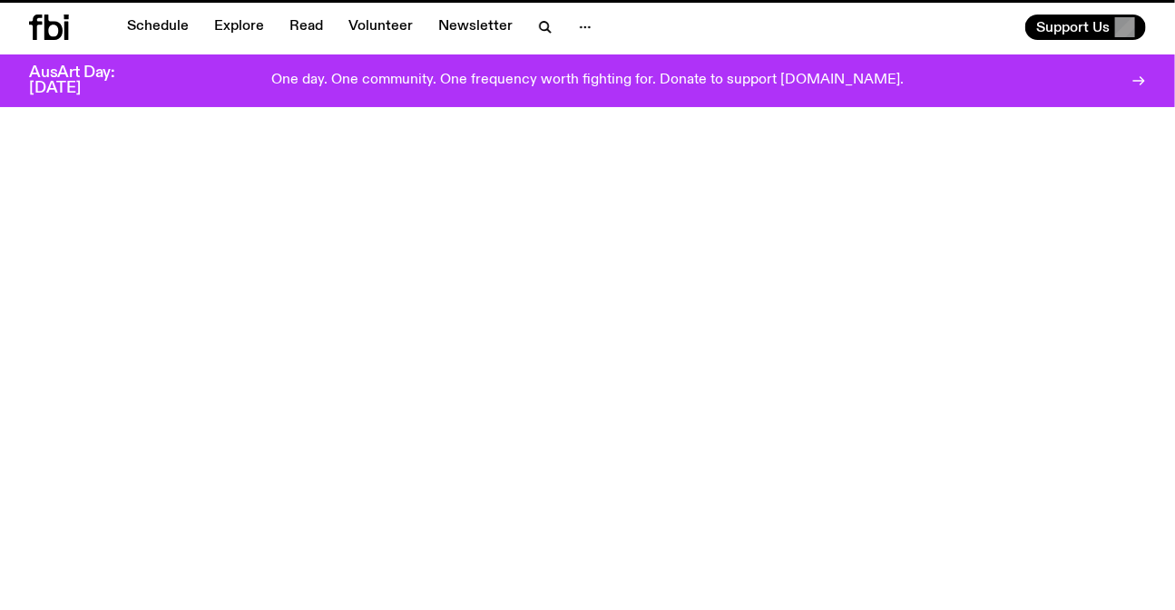
click at [240, 87] on div "One day. One community. One frequency worth fighting for. Donate to support [DO…" at bounding box center [588, 80] width 856 height 31
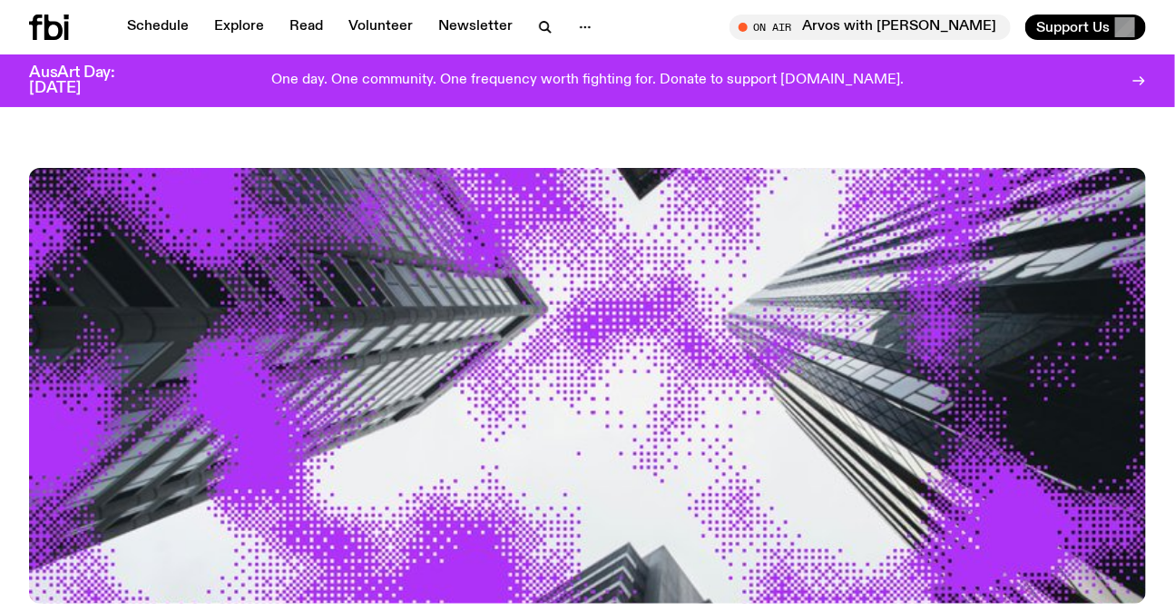
scroll to position [483, 0]
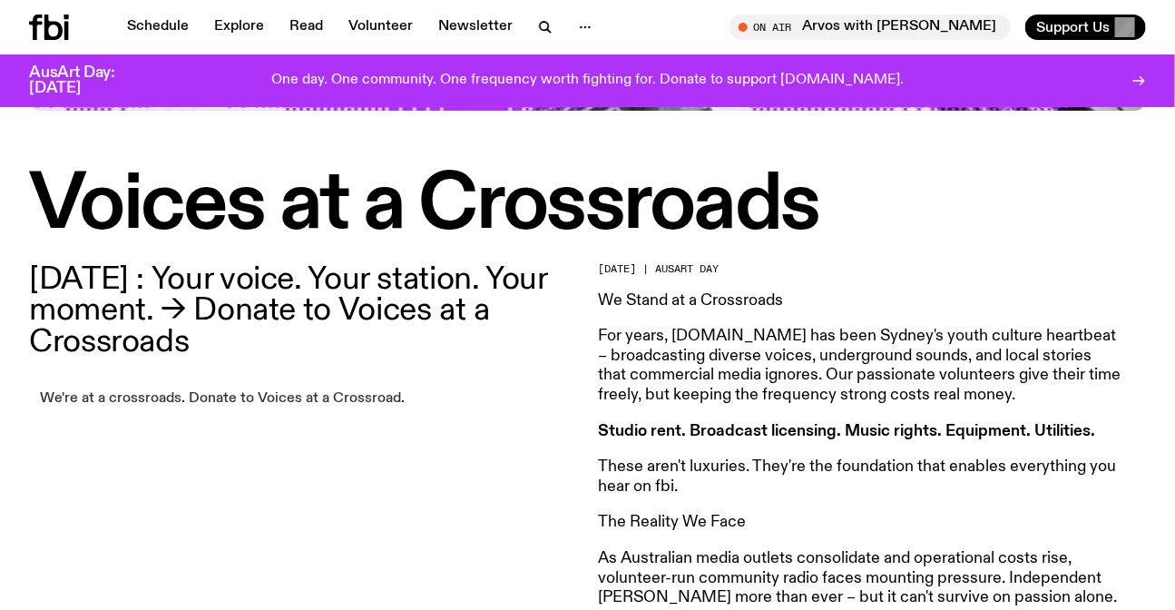
click at [308, 397] on link "We're at a crossroads. Donate to Voices at a Crossroad." at bounding box center [222, 398] width 386 height 25
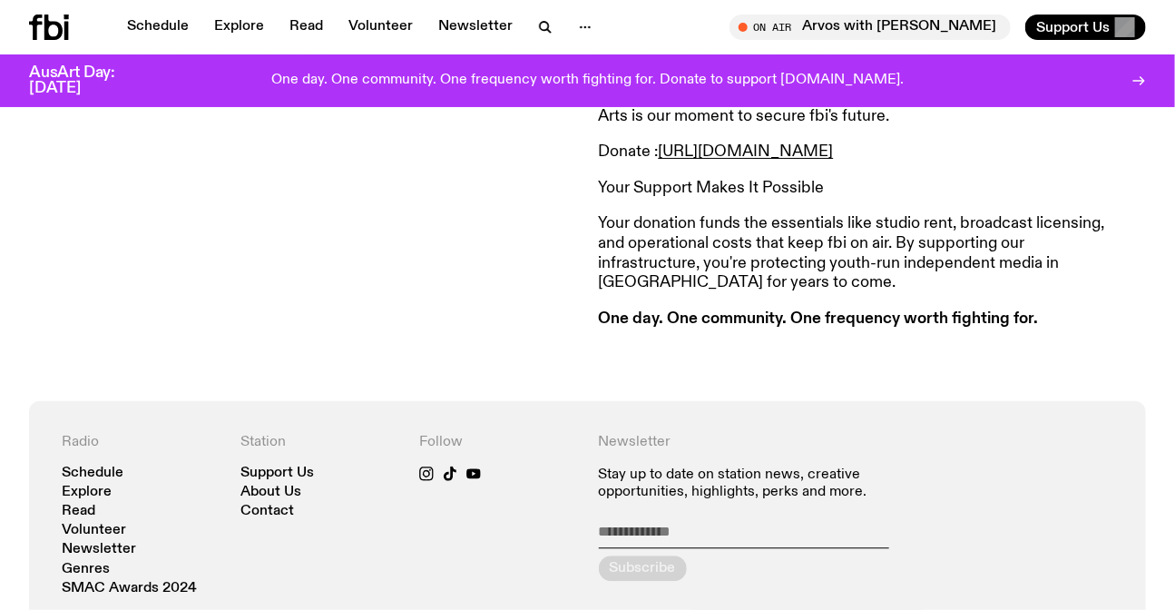
scroll to position [1472, 0]
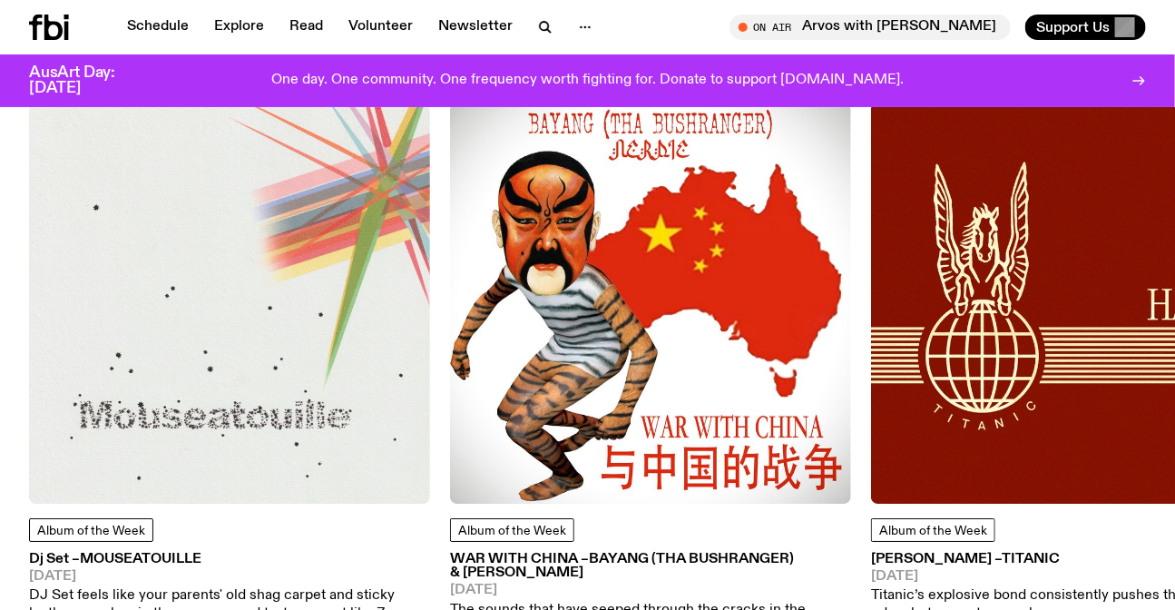
scroll to position [2380, 0]
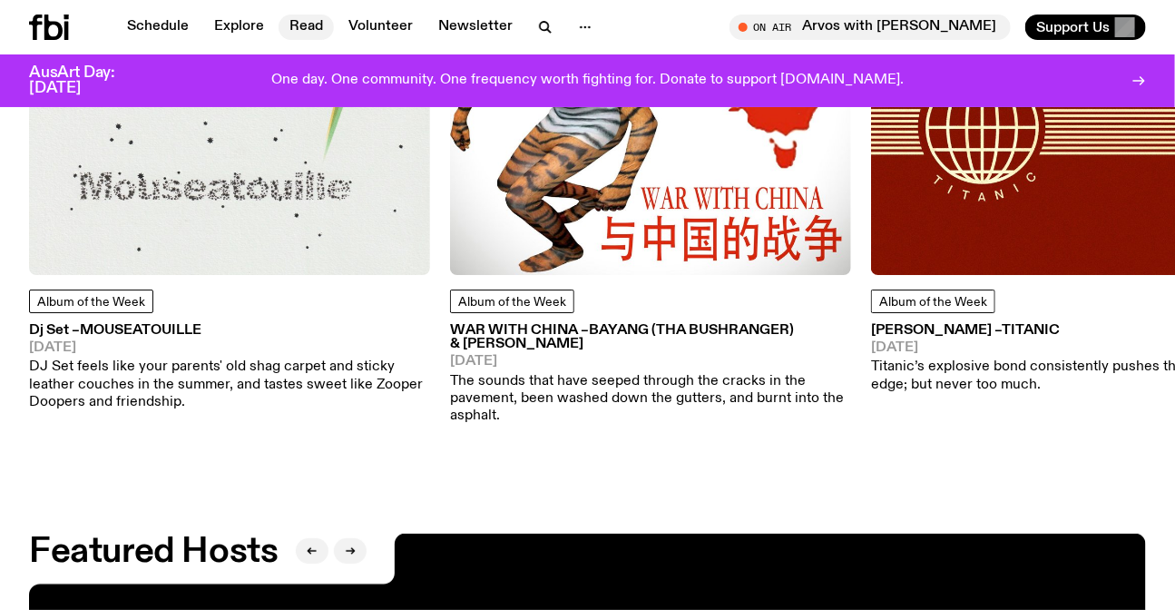
click at [310, 26] on link "Read" at bounding box center [306, 27] width 55 height 25
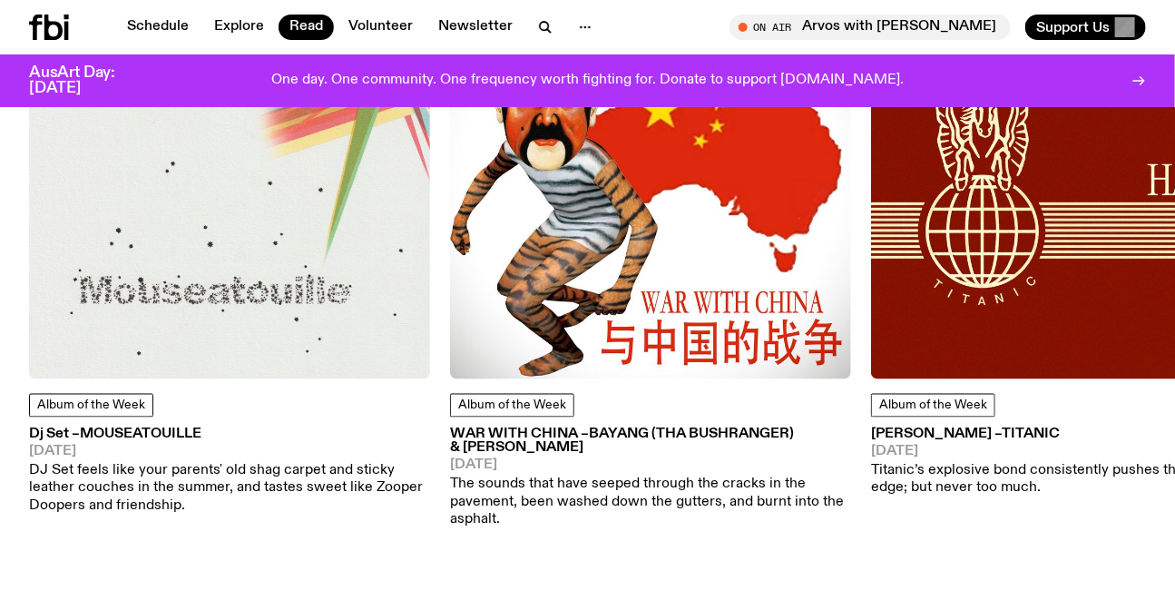
scroll to position [1553, 0]
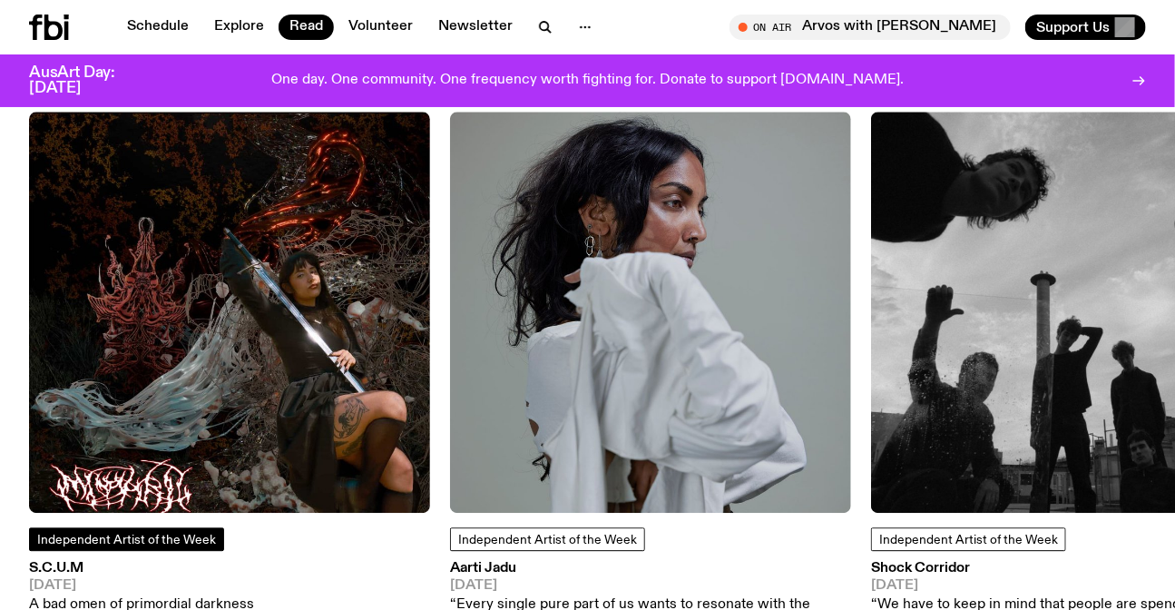
click at [171, 540] on span "Independent Artist of the Week" at bounding box center [126, 539] width 179 height 13
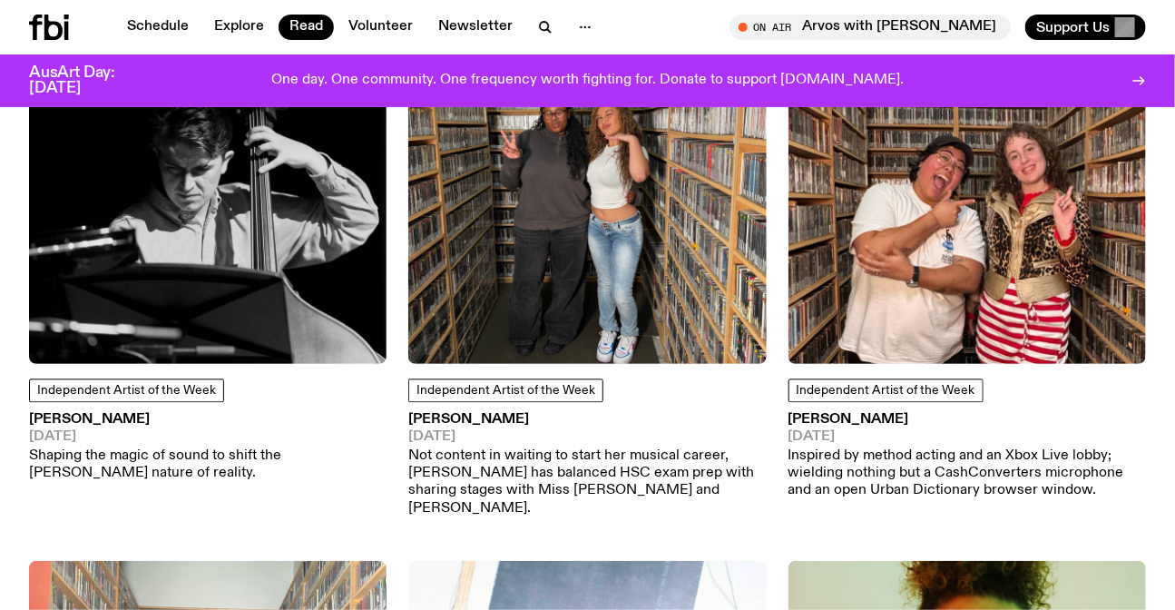
scroll to position [1391, 0]
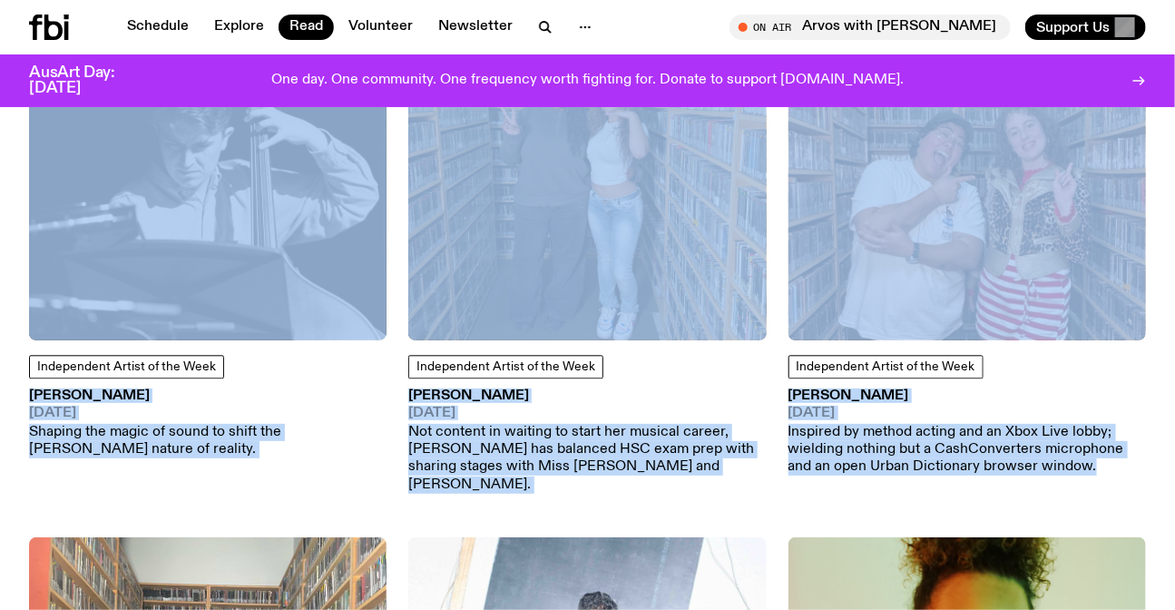
drag, startPoint x: 0, startPoint y: 165, endPoint x: 1187, endPoint y: 450, distance: 1220.4
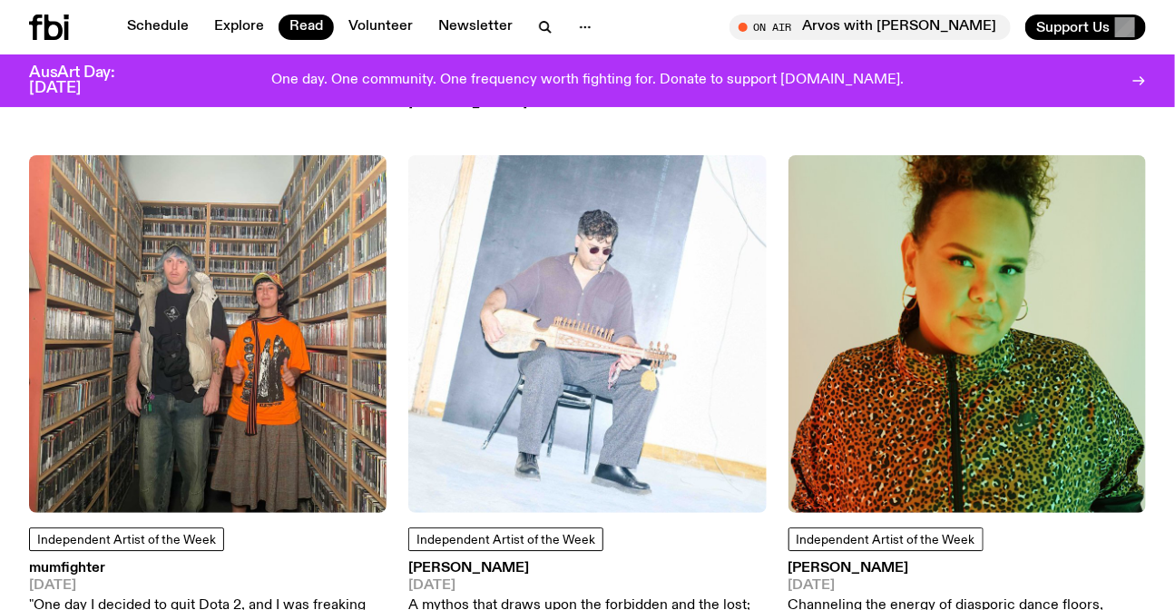
scroll to position [1802, 0]
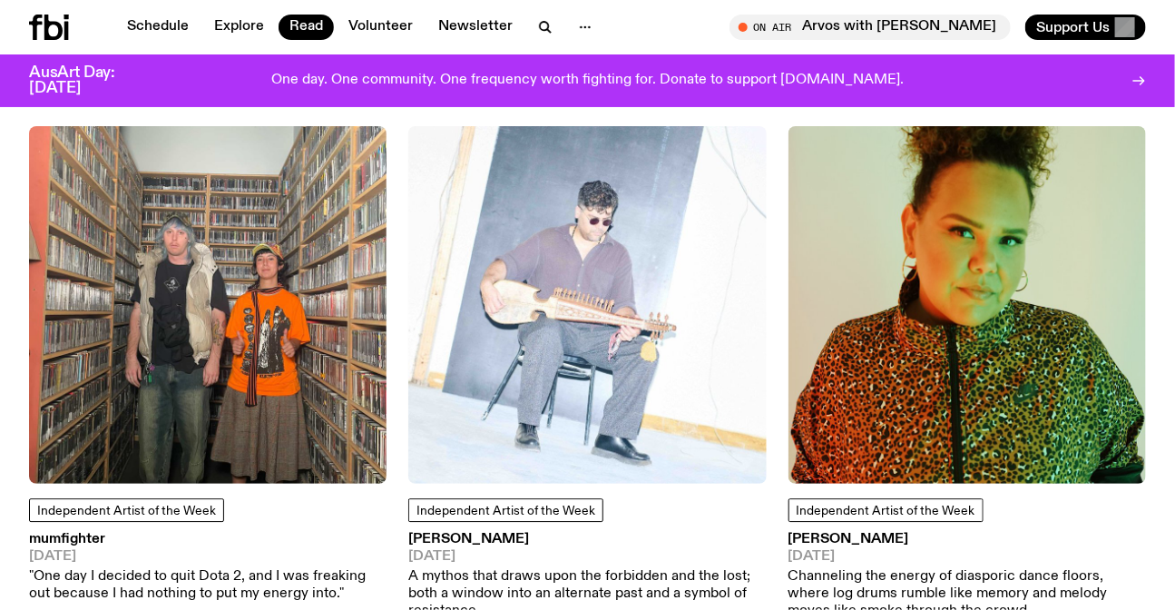
click at [261, 195] on img at bounding box center [207, 304] width 357 height 357
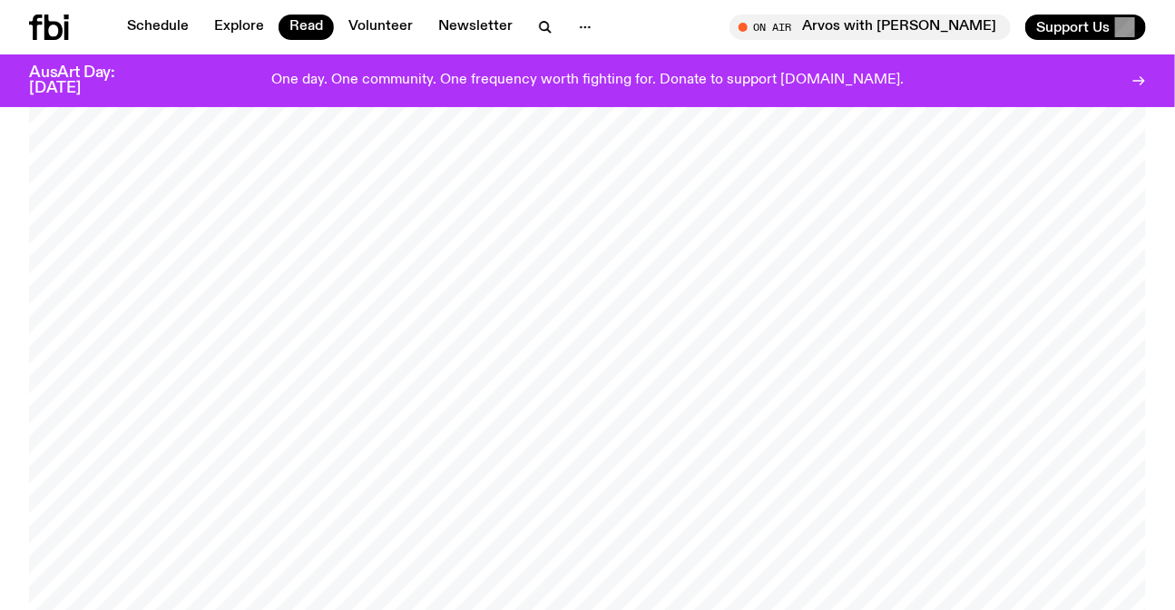
scroll to position [161, 0]
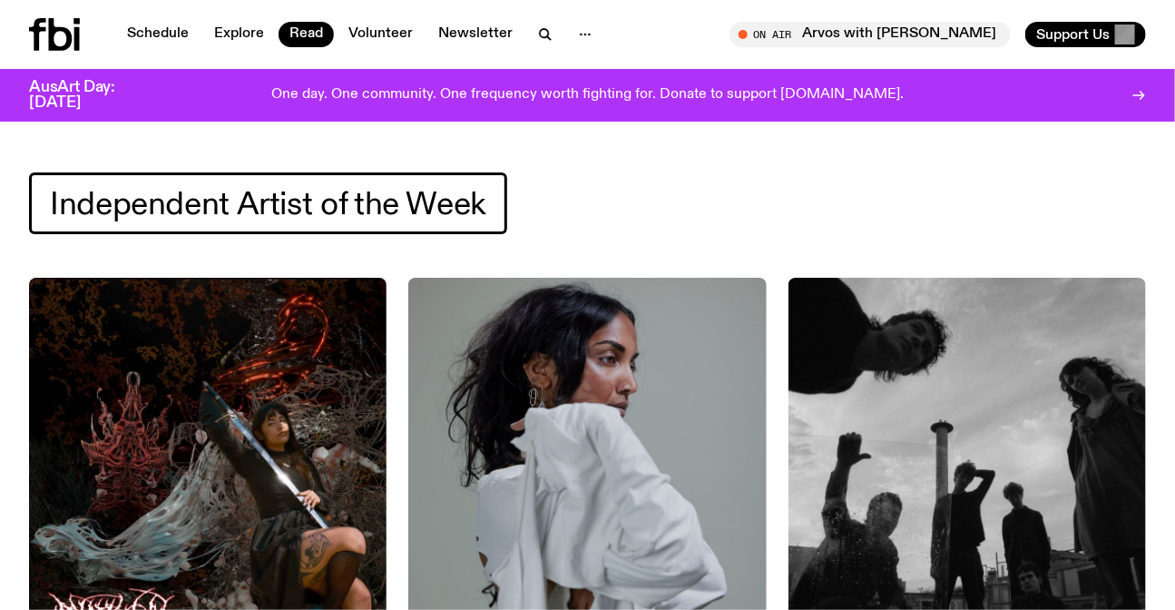
click at [309, 18] on div "Schedule Explore Read Volunteer Newsletter" at bounding box center [316, 34] width 574 height 33
click at [39, 18] on icon at bounding box center [37, 34] width 17 height 33
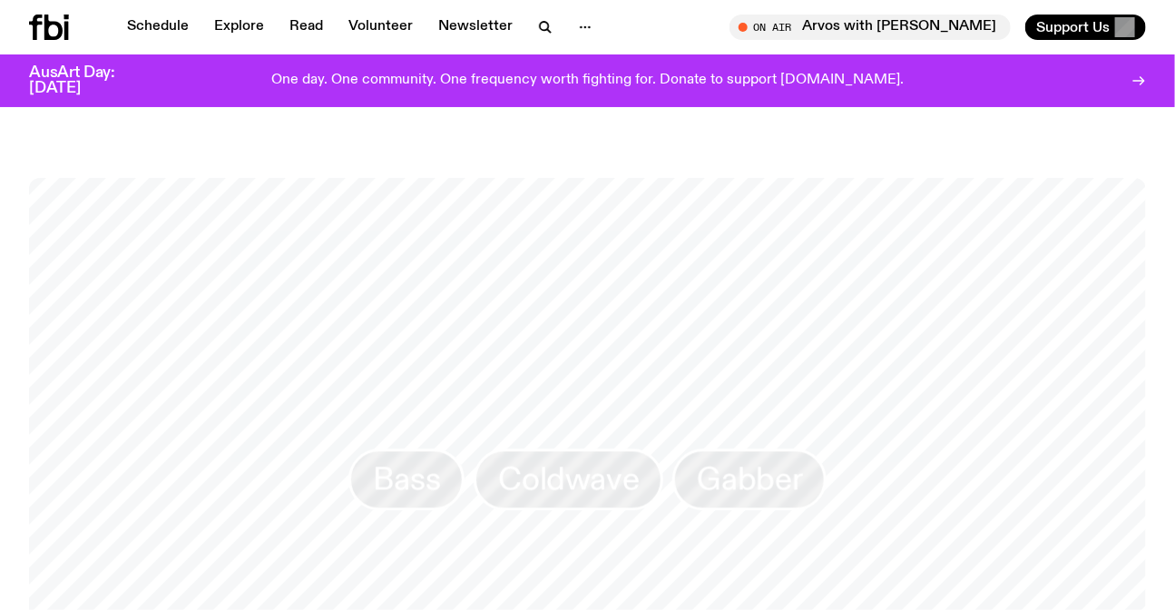
scroll to position [811, 0]
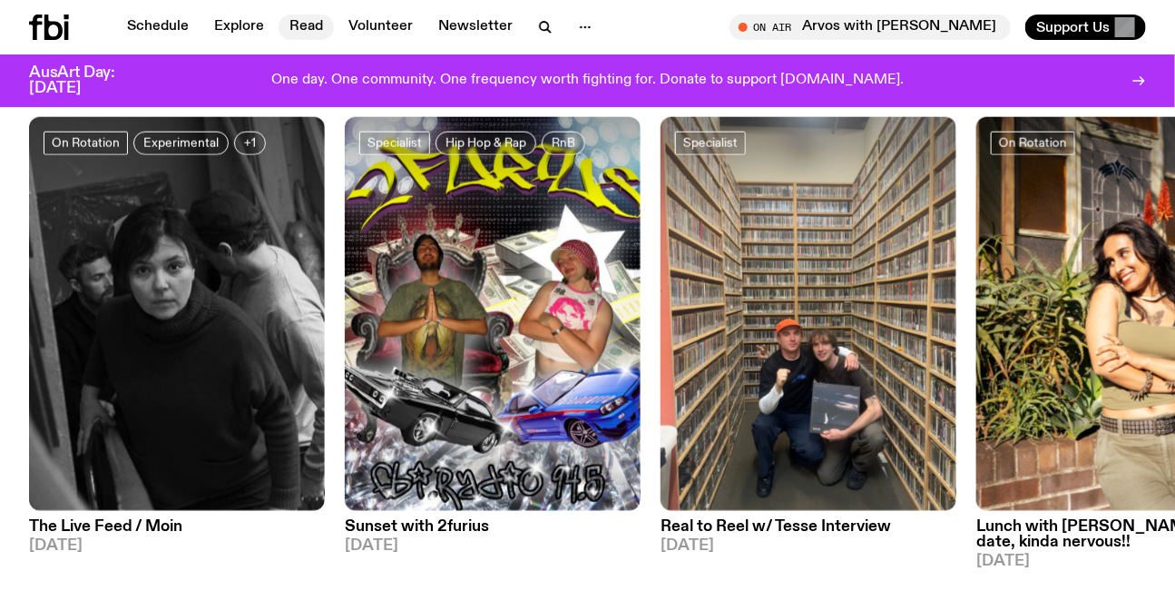
click at [318, 34] on link "Read" at bounding box center [306, 27] width 55 height 25
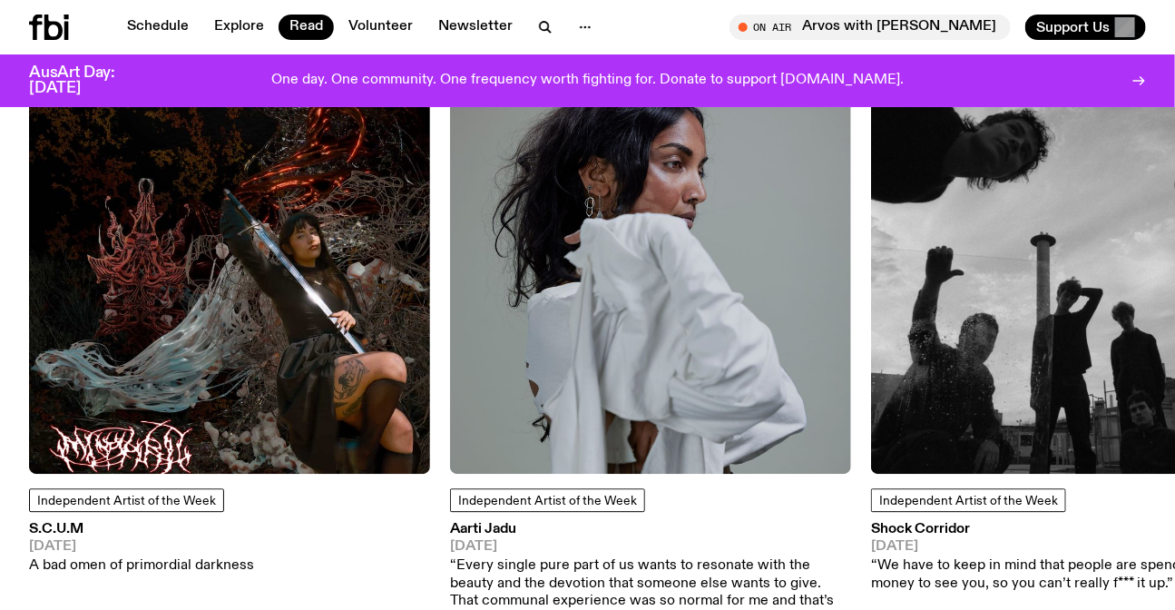
scroll to position [1719, 0]
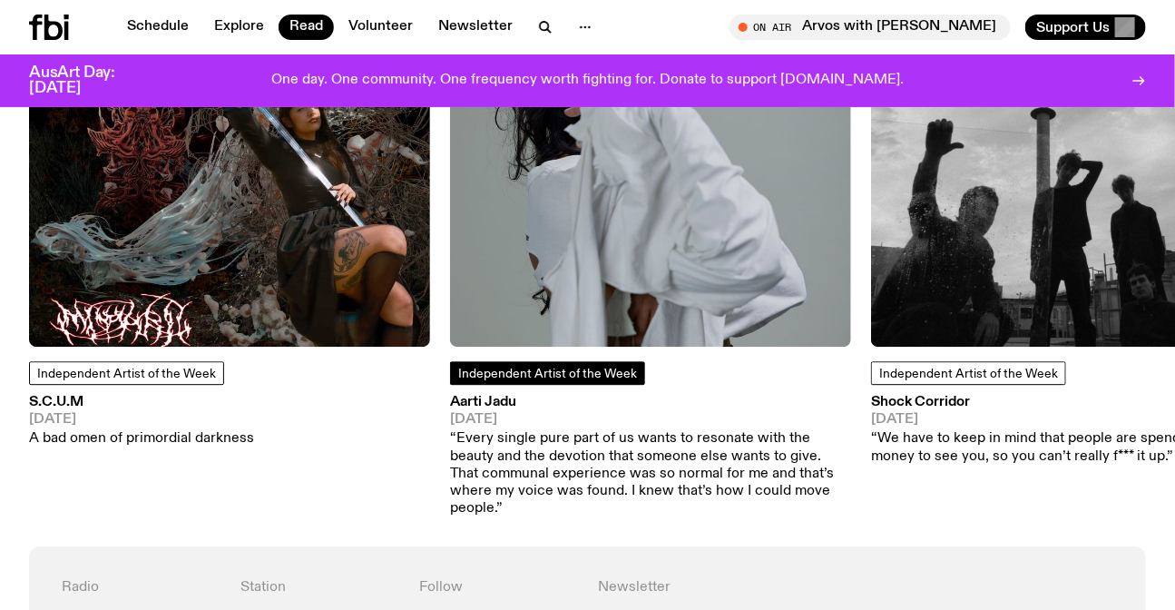
click at [517, 366] on span "Independent Artist of the Week" at bounding box center [547, 373] width 179 height 14
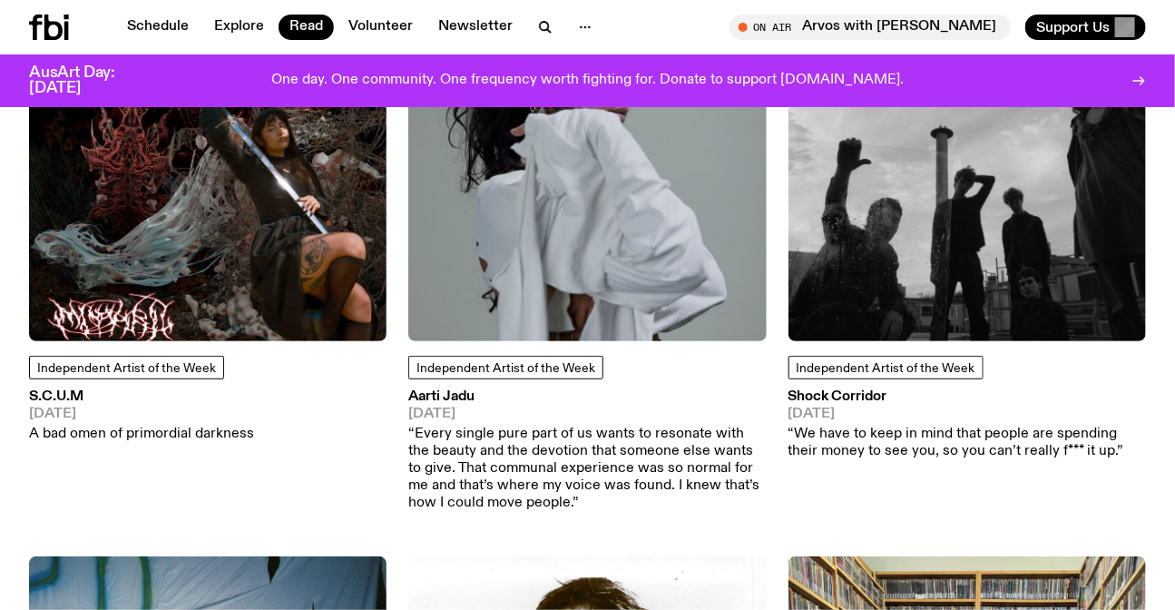
scroll to position [319, 0]
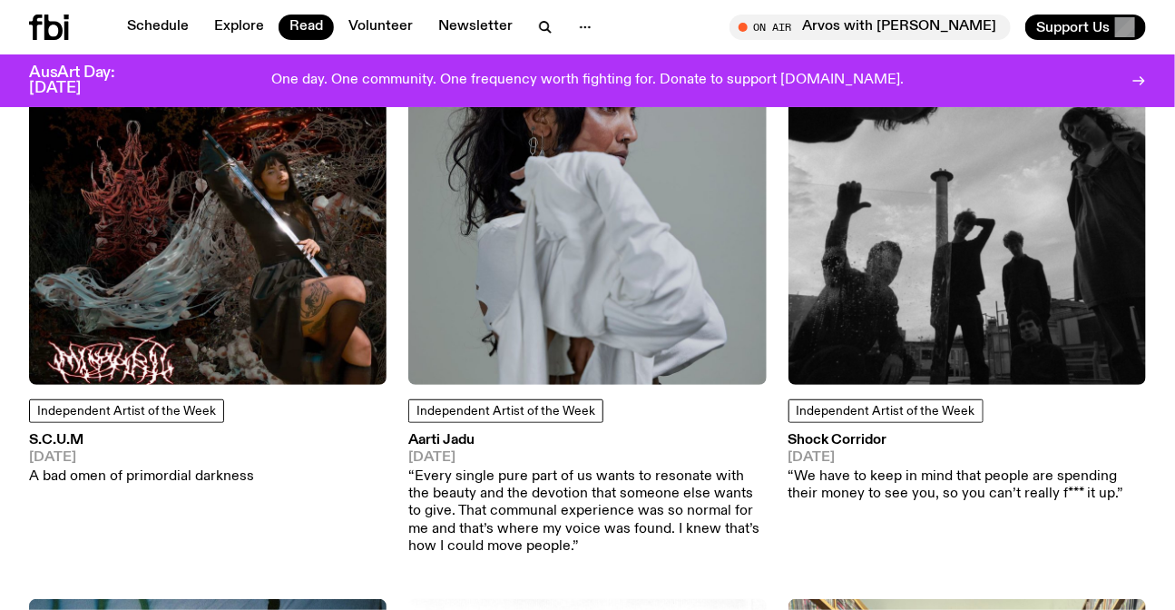
click at [544, 186] on img at bounding box center [586, 204] width 357 height 357
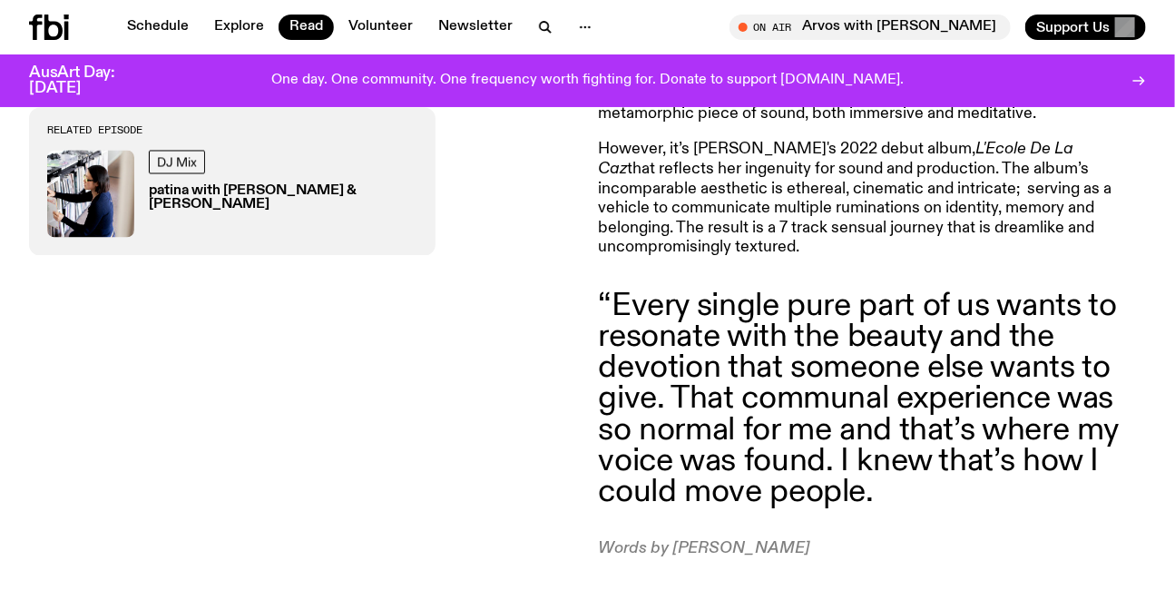
scroll to position [577, 0]
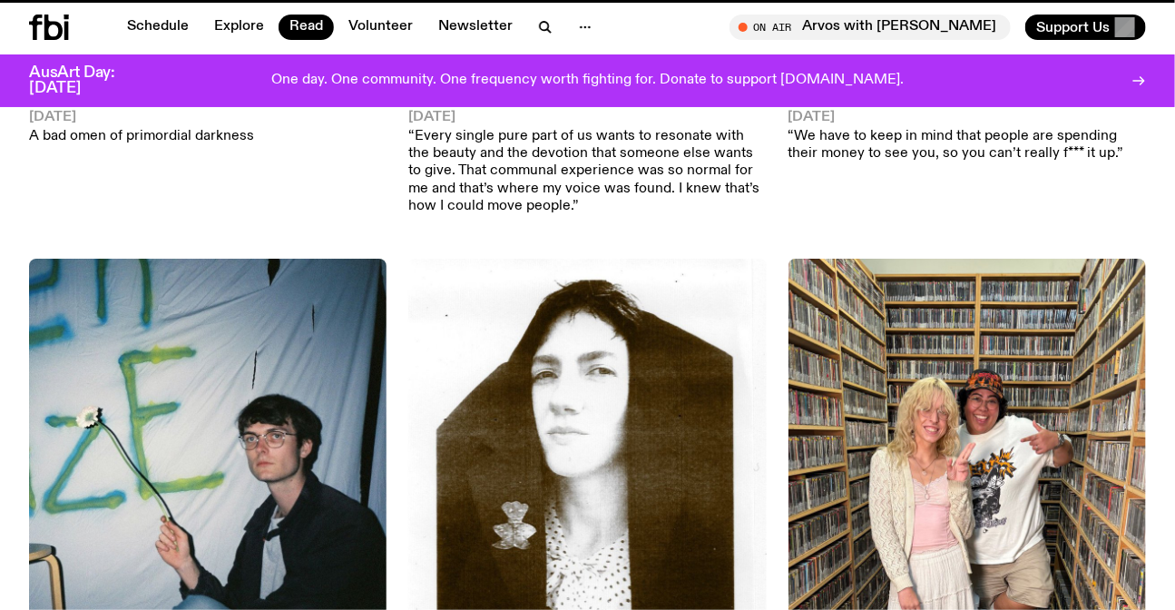
scroll to position [237, 0]
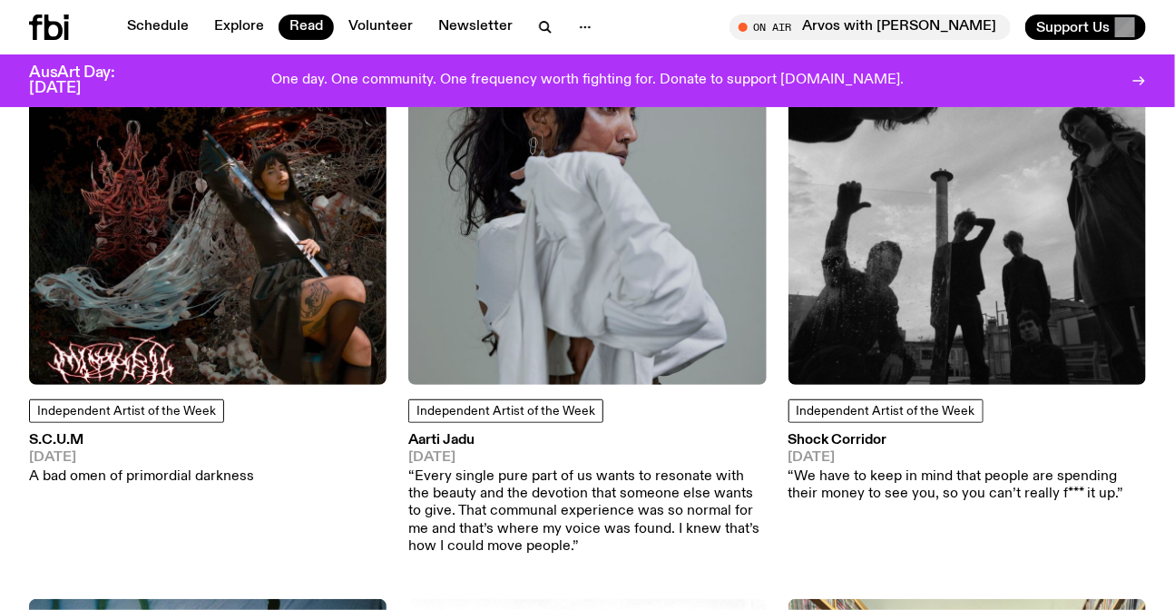
click at [504, 172] on img at bounding box center [586, 204] width 357 height 357
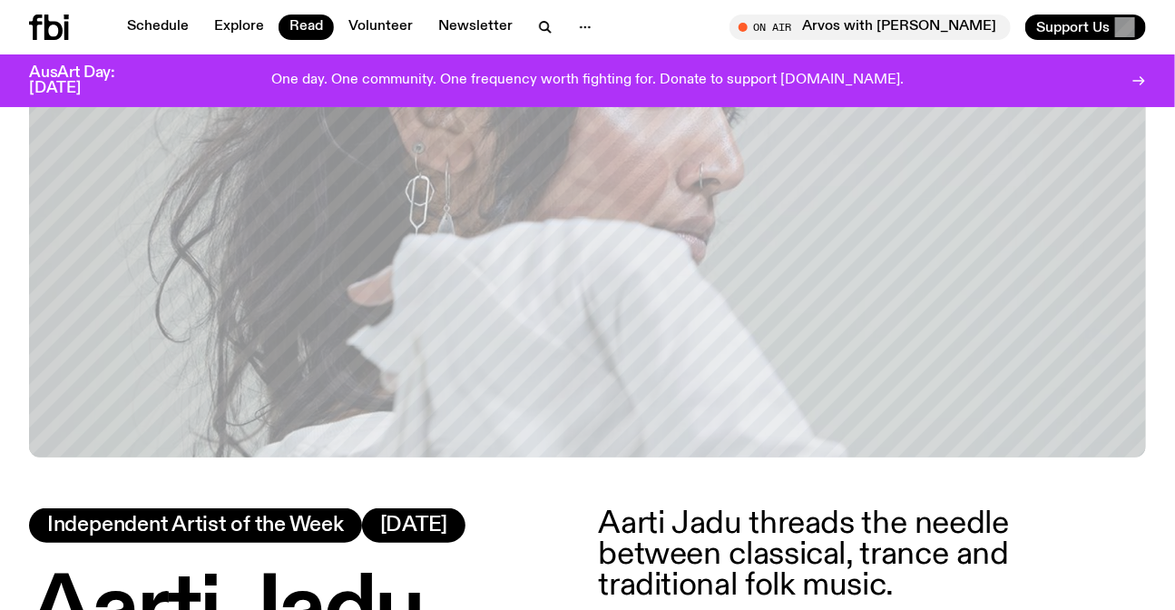
scroll to position [562, 0]
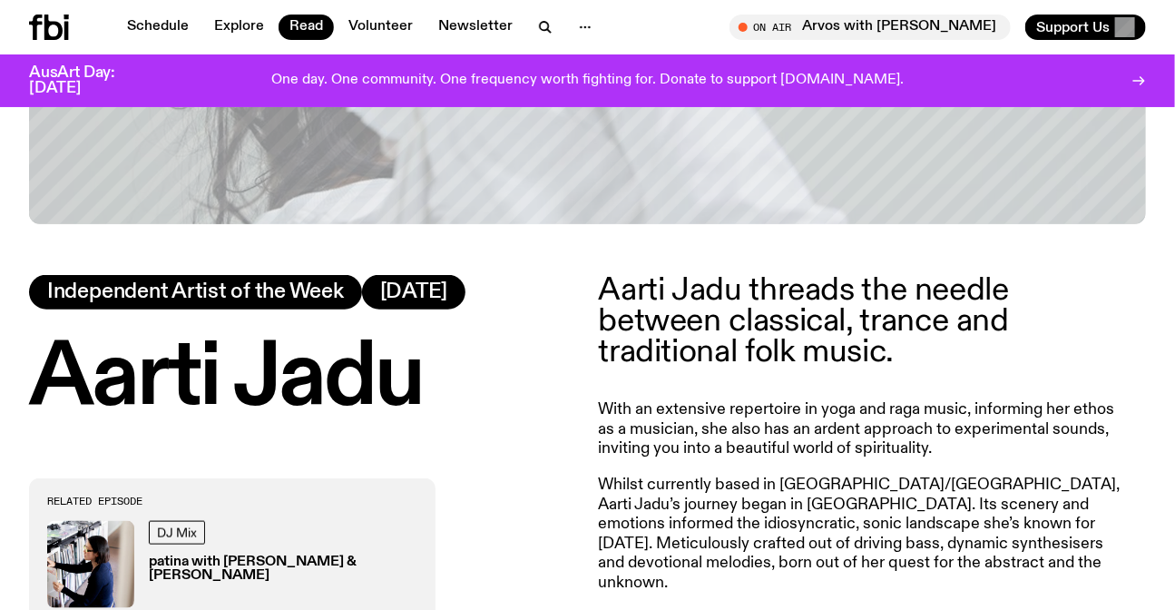
click at [173, 562] on h3 "patina with Emelyne Khor & Aarti Jadu" at bounding box center [283, 568] width 269 height 27
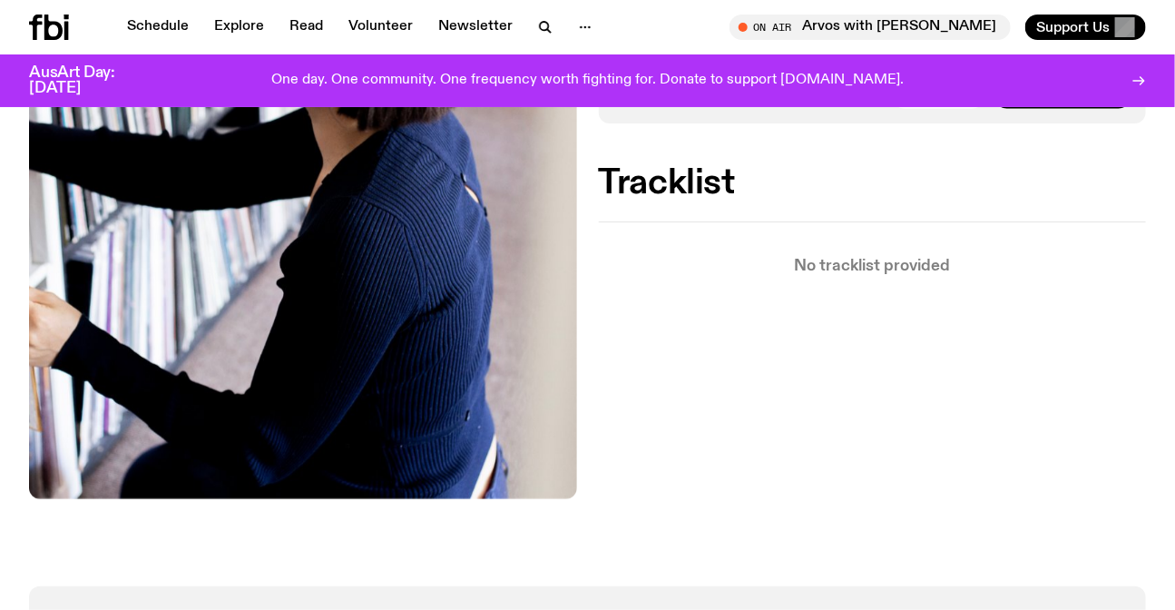
scroll to position [897, 0]
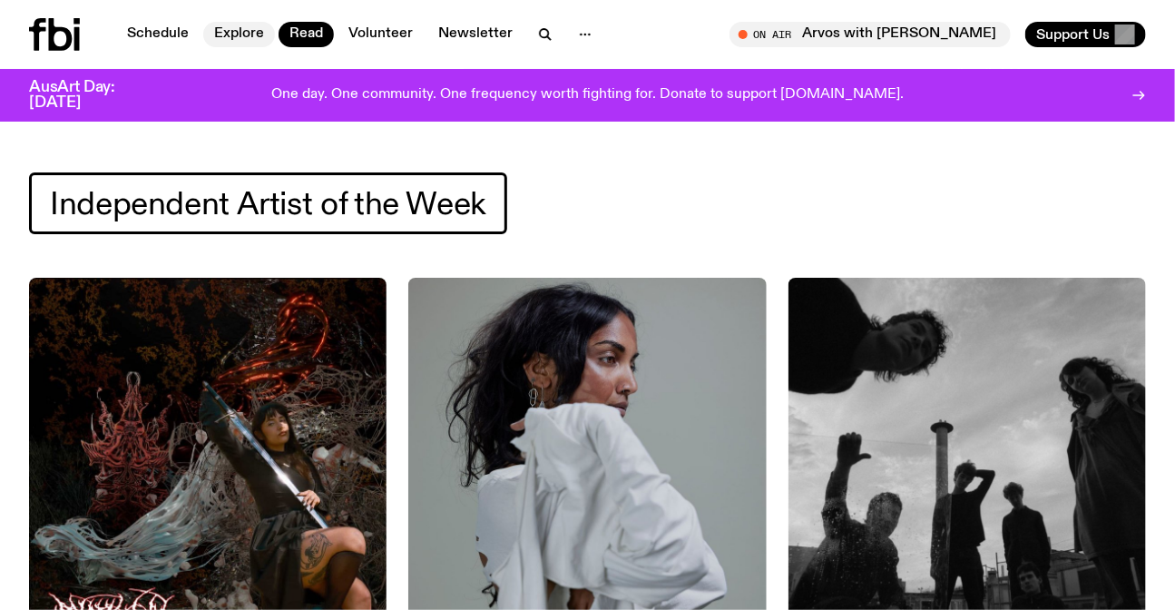
click at [230, 31] on link "Explore" at bounding box center [239, 34] width 72 height 25
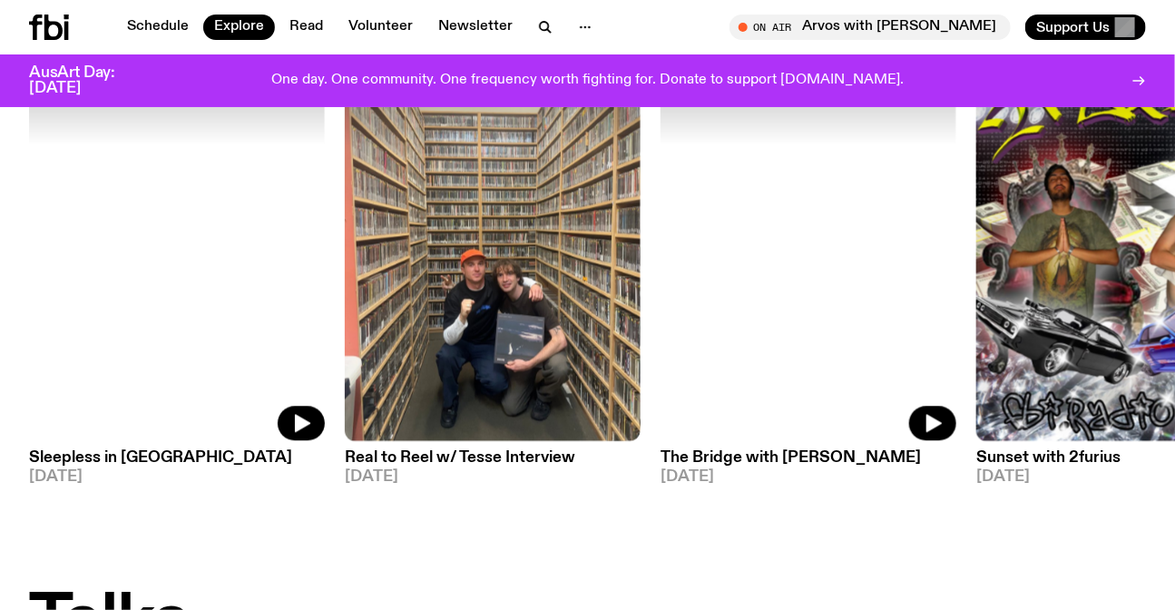
scroll to position [1471, 0]
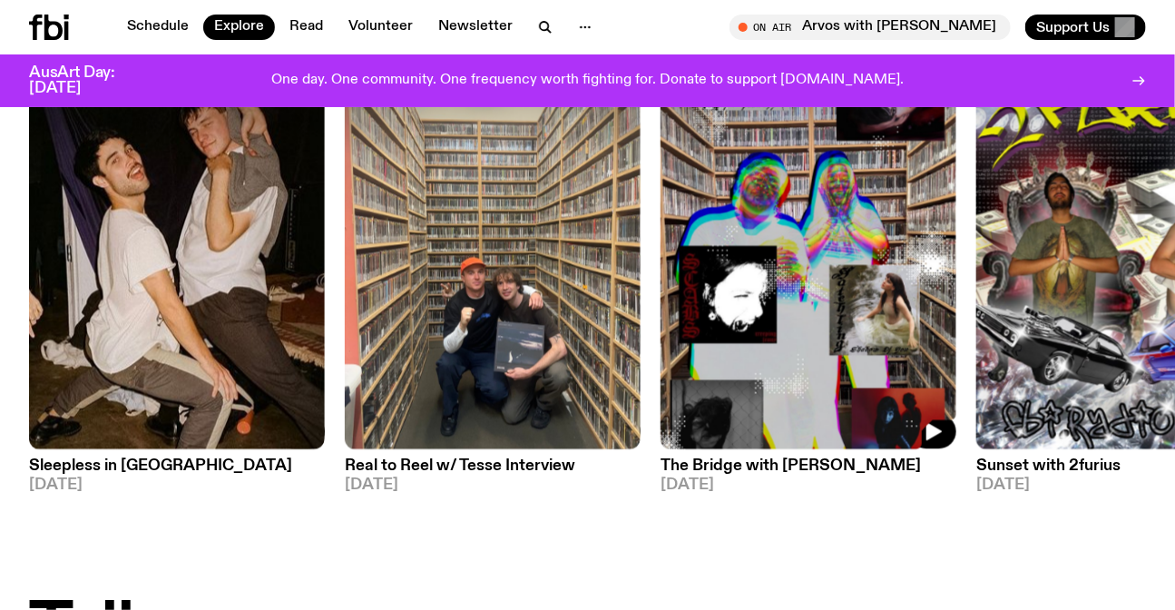
drag, startPoint x: 967, startPoint y: 290, endPoint x: 650, endPoint y: 318, distance: 318.8
click at [650, 318] on div "Specialist Sleepless in Sydney 08.10.25 Specialist Real to Reel w/ Tesse Interv…" at bounding box center [587, 273] width 1117 height 438
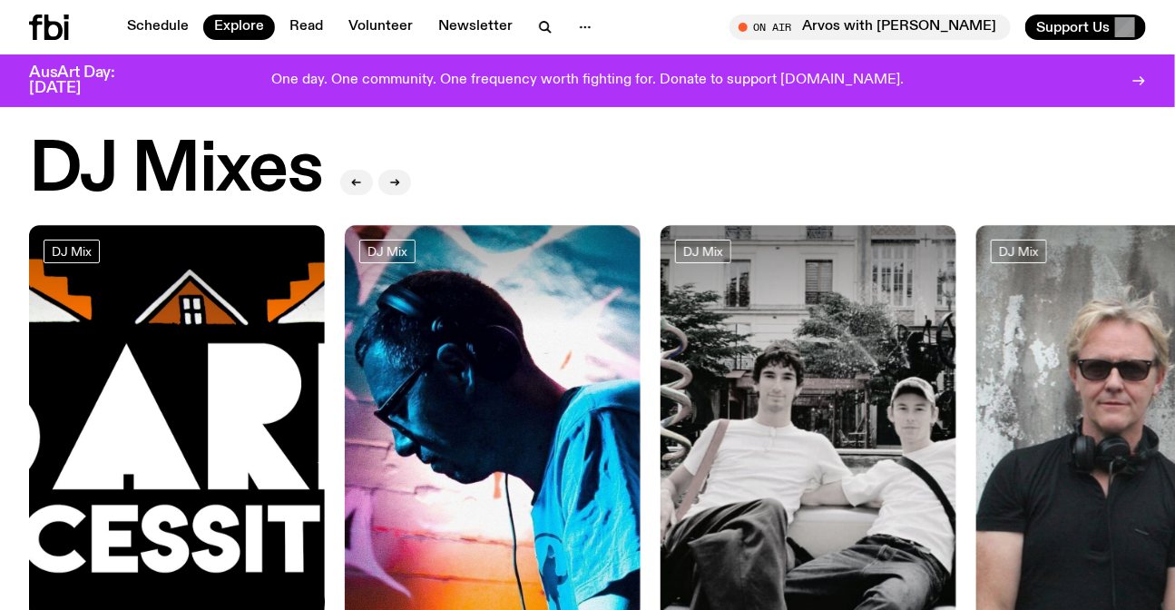
scroll to position [0, 0]
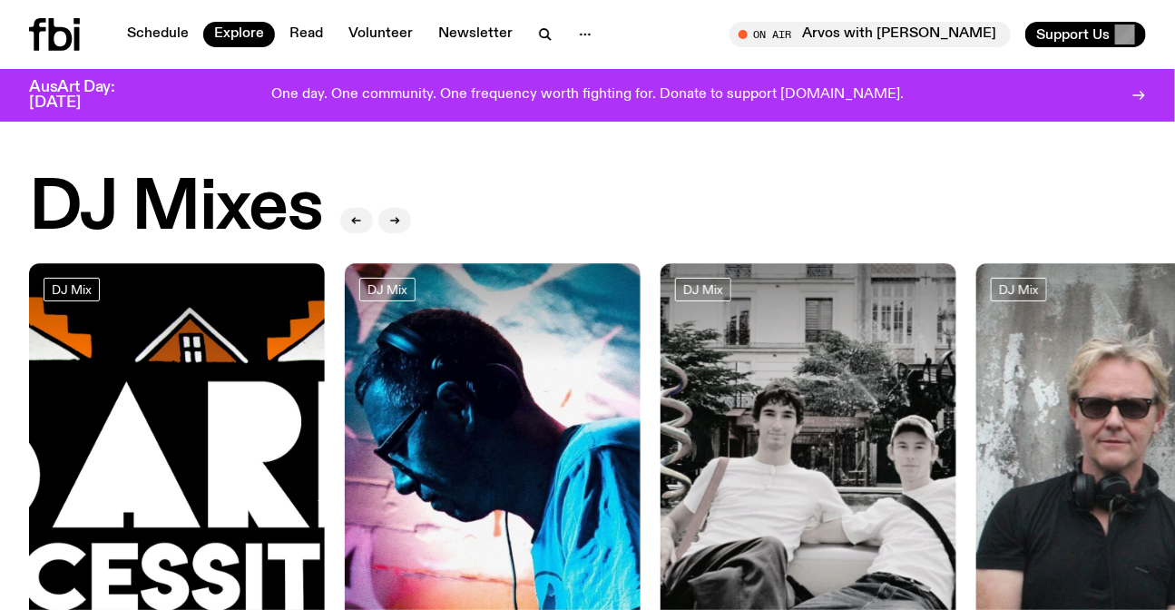
click at [71, 37] on icon at bounding box center [61, 34] width 24 height 33
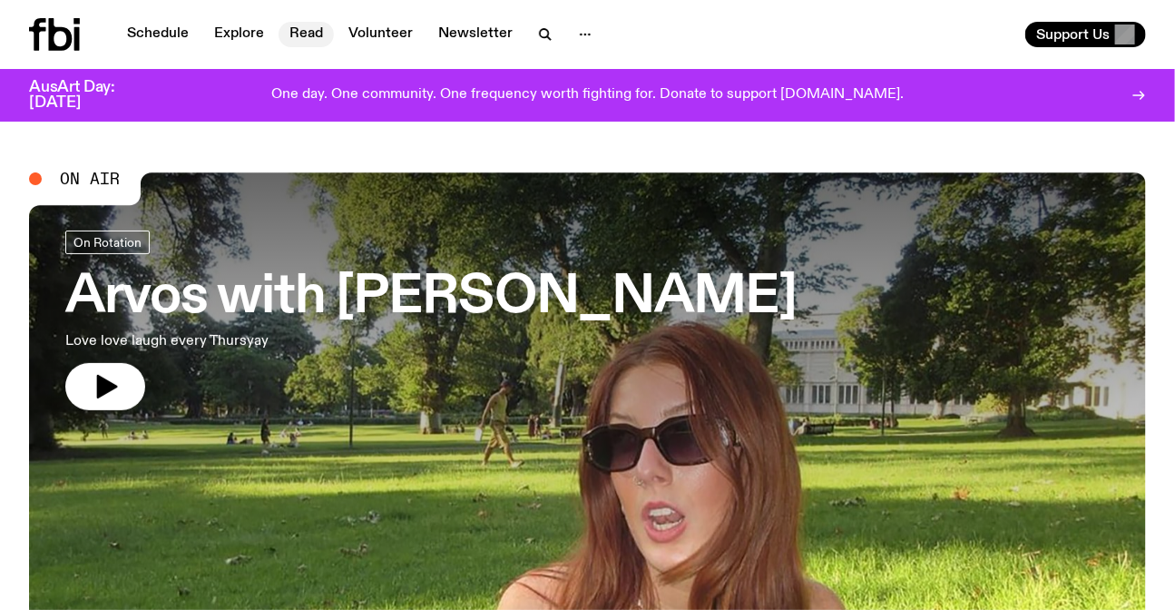
click at [303, 26] on link "Read" at bounding box center [306, 34] width 55 height 25
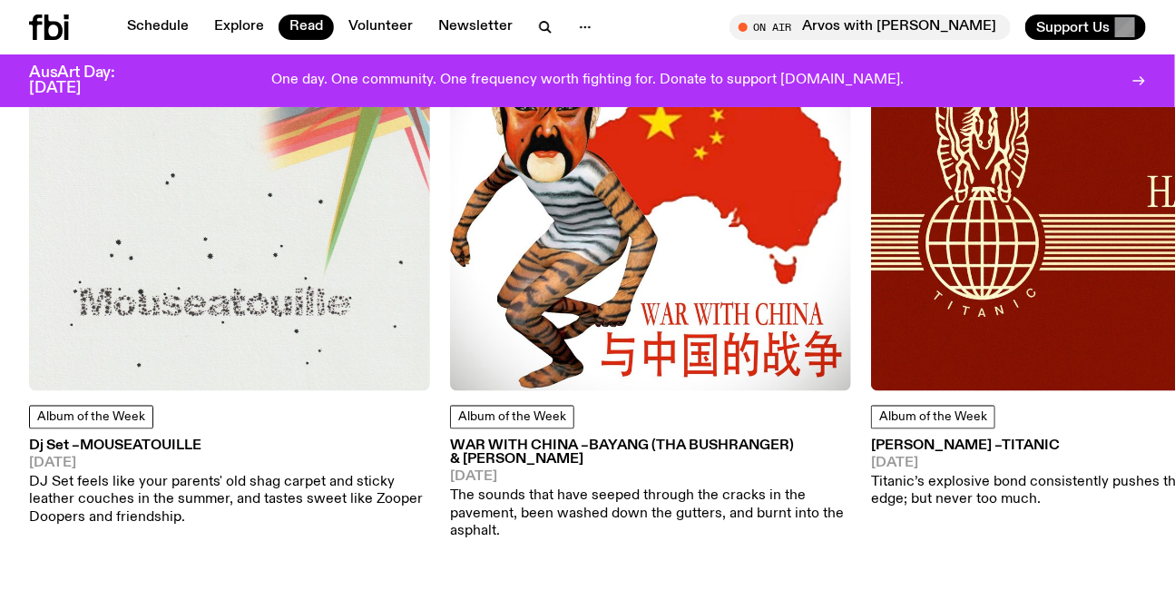
scroll to position [975, 0]
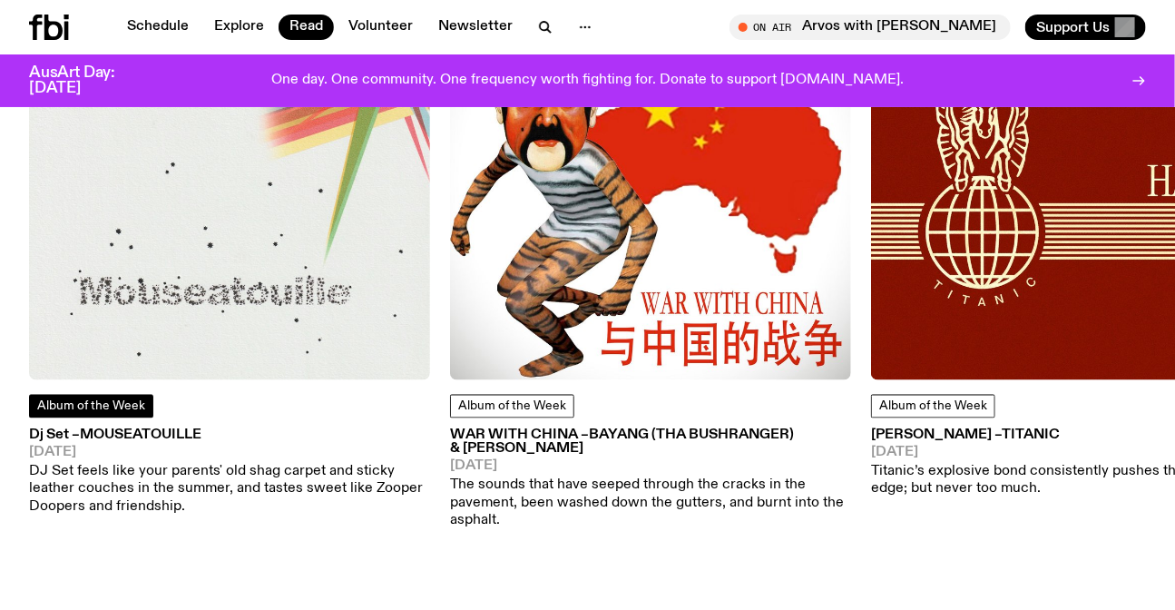
click at [127, 408] on span "Album of the Week" at bounding box center [91, 406] width 108 height 13
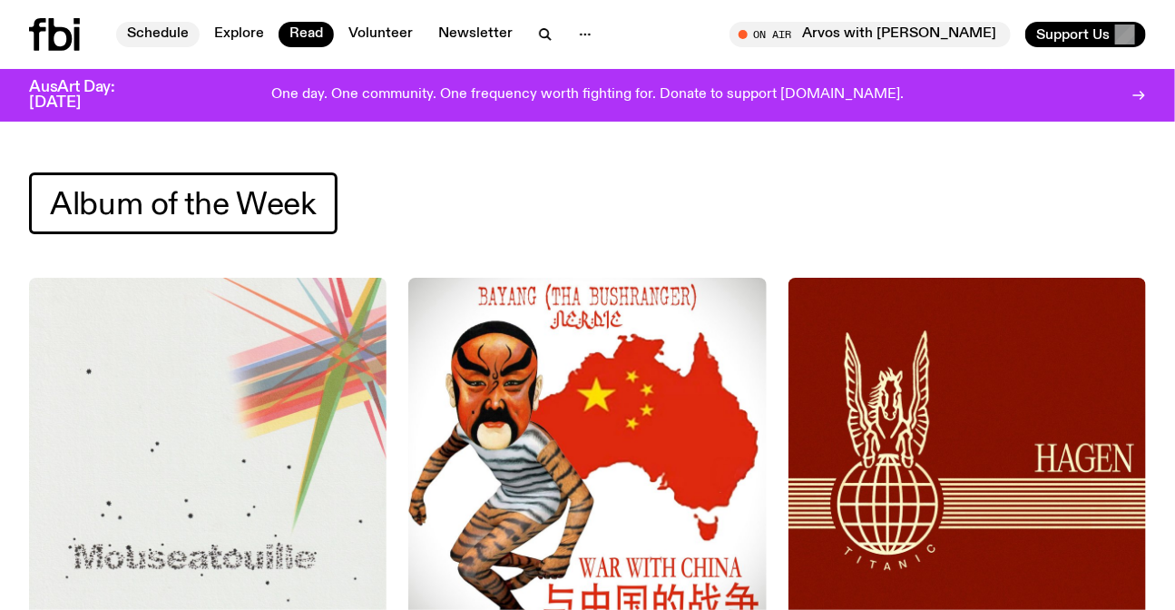
click at [161, 42] on link "Schedule" at bounding box center [157, 34] width 83 height 25
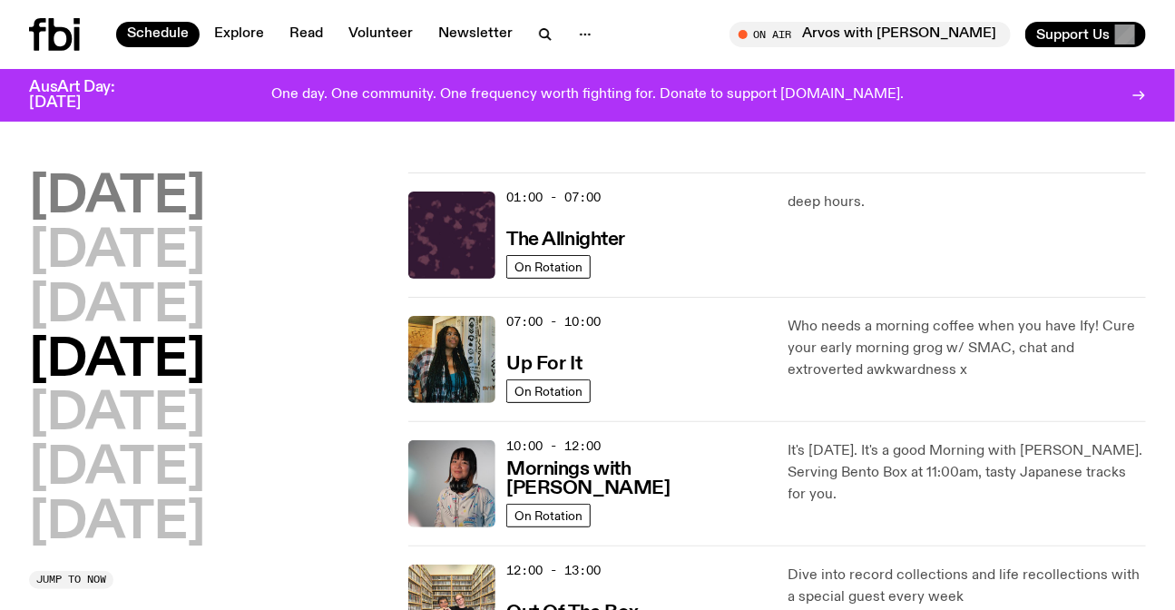
click at [157, 202] on h2 "[DATE]" at bounding box center [117, 197] width 176 height 51
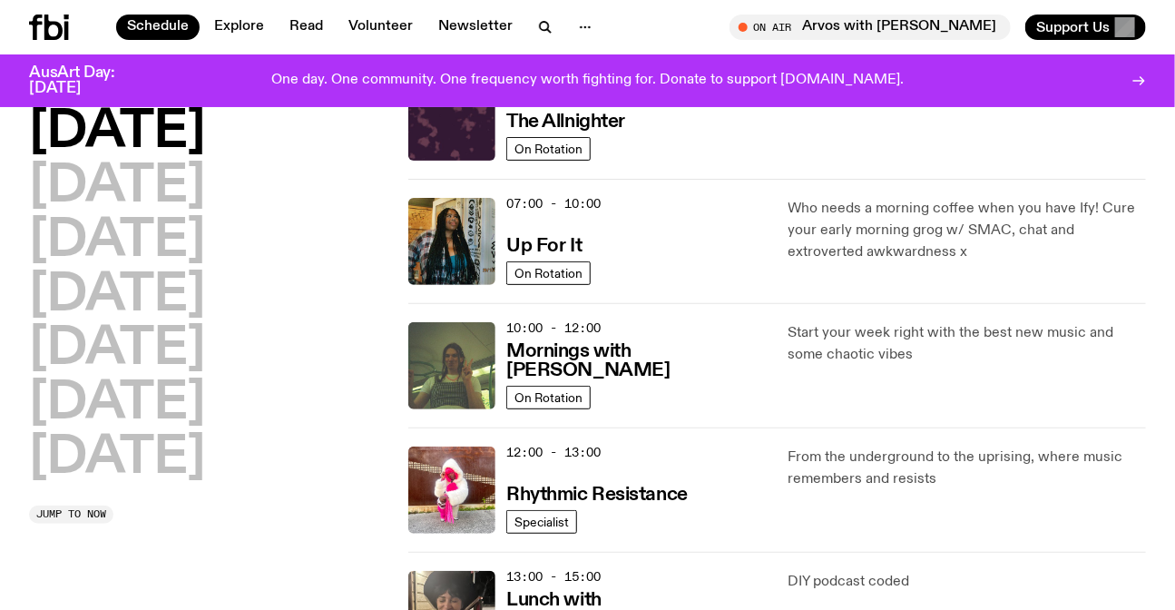
scroll to position [132, 0]
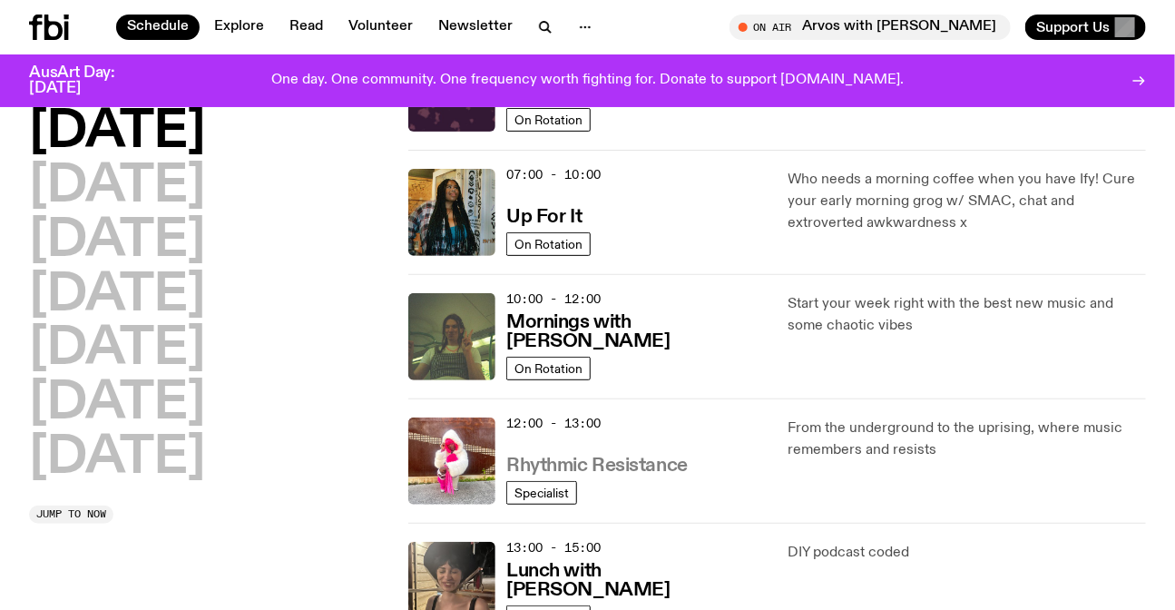
click at [659, 473] on h3 "Rhythmic Resistance" at bounding box center [596, 465] width 181 height 19
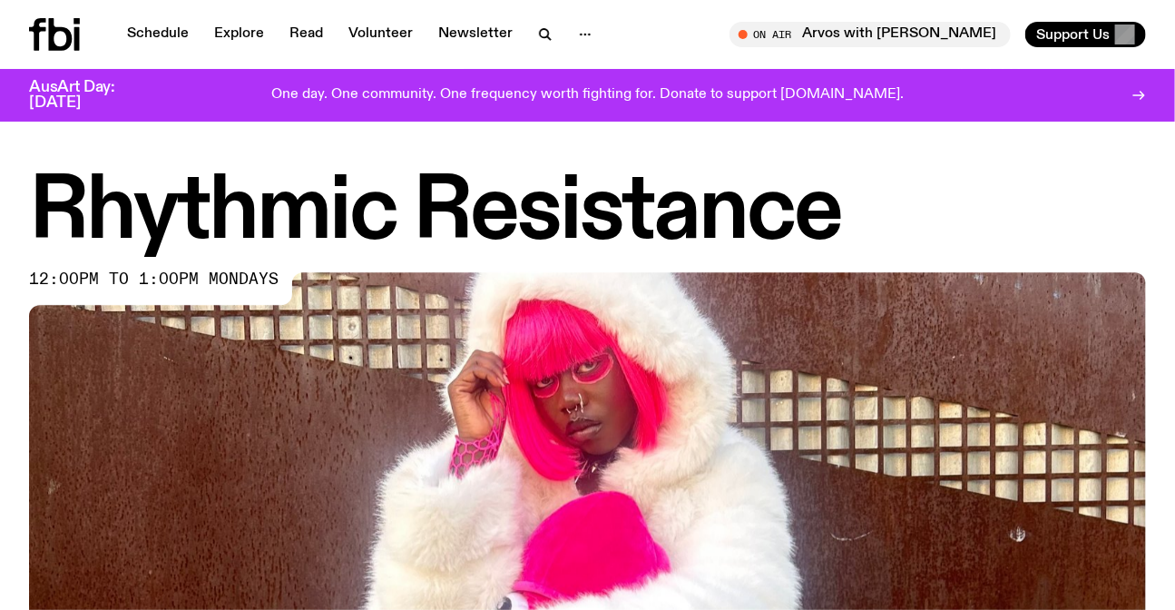
click at [1164, 209] on div "Rhythmic Resistance 12:00pm to 1:00pm mondays" at bounding box center [587, 536] width 1175 height 728
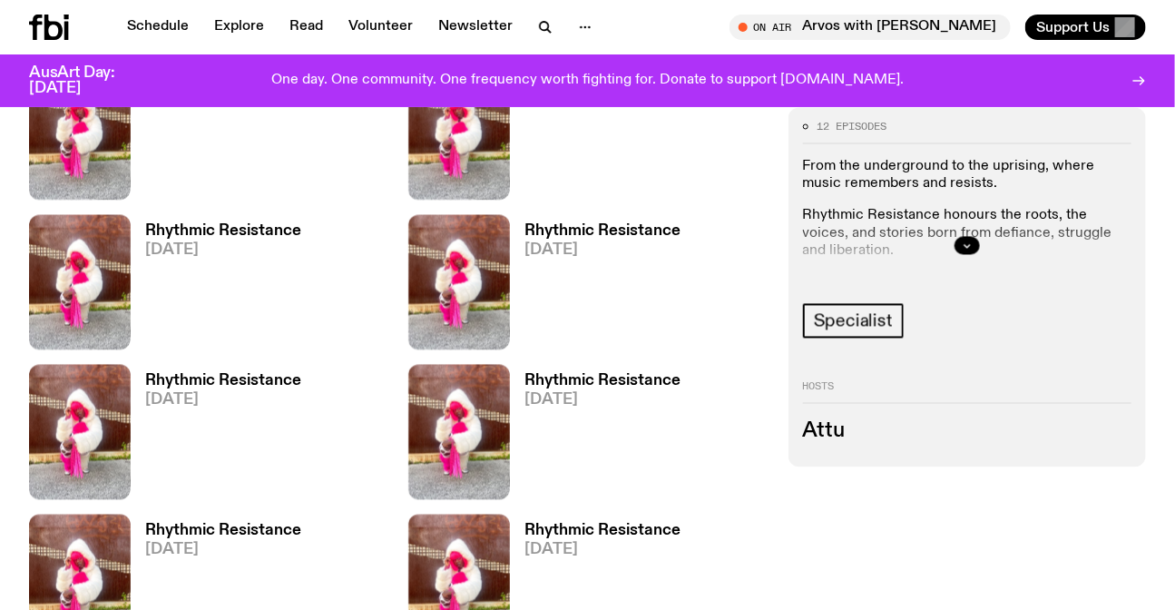
scroll to position [1227, 0]
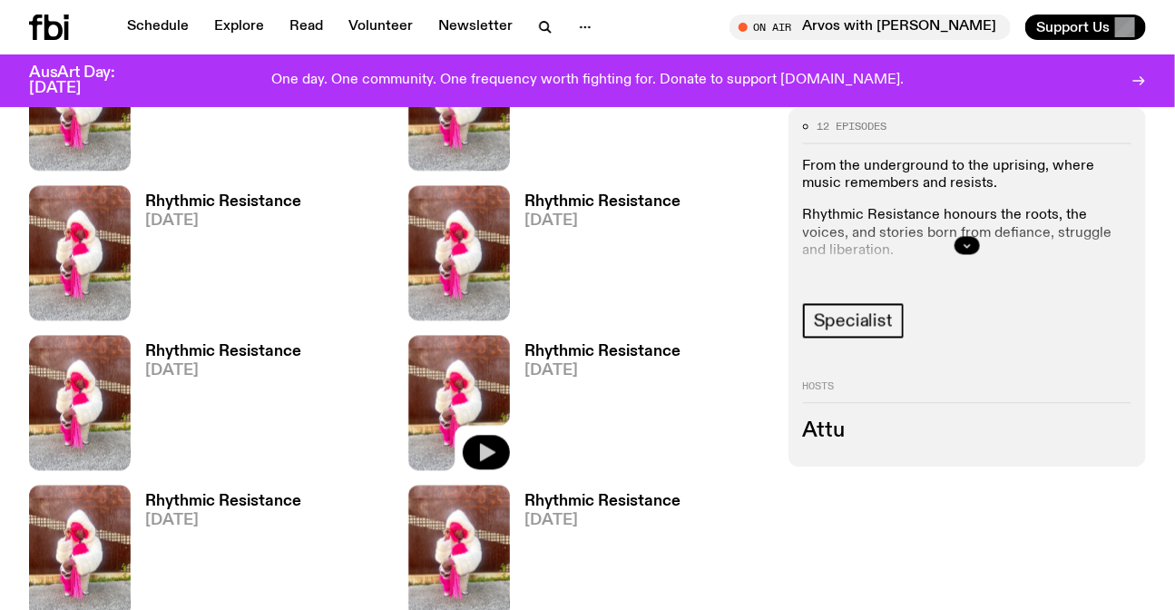
click at [492, 446] on icon "button" at bounding box center [486, 453] width 22 height 22
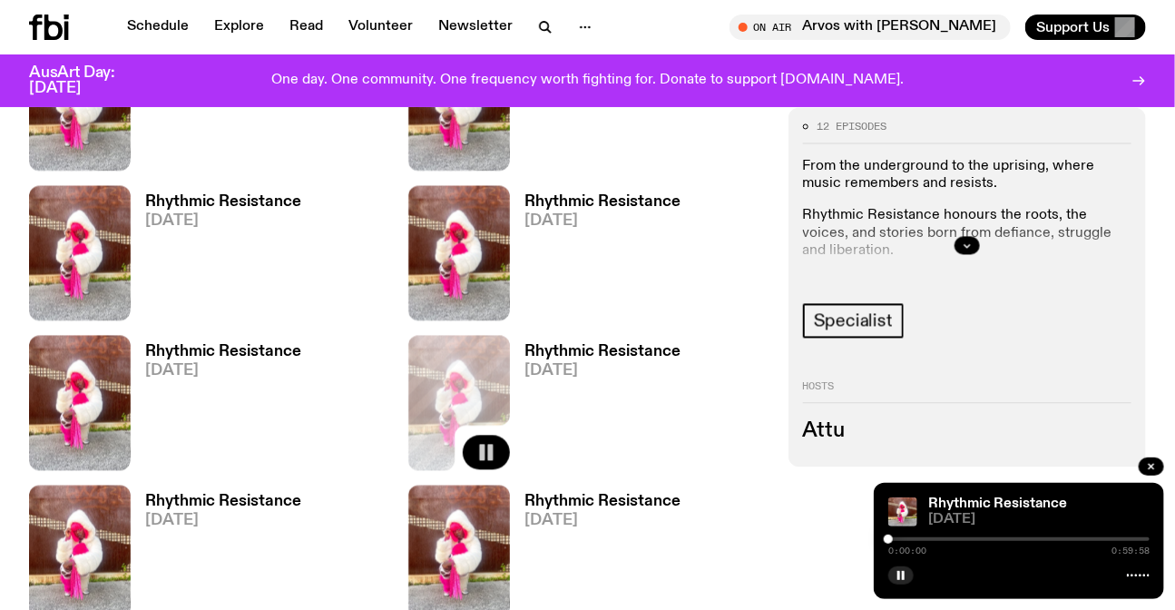
click at [904, 588] on div "Rhythmic Resistance 04.08.25 0:00:00 0:59:58" at bounding box center [1019, 541] width 290 height 116
click at [904, 582] on button "button" at bounding box center [900, 575] width 25 height 18
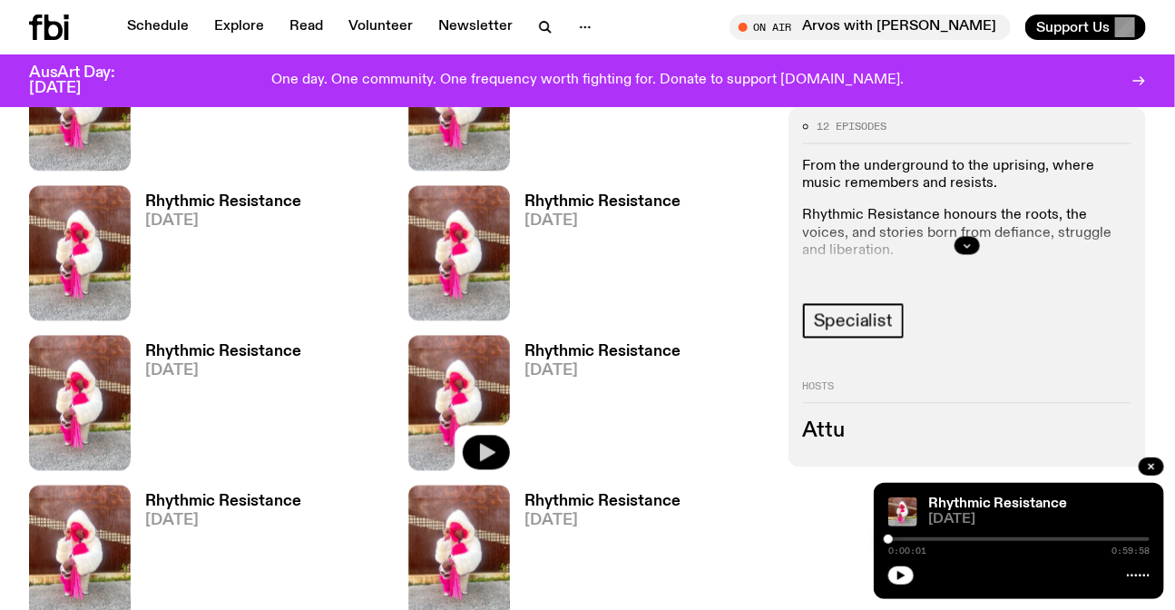
click at [979, 455] on div "12 episodes From the underground to the uprising, where music remembers and res…" at bounding box center [966, 286] width 357 height 359
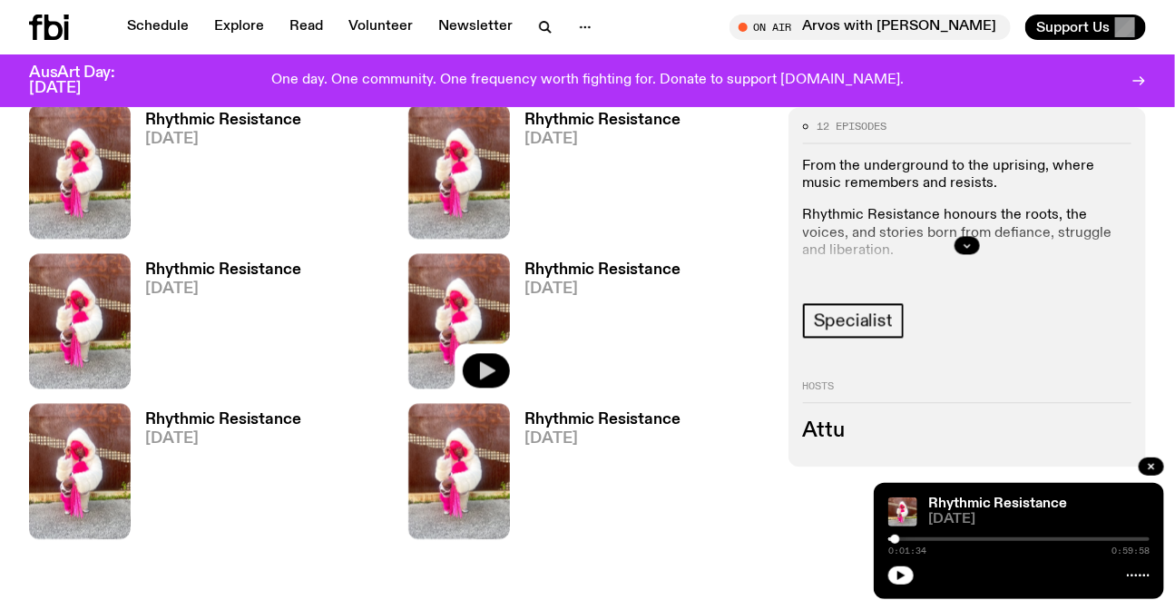
drag, startPoint x: 887, startPoint y: 539, endPoint x: 895, endPoint y: 544, distance: 9.8
click at [895, 544] on div "0:01:34 0:59:58" at bounding box center [1018, 544] width 261 height 22
click at [896, 538] on div at bounding box center [896, 538] width 9 height 9
click at [892, 571] on button "button" at bounding box center [900, 575] width 25 height 18
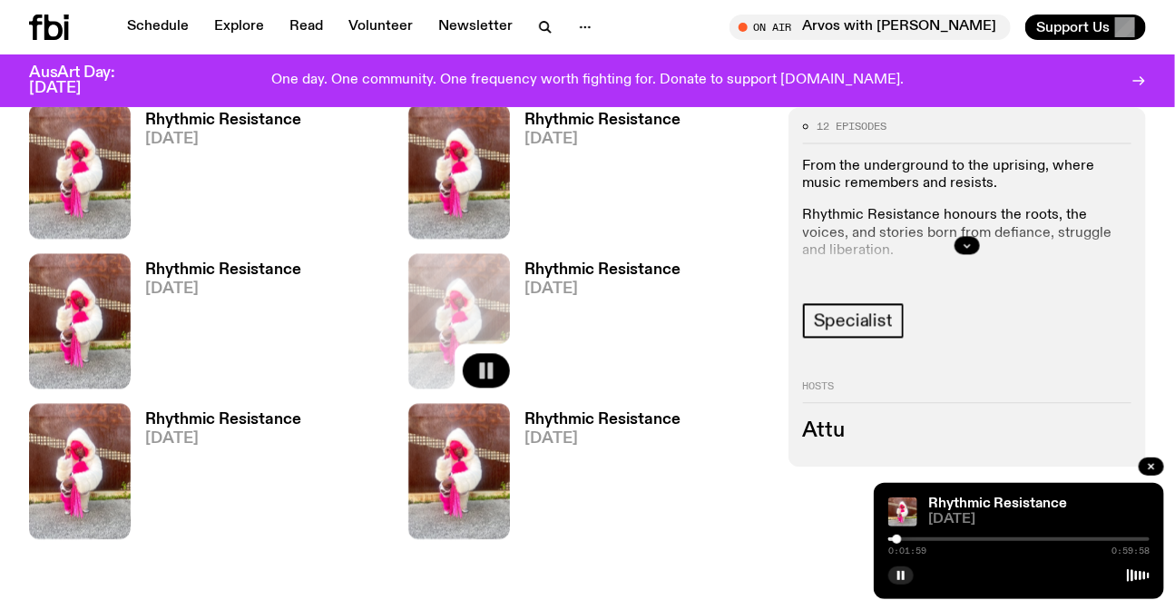
click at [897, 544] on div "0:01:59 0:59:58" at bounding box center [1018, 544] width 261 height 22
click at [898, 539] on div at bounding box center [898, 538] width 9 height 9
click at [899, 539] on div at bounding box center [899, 538] width 9 height 9
click at [900, 537] on div at bounding box center [899, 538] width 9 height 9
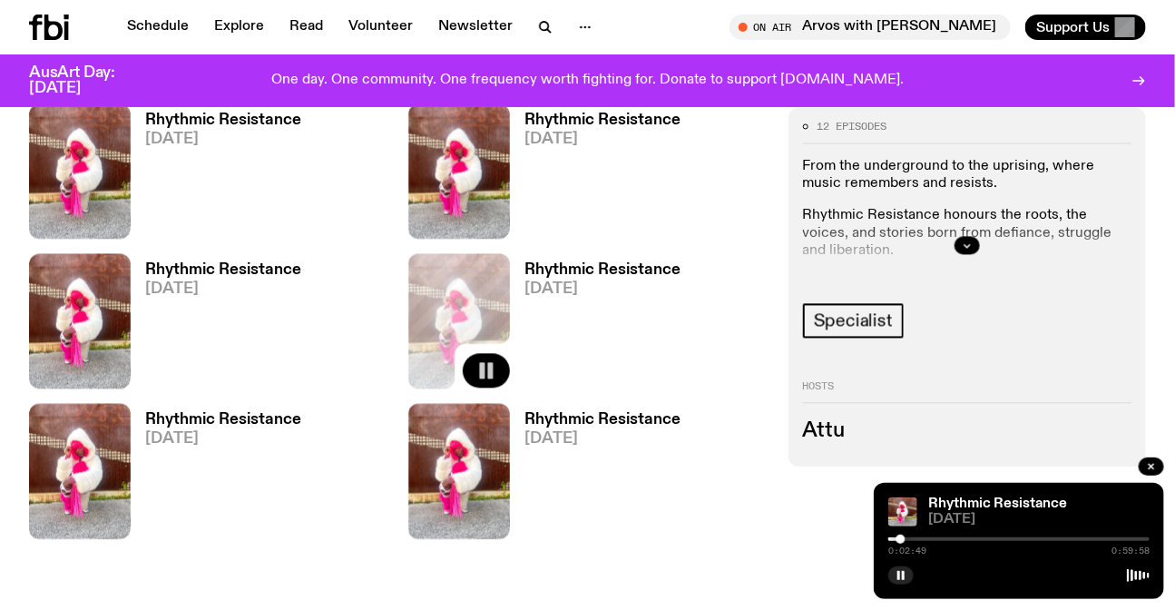
click at [901, 536] on div at bounding box center [900, 538] width 9 height 9
click at [903, 531] on div "Rhythmic Resistance 04.08.25 0:03:14 0:59:58" at bounding box center [1019, 541] width 290 height 116
click at [905, 538] on div at bounding box center [904, 538] width 9 height 9
click at [905, 537] on div at bounding box center [904, 538] width 9 height 9
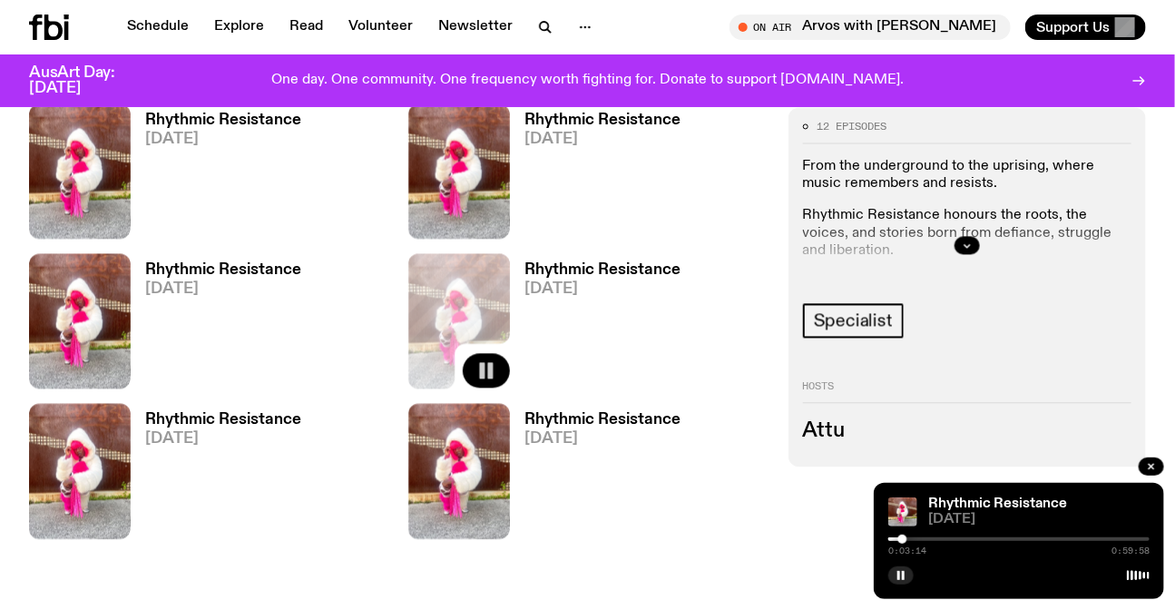
click at [904, 538] on div at bounding box center [902, 538] width 9 height 9
click at [907, 539] on div at bounding box center [907, 538] width 9 height 9
click at [909, 539] on div at bounding box center [909, 538] width 9 height 9
click at [914, 539] on div at bounding box center [914, 538] width 9 height 9
click at [916, 539] on div at bounding box center [916, 538] width 9 height 9
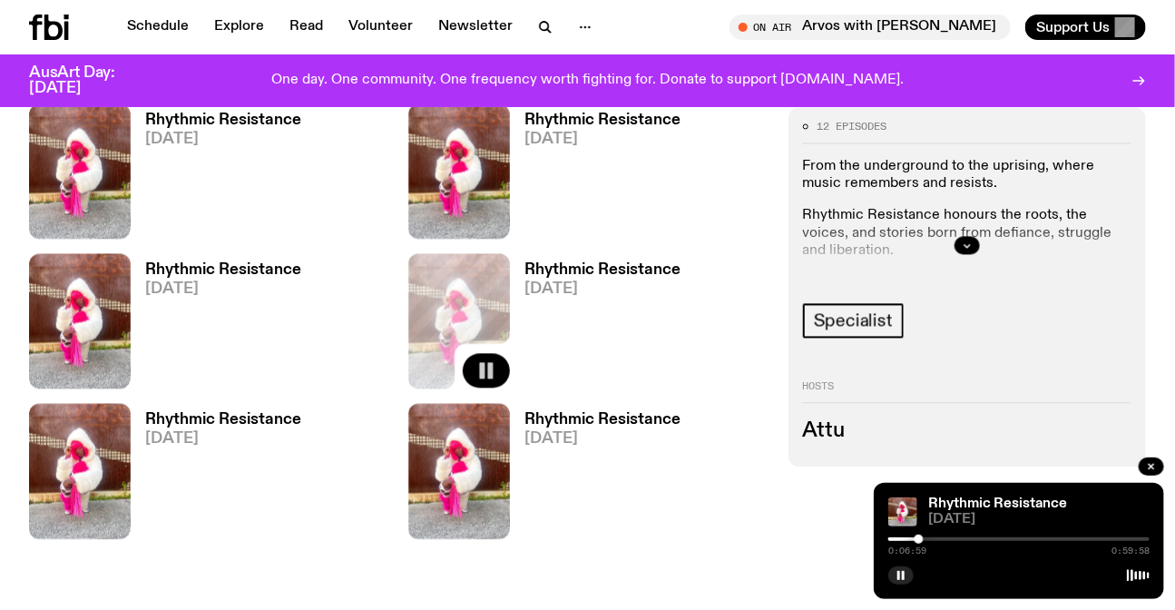
click at [919, 539] on div at bounding box center [918, 538] width 9 height 9
click at [893, 575] on button "button" at bounding box center [900, 575] width 25 height 18
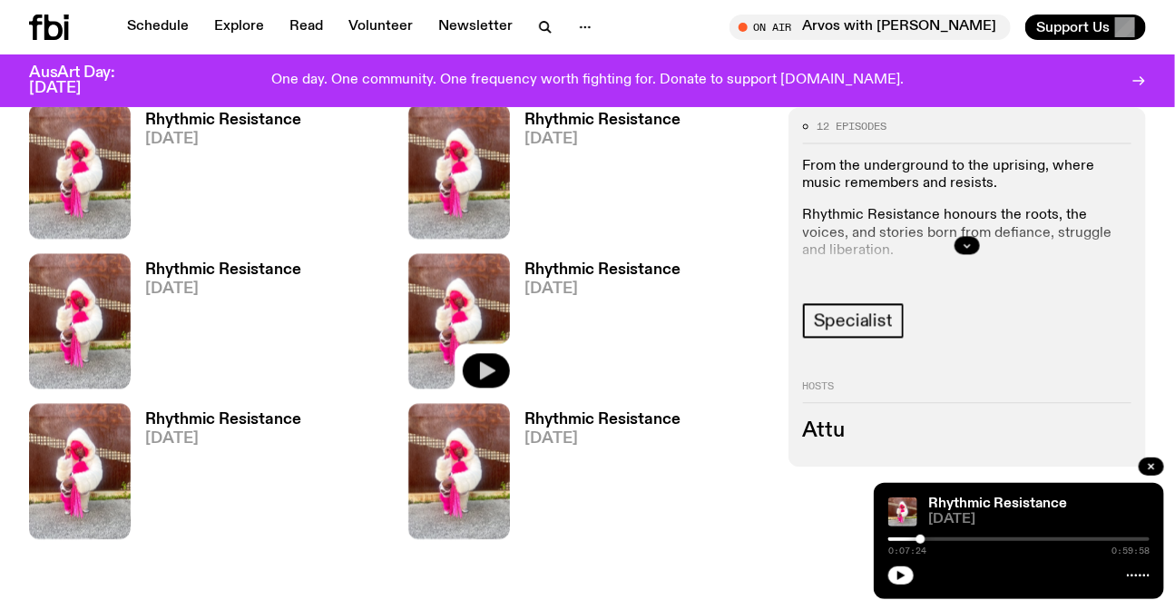
click at [921, 543] on div at bounding box center [920, 538] width 9 height 9
click at [898, 575] on icon "button" at bounding box center [901, 575] width 8 height 9
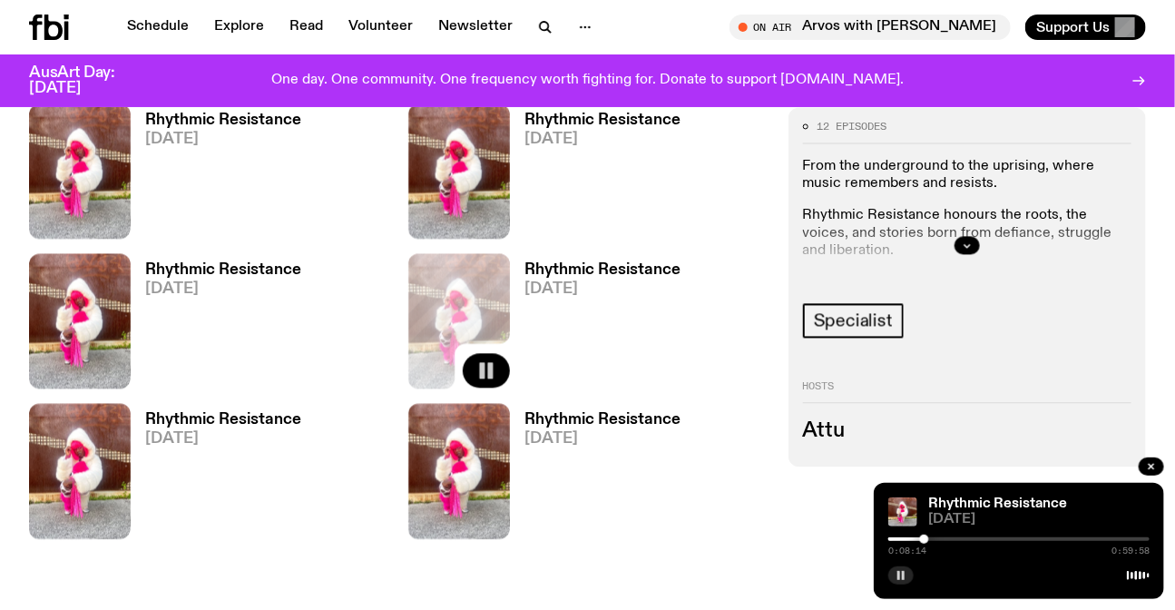
click at [924, 543] on div at bounding box center [924, 538] width 9 height 9
click at [930, 543] on div "0:09:28 0:59:58" at bounding box center [1018, 544] width 261 height 22
click at [934, 540] on div at bounding box center [934, 538] width 9 height 9
click at [895, 572] on button "button" at bounding box center [900, 575] width 25 height 18
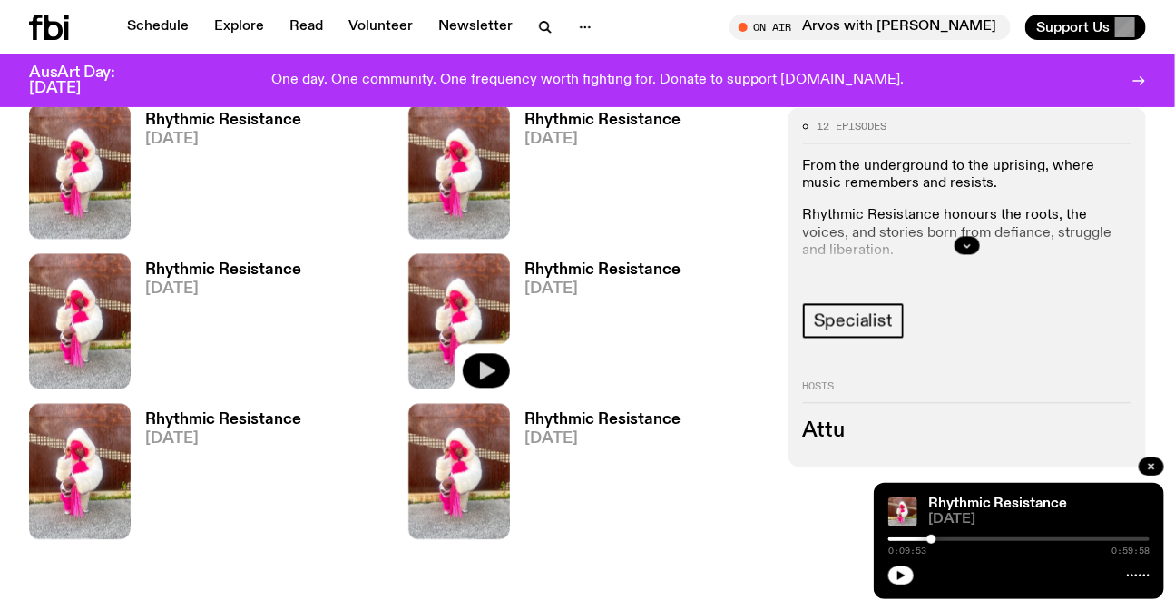
click at [932, 539] on div at bounding box center [931, 538] width 9 height 9
click at [1071, 490] on div "Rhythmic Resistance 04.08.25 0:09:53 0:59:58" at bounding box center [1019, 541] width 290 height 116
click at [901, 581] on button "button" at bounding box center [900, 575] width 25 height 18
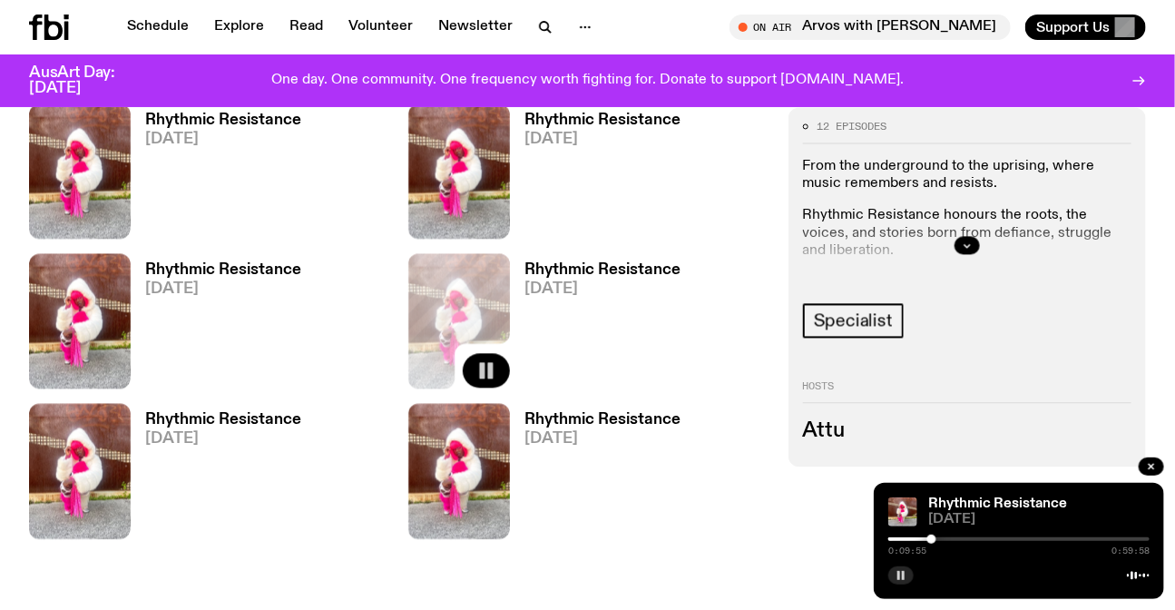
click at [901, 575] on icon "button" at bounding box center [900, 575] width 11 height 11
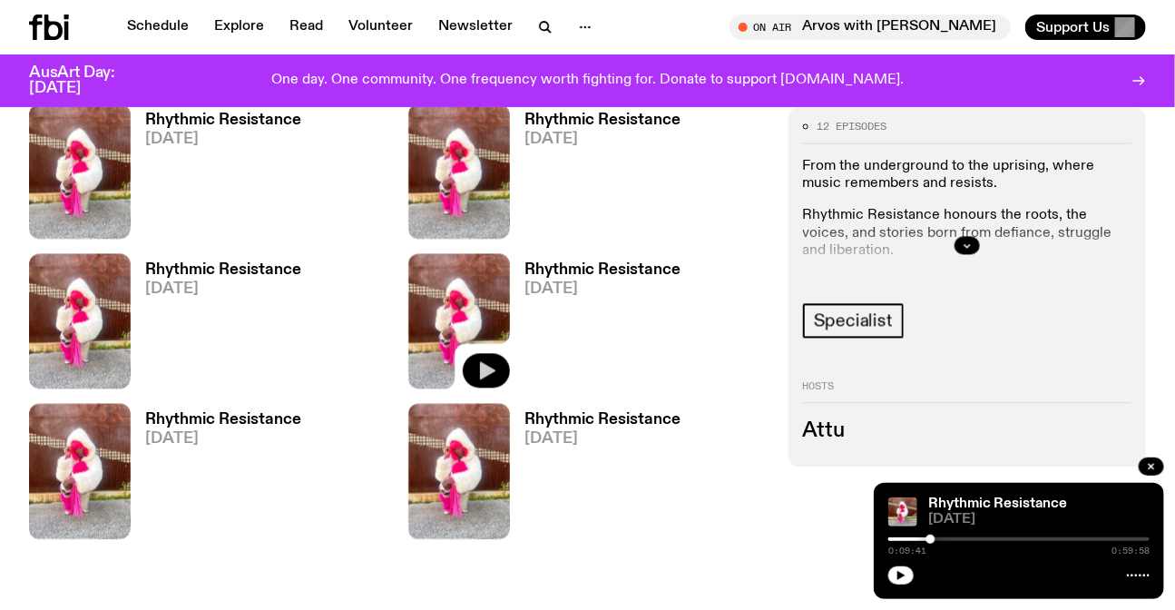
click at [931, 542] on div at bounding box center [930, 538] width 9 height 9
click at [849, 558] on section "12 episodes From the underground to the uprising, where music remembers and res…" at bounding box center [587, 108] width 1175 height 1063
click at [929, 540] on div at bounding box center [928, 538] width 9 height 9
click at [930, 538] on div at bounding box center [929, 538] width 9 height 9
drag, startPoint x: 905, startPoint y: 574, endPoint x: 950, endPoint y: 572, distance: 44.5
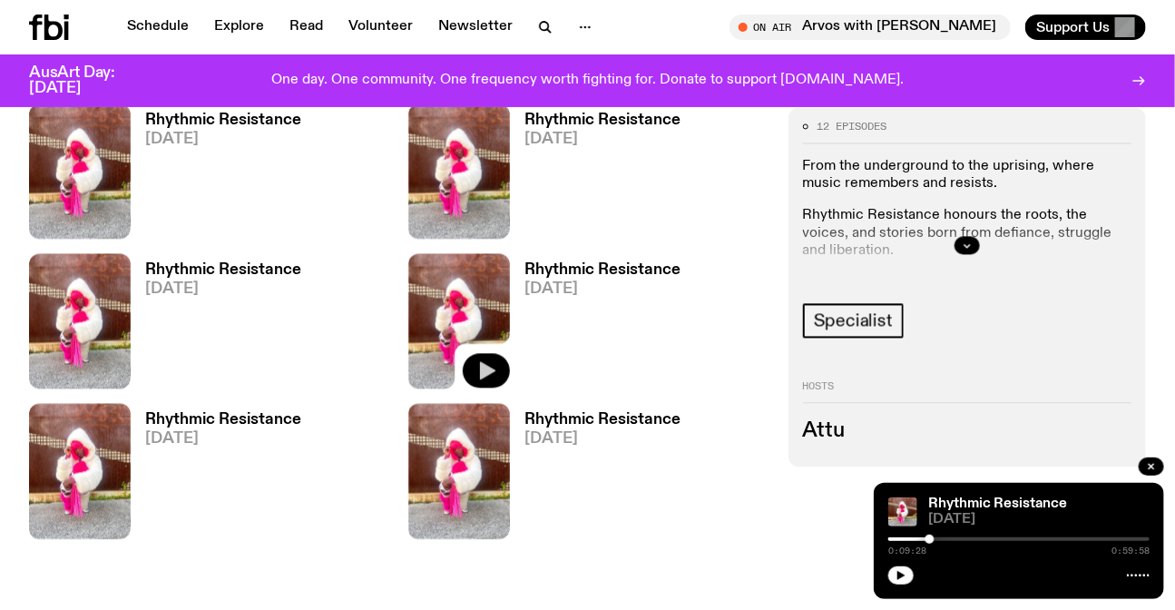
click at [951, 579] on div at bounding box center [1018, 573] width 261 height 22
click at [904, 577] on icon "button" at bounding box center [900, 575] width 11 height 11
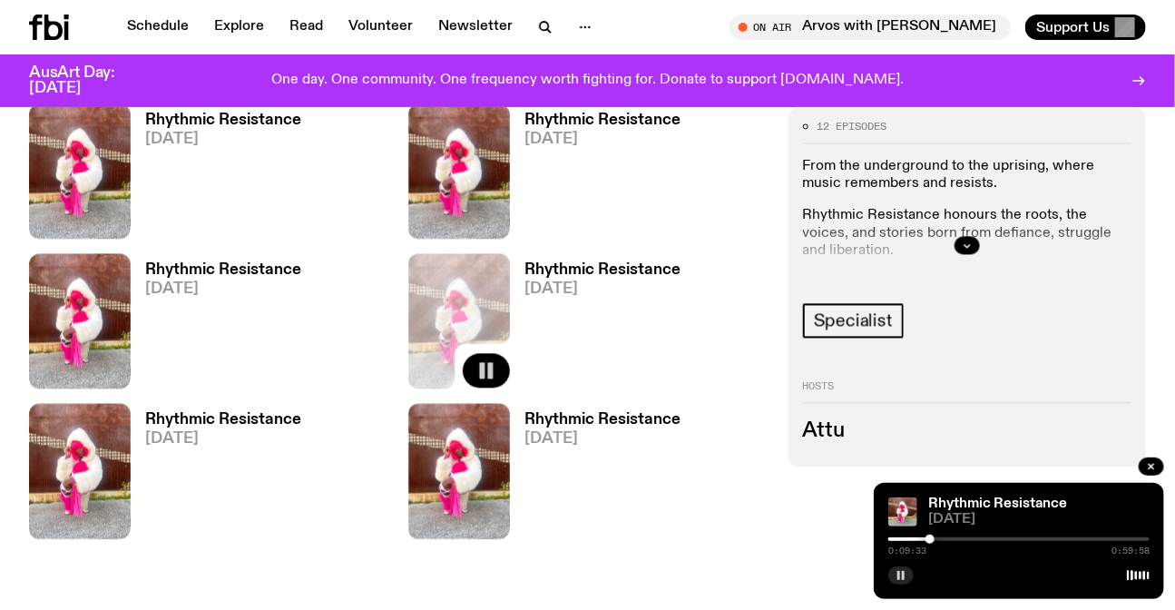
drag, startPoint x: 1091, startPoint y: 406, endPoint x: 1066, endPoint y: 416, distance: 27.0
click at [1091, 406] on div "Hosts Attu" at bounding box center [967, 412] width 328 height 60
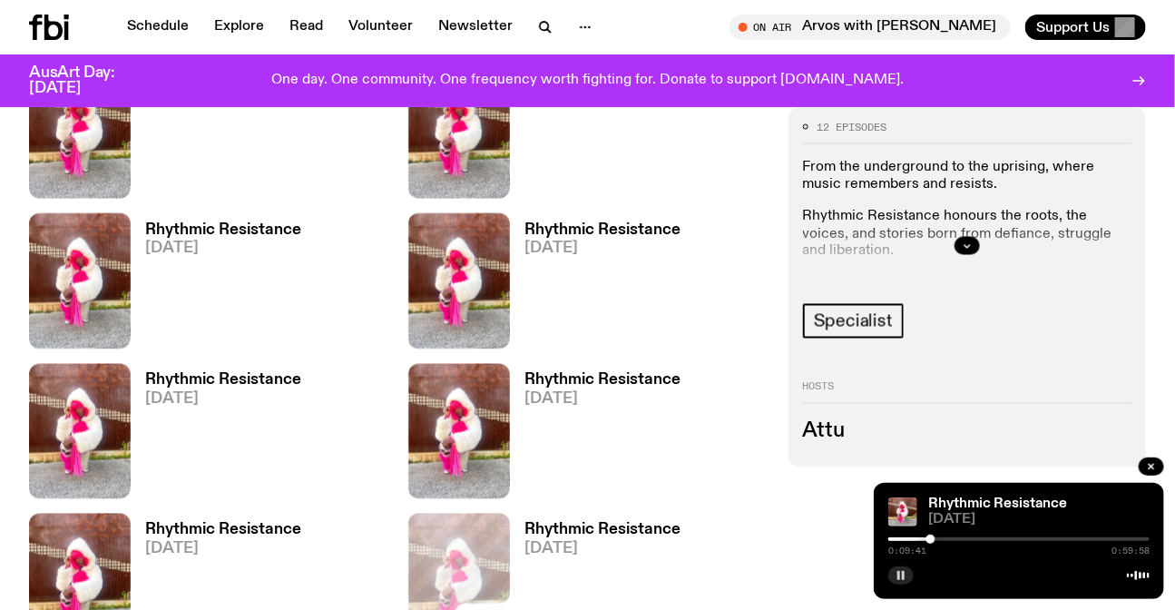
scroll to position [1144, 0]
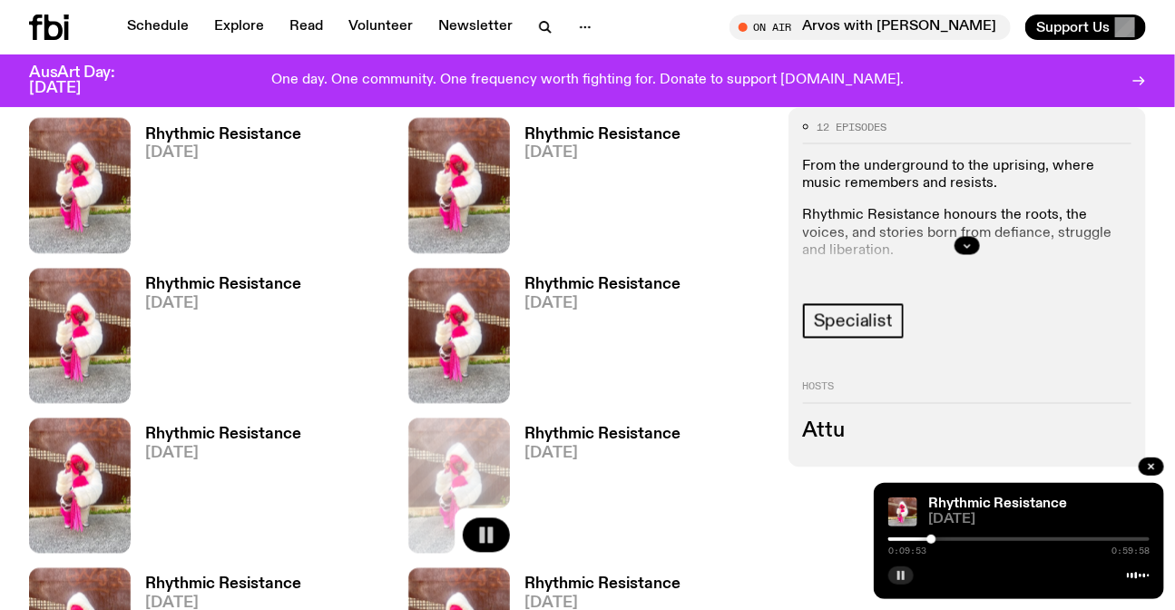
drag, startPoint x: 1058, startPoint y: 421, endPoint x: 1025, endPoint y: 411, distance: 34.2
click at [1059, 420] on div "Hosts Attu" at bounding box center [967, 412] width 328 height 60
click at [899, 566] on button "button" at bounding box center [900, 575] width 25 height 18
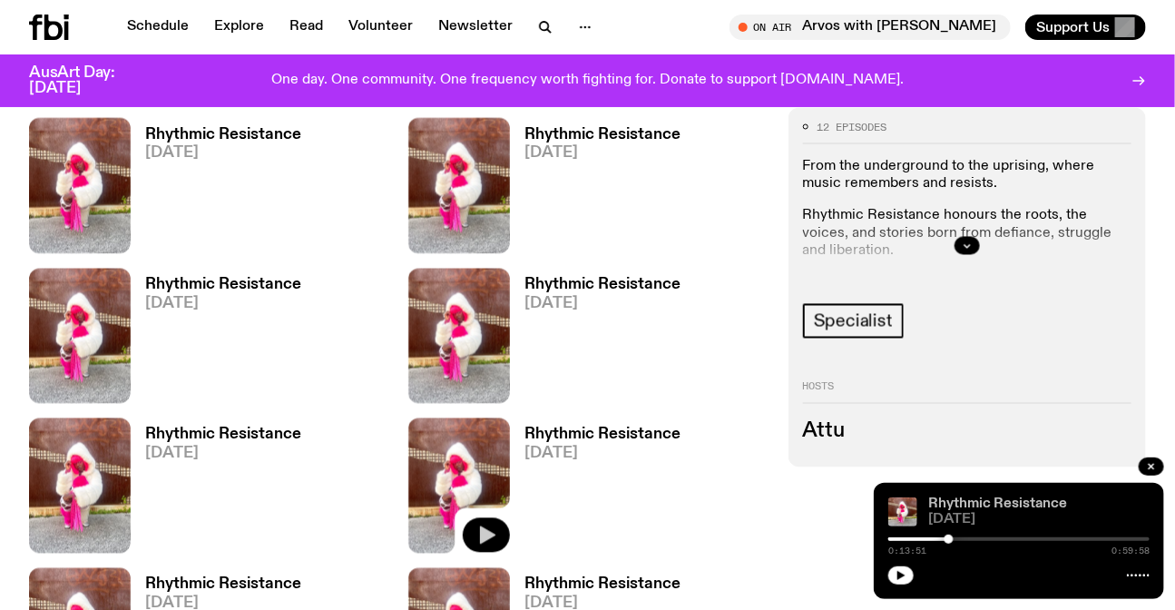
drag, startPoint x: 1013, startPoint y: 504, endPoint x: 966, endPoint y: 535, distance: 56.4
click at [1013, 504] on link "Rhythmic Resistance" at bounding box center [997, 503] width 139 height 15
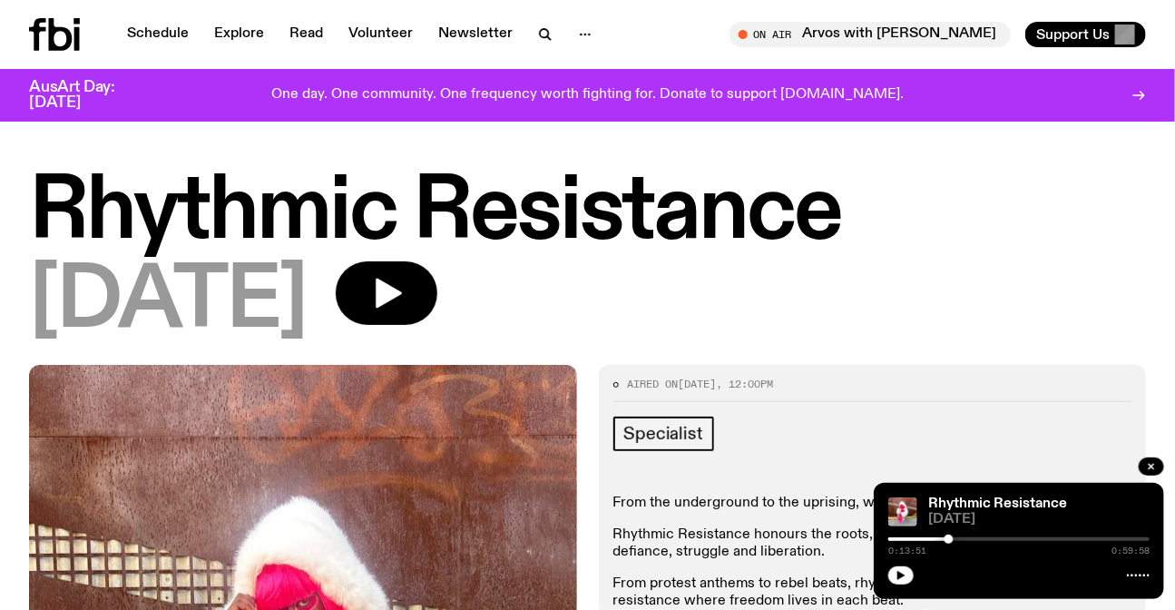
drag, startPoint x: 944, startPoint y: 538, endPoint x: 954, endPoint y: 539, distance: 10.9
click at [954, 539] on div at bounding box center [1018, 539] width 261 height 4
drag, startPoint x: 953, startPoint y: 539, endPoint x: 967, endPoint y: 543, distance: 15.0
click at [967, 543] on div at bounding box center [967, 538] width 9 height 9
click at [905, 574] on icon "button" at bounding box center [900, 575] width 11 height 11
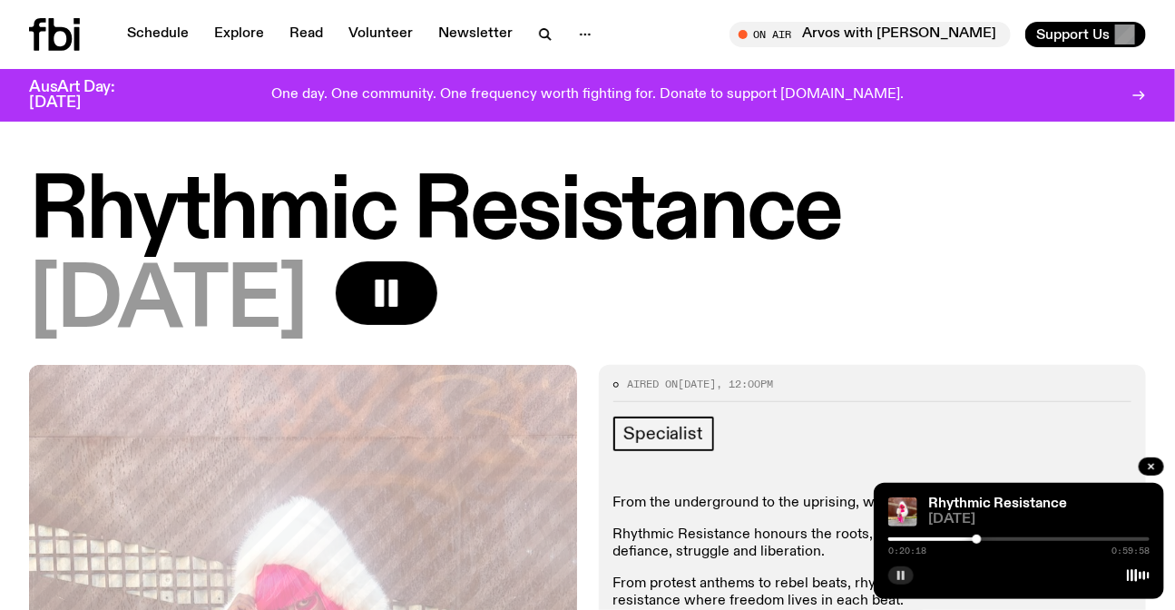
click at [977, 538] on div at bounding box center [977, 538] width 9 height 9
drag, startPoint x: 1083, startPoint y: 499, endPoint x: 1042, endPoint y: 540, distance: 57.7
click at [1083, 499] on div "Rhythmic Resistance" at bounding box center [1036, 504] width 225 height 14
click at [1000, 540] on div at bounding box center [1018, 539] width 261 height 4
drag, startPoint x: 993, startPoint y: 540, endPoint x: 1003, endPoint y: 539, distance: 9.1
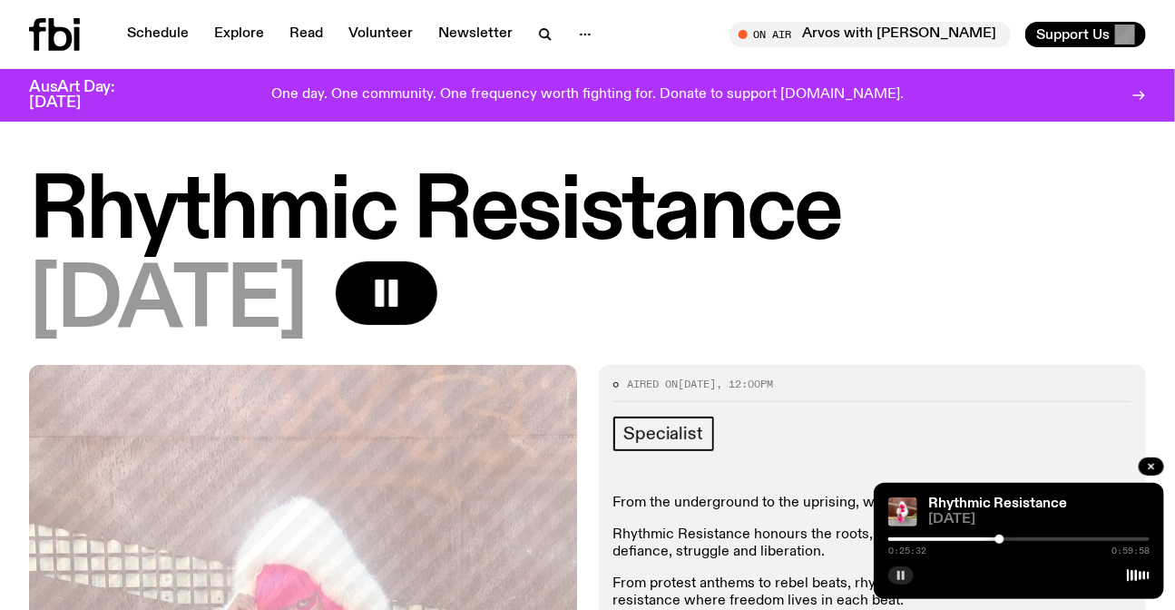
click at [1003, 539] on div at bounding box center [1018, 539] width 261 height 4
click at [1007, 539] on div at bounding box center [1018, 539] width 261 height 4
click at [1013, 539] on div at bounding box center [1013, 538] width 9 height 9
click at [1016, 539] on div at bounding box center [1016, 538] width 9 height 9
click at [1022, 539] on div at bounding box center [1022, 538] width 9 height 9
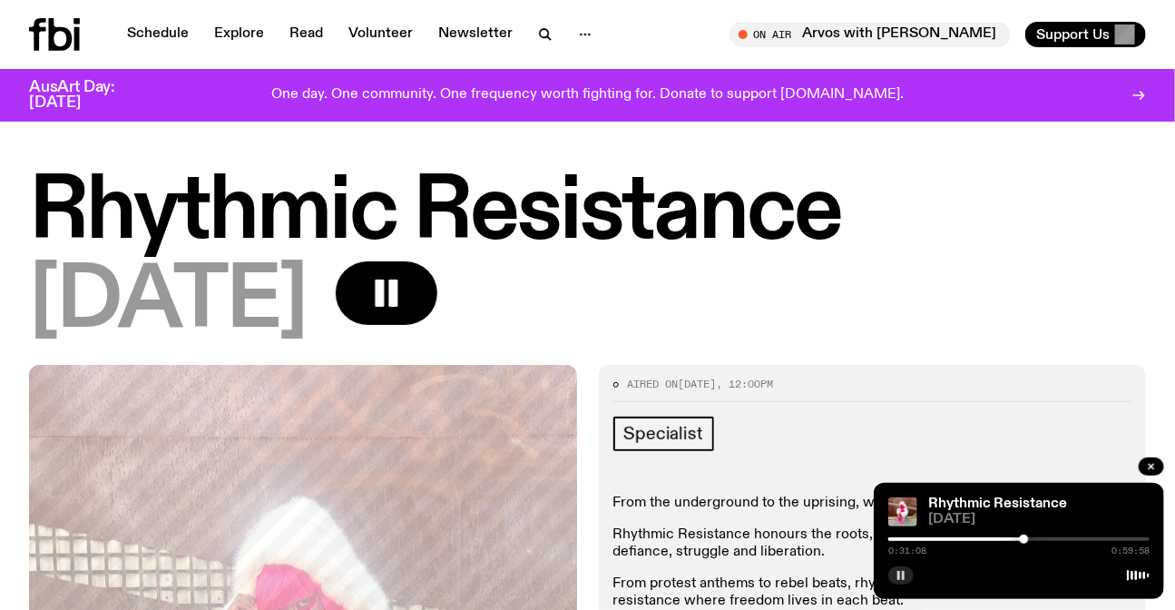
click at [1024, 539] on div at bounding box center [1024, 538] width 9 height 9
click at [1027, 537] on div at bounding box center [1026, 538] width 9 height 9
click at [1034, 537] on div at bounding box center [1034, 538] width 9 height 9
click at [1030, 537] on div at bounding box center [1029, 538] width 9 height 9
click at [1039, 537] on div at bounding box center [1038, 538] width 9 height 9
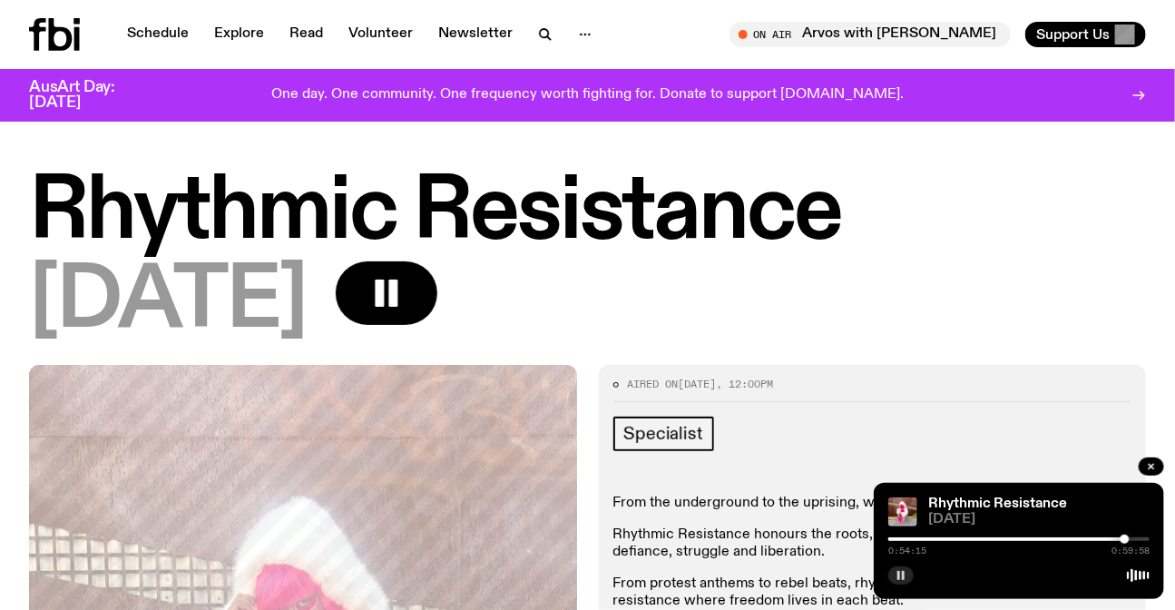
drag, startPoint x: 1039, startPoint y: 537, endPoint x: 1125, endPoint y: 542, distance: 86.3
click at [1125, 542] on div at bounding box center [1124, 538] width 9 height 9
click at [1131, 541] on div "0:54:16 0:59:58" at bounding box center [1018, 544] width 261 height 22
click at [1121, 539] on div at bounding box center [1123, 538] width 9 height 9
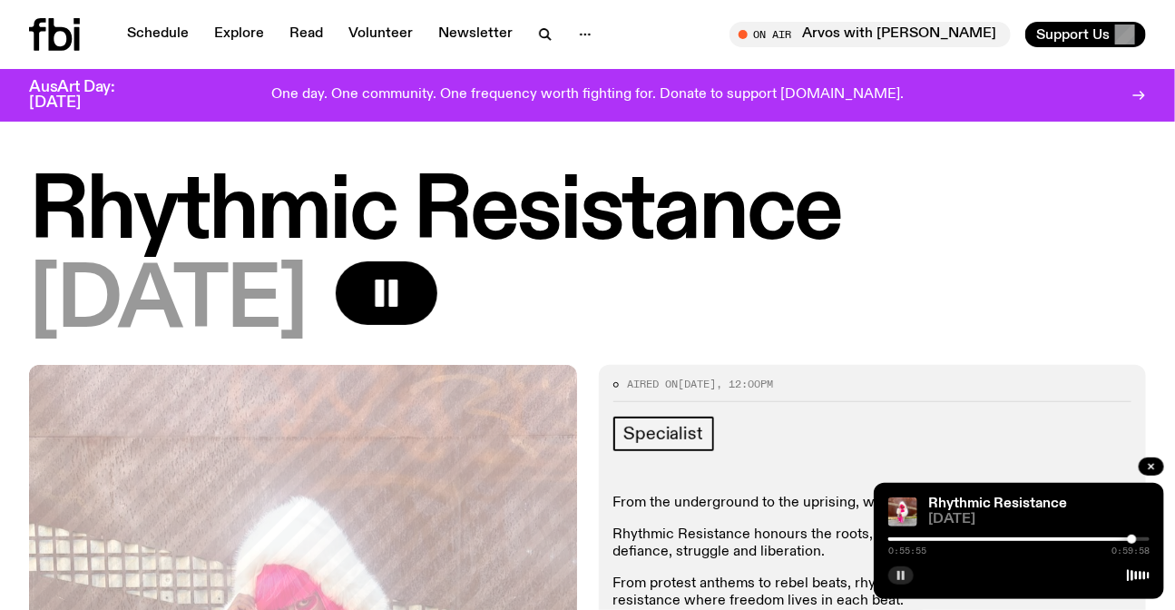
drag, startPoint x: 1121, startPoint y: 539, endPoint x: 1132, endPoint y: 541, distance: 11.0
click at [1132, 541] on div at bounding box center [1132, 538] width 9 height 9
click at [1134, 541] on div at bounding box center [1134, 538] width 9 height 9
click at [1139, 541] on div at bounding box center [1139, 538] width 9 height 9
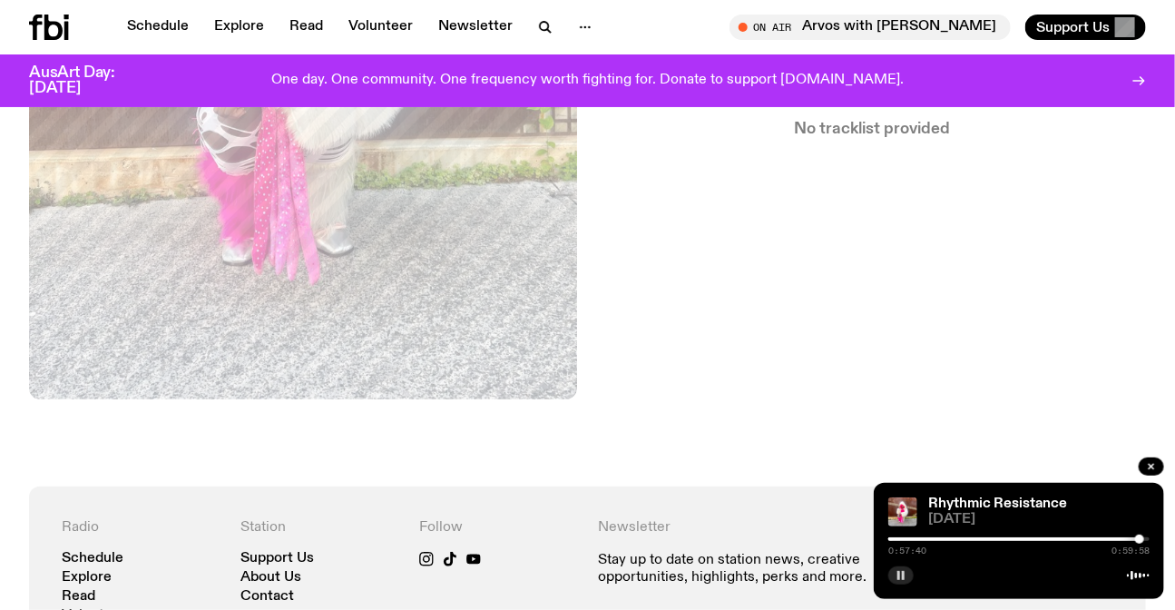
scroll to position [894, 0]
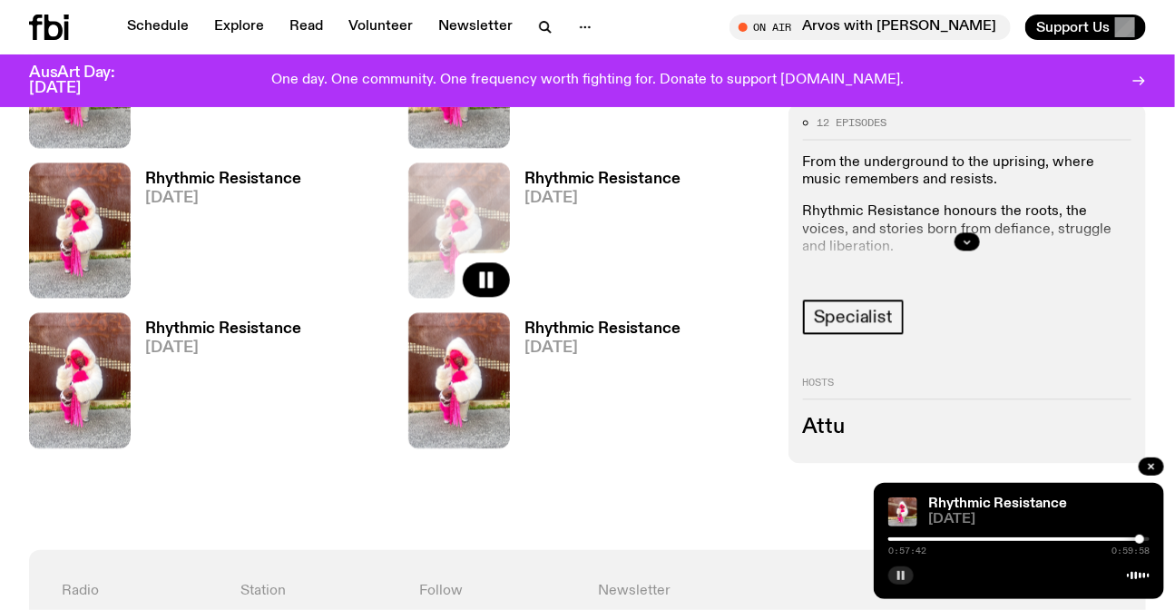
scroll to position [1309, 0]
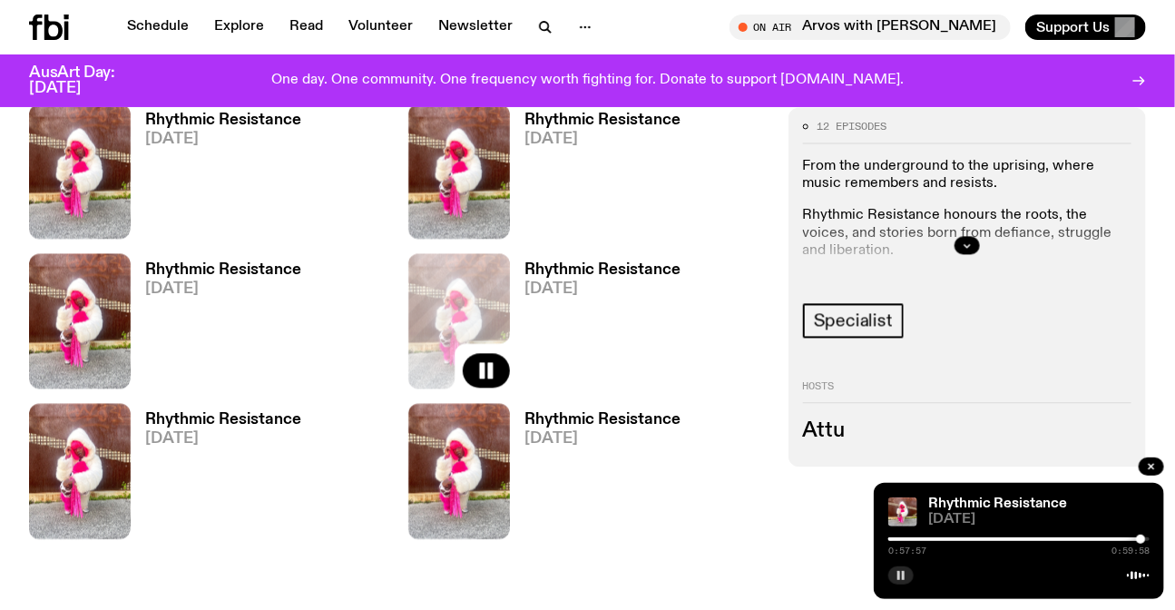
click at [904, 568] on button "button" at bounding box center [900, 575] width 25 height 18
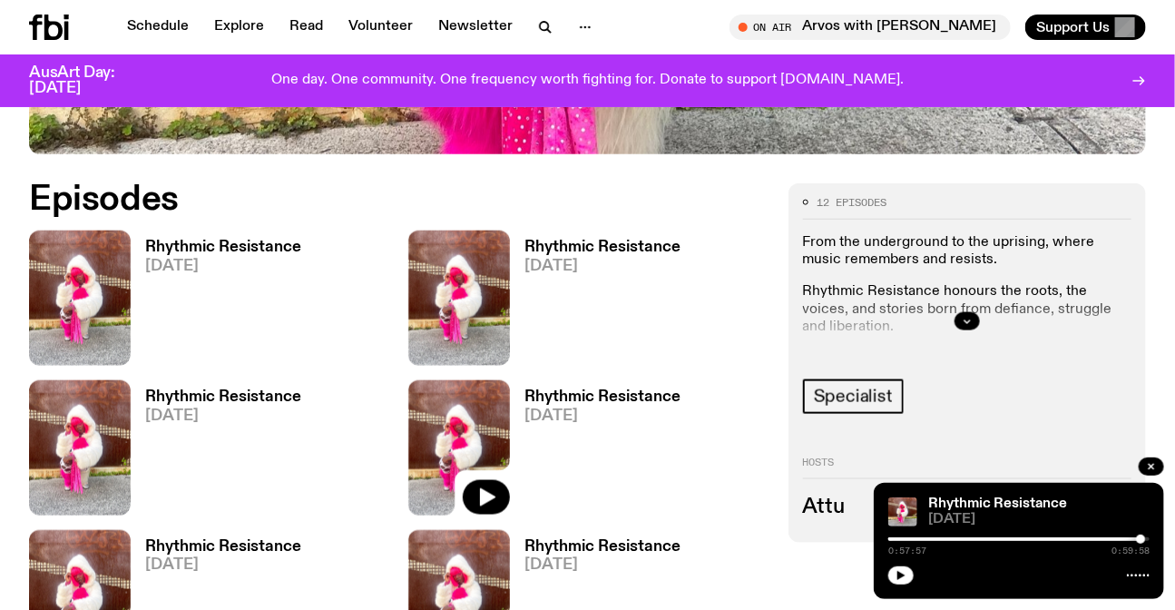
scroll to position [815, 0]
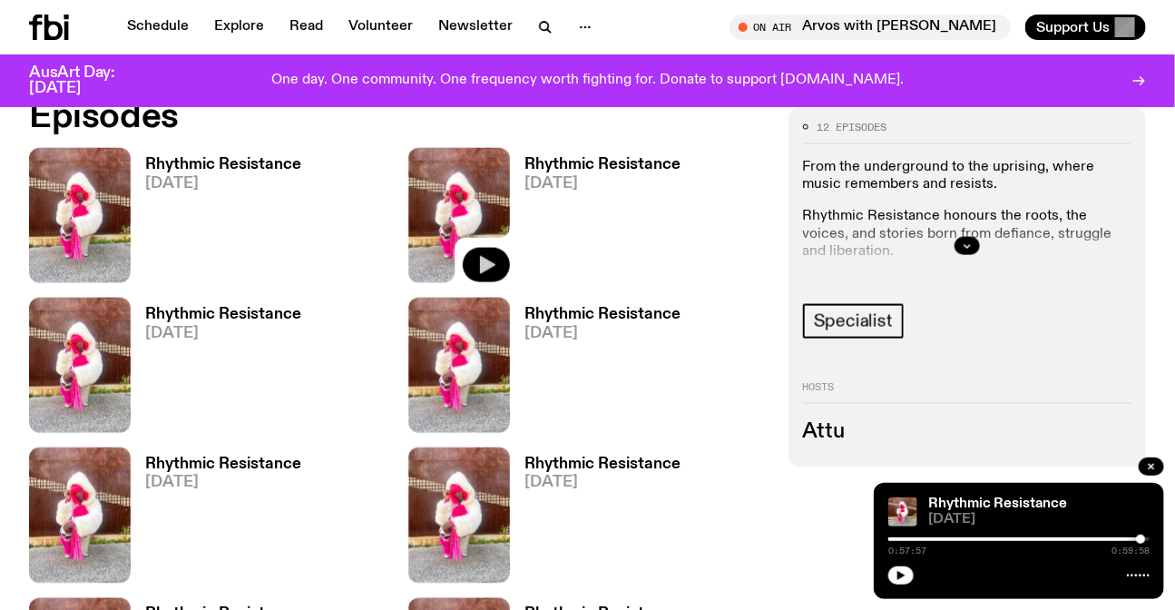
click at [494, 259] on icon "button" at bounding box center [486, 265] width 22 height 22
click at [897, 582] on button "button" at bounding box center [900, 575] width 25 height 18
drag, startPoint x: 888, startPoint y: 542, endPoint x: 904, endPoint y: 542, distance: 15.4
click at [904, 542] on div at bounding box center [903, 538] width 9 height 9
click at [903, 581] on button "button" at bounding box center [900, 575] width 25 height 18
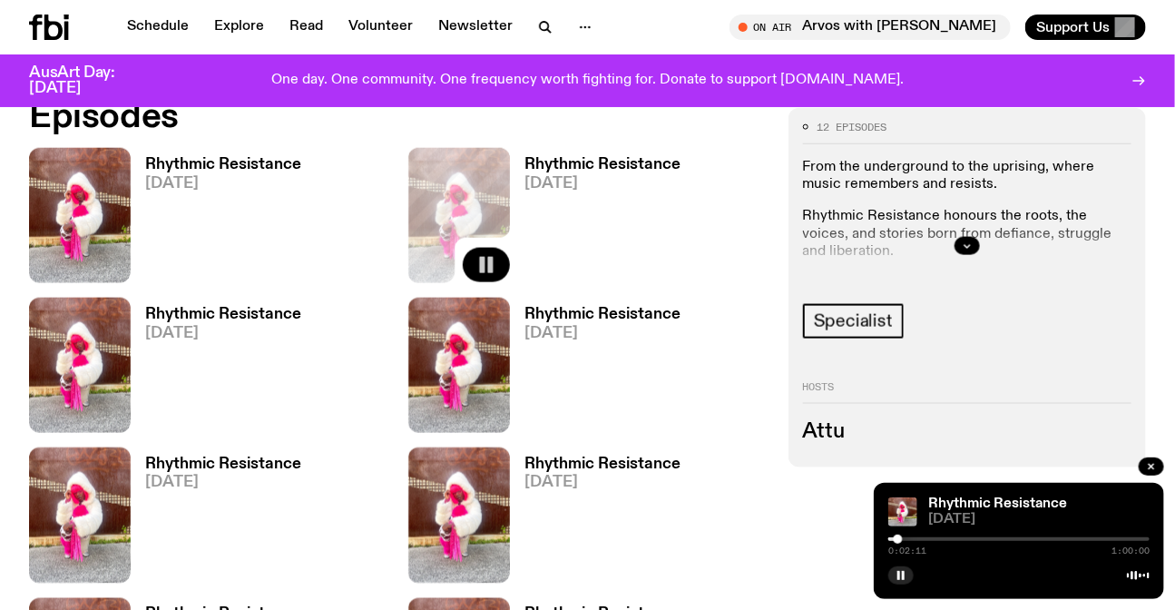
click at [898, 538] on div at bounding box center [898, 538] width 9 height 9
click at [903, 570] on icon "button" at bounding box center [900, 575] width 11 height 11
